Goal: Information Seeking & Learning: Check status

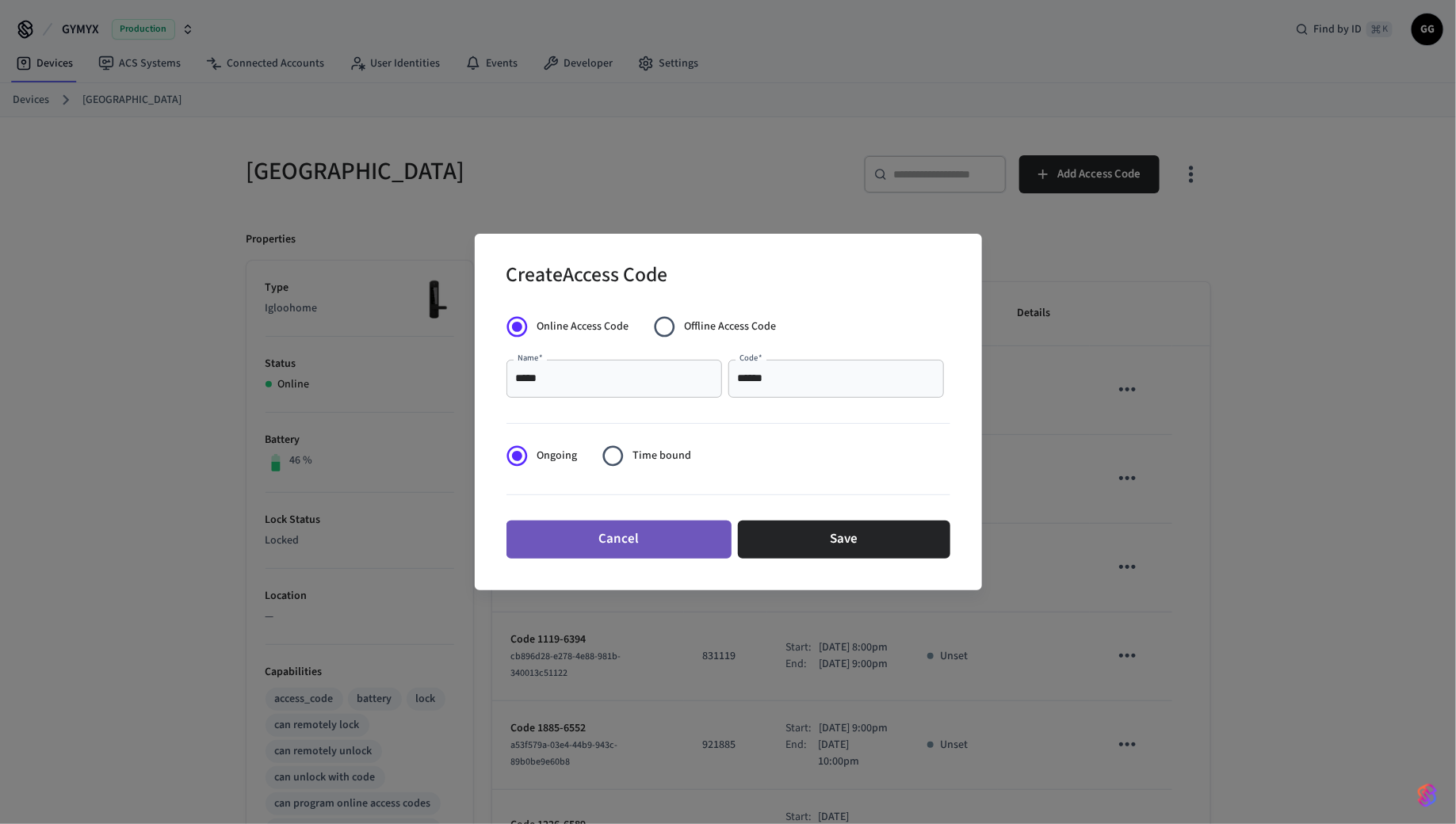
click at [611, 540] on button "Cancel" at bounding box center [619, 539] width 225 height 38
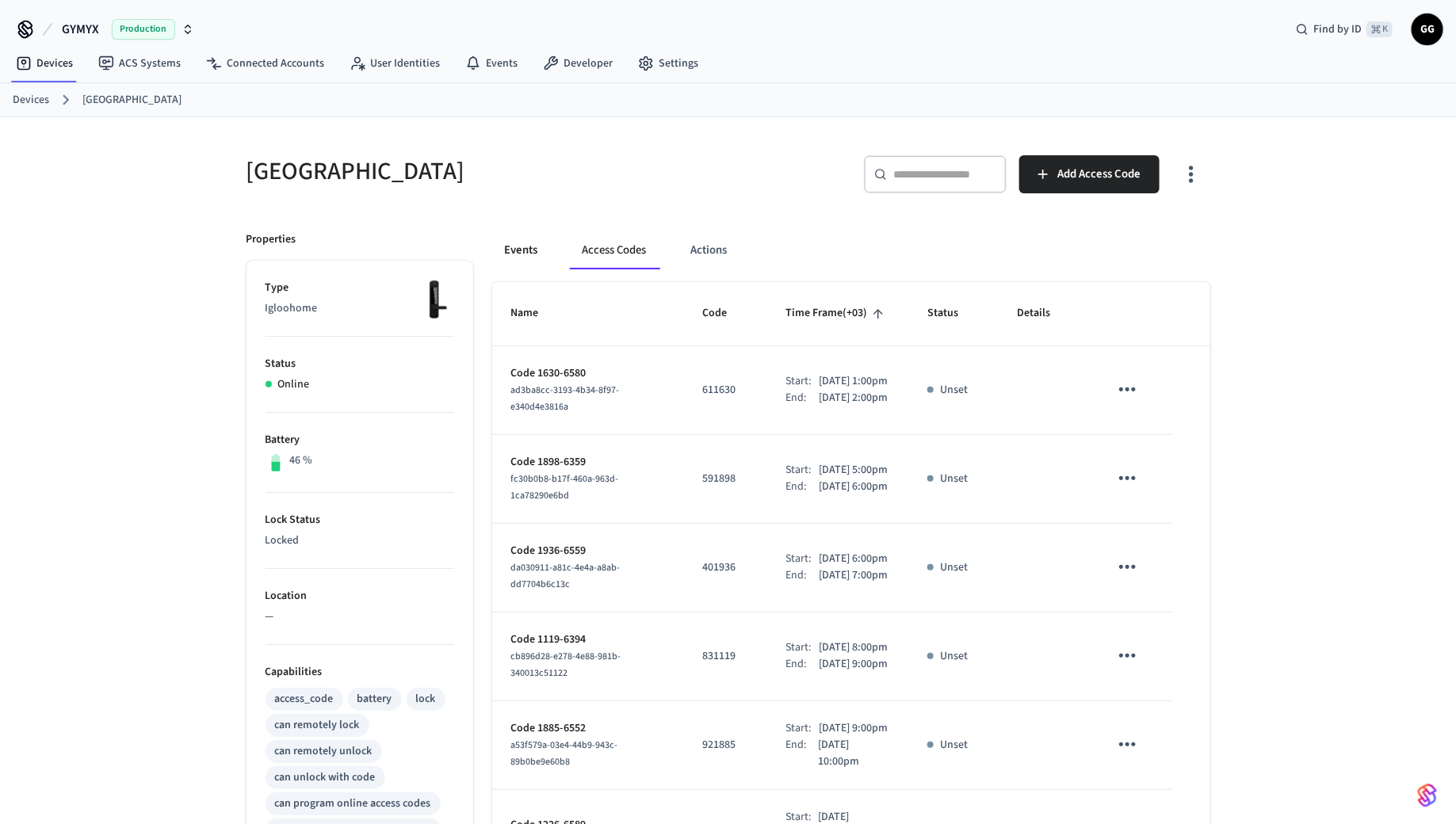
click at [531, 237] on button "Events" at bounding box center [521, 250] width 59 height 38
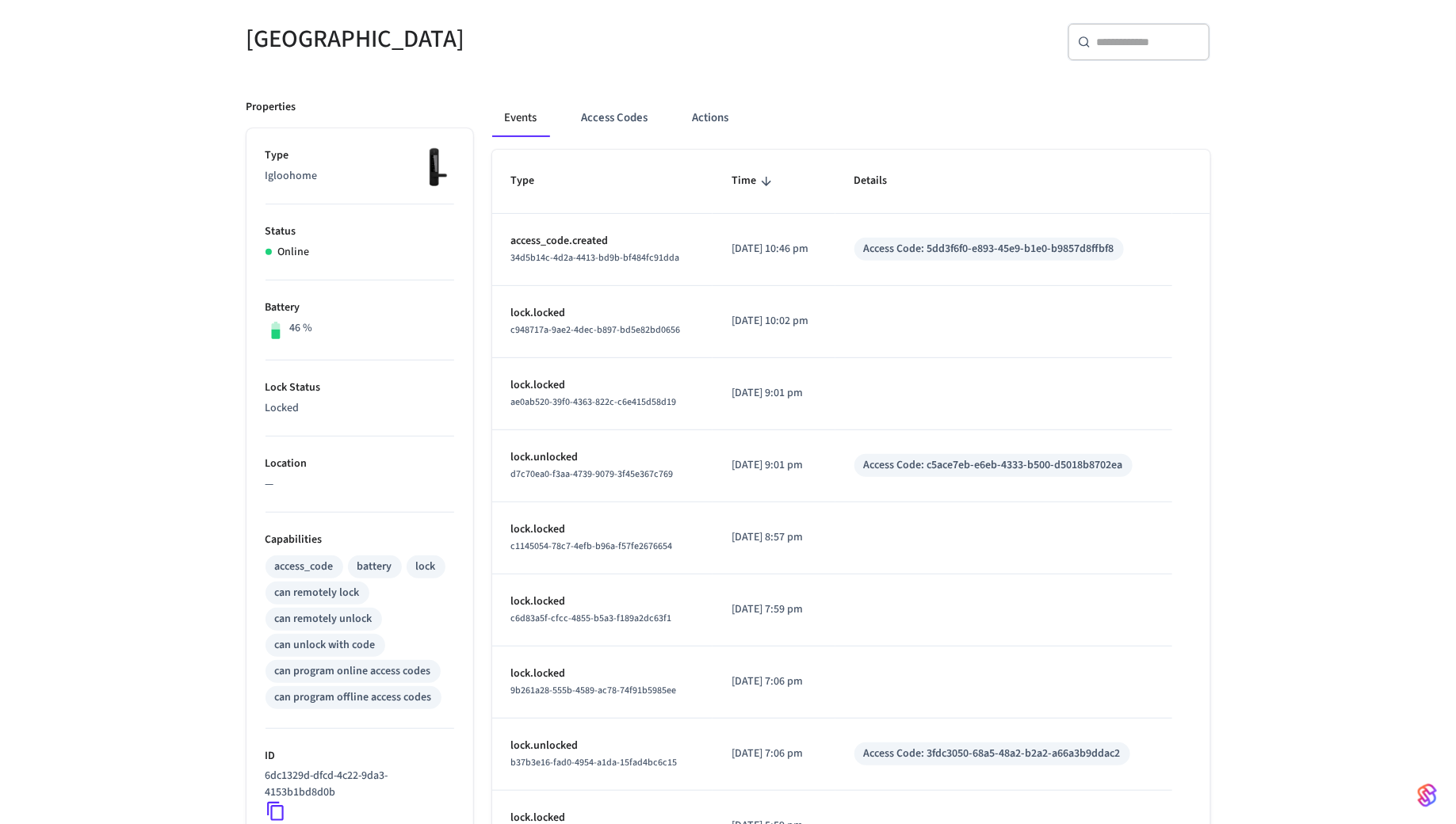
scroll to position [373, 0]
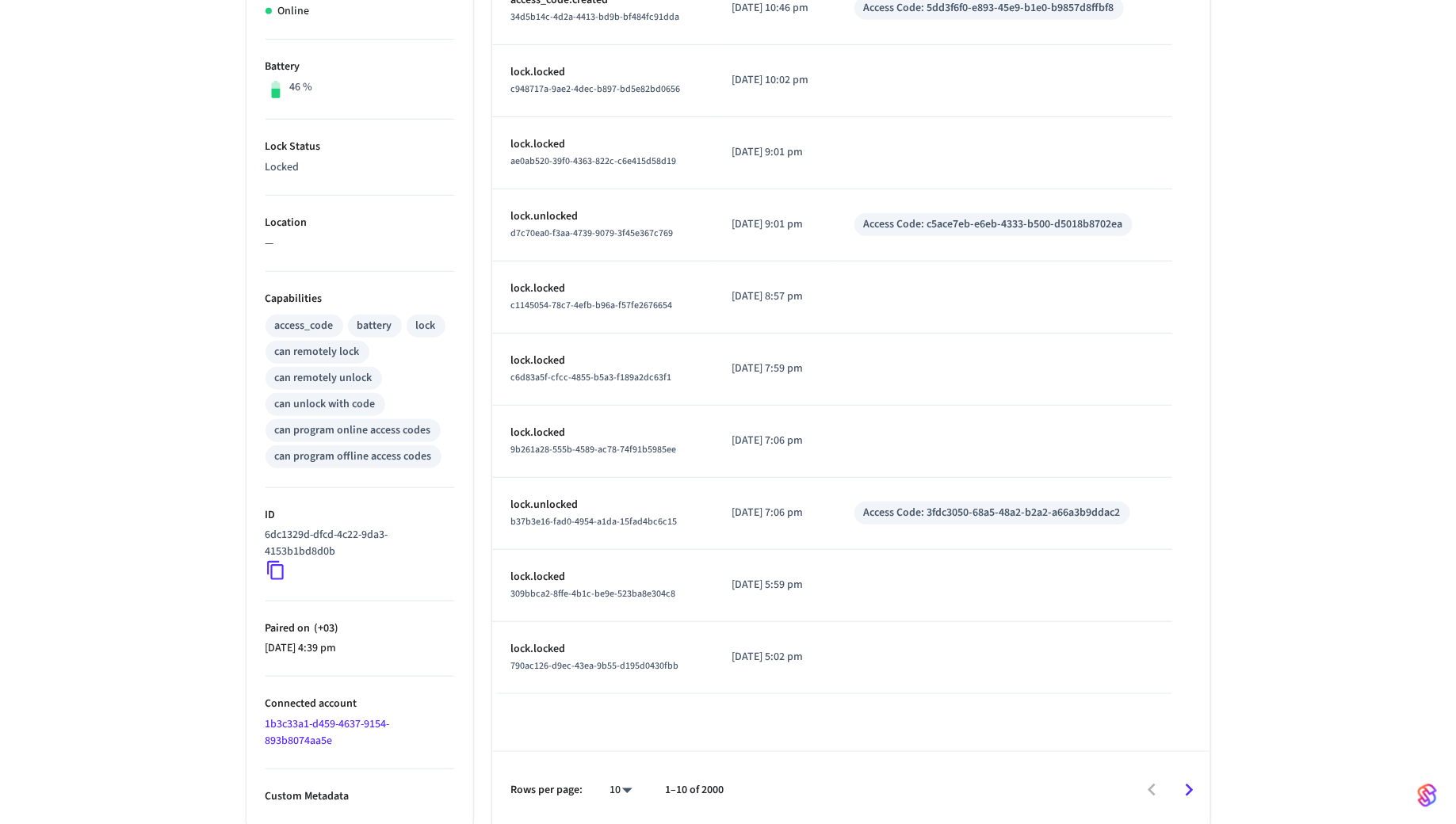
click at [1188, 793] on icon "Go to next page" at bounding box center [1189, 790] width 25 height 25
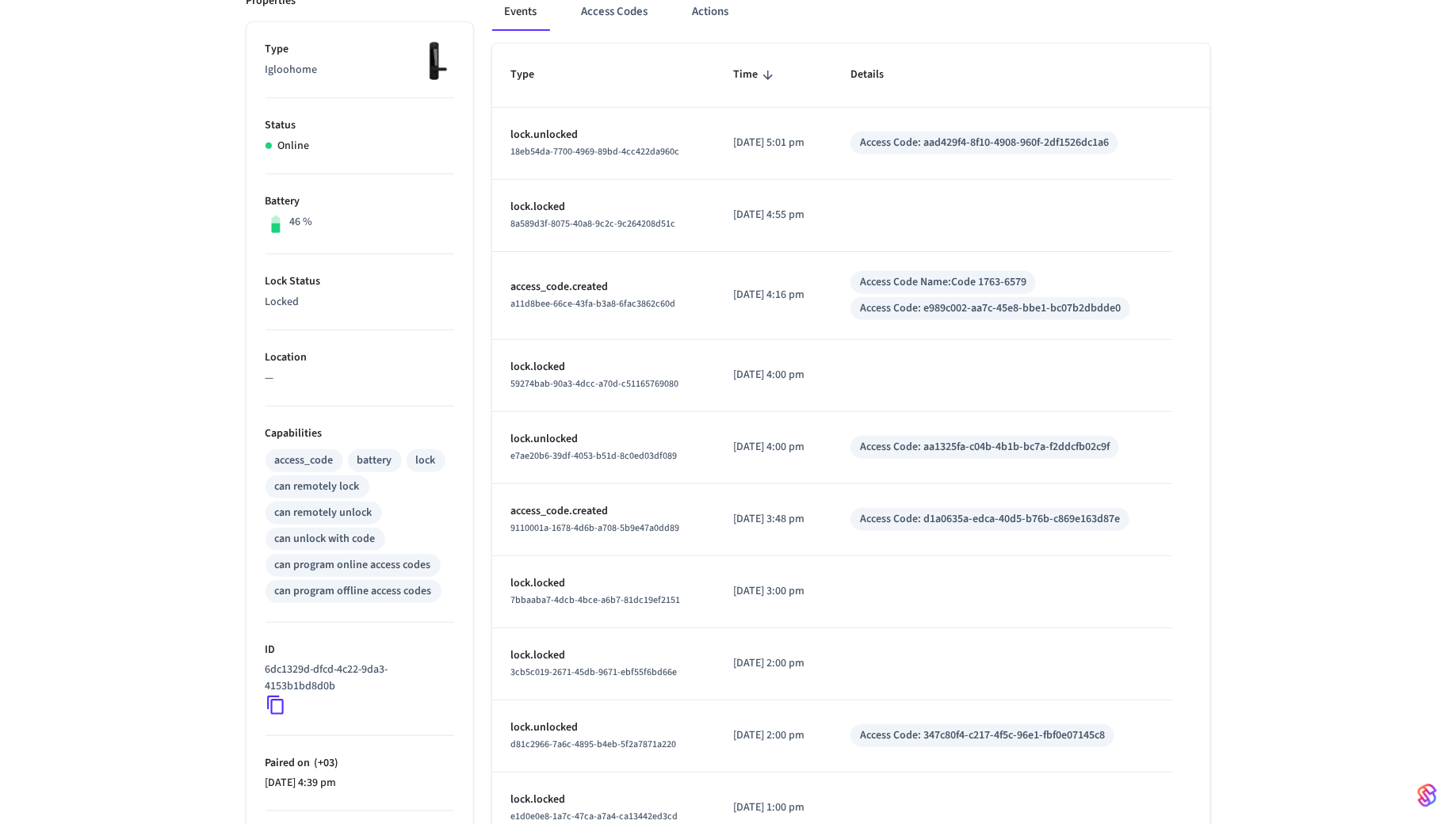
scroll to position [235, 0]
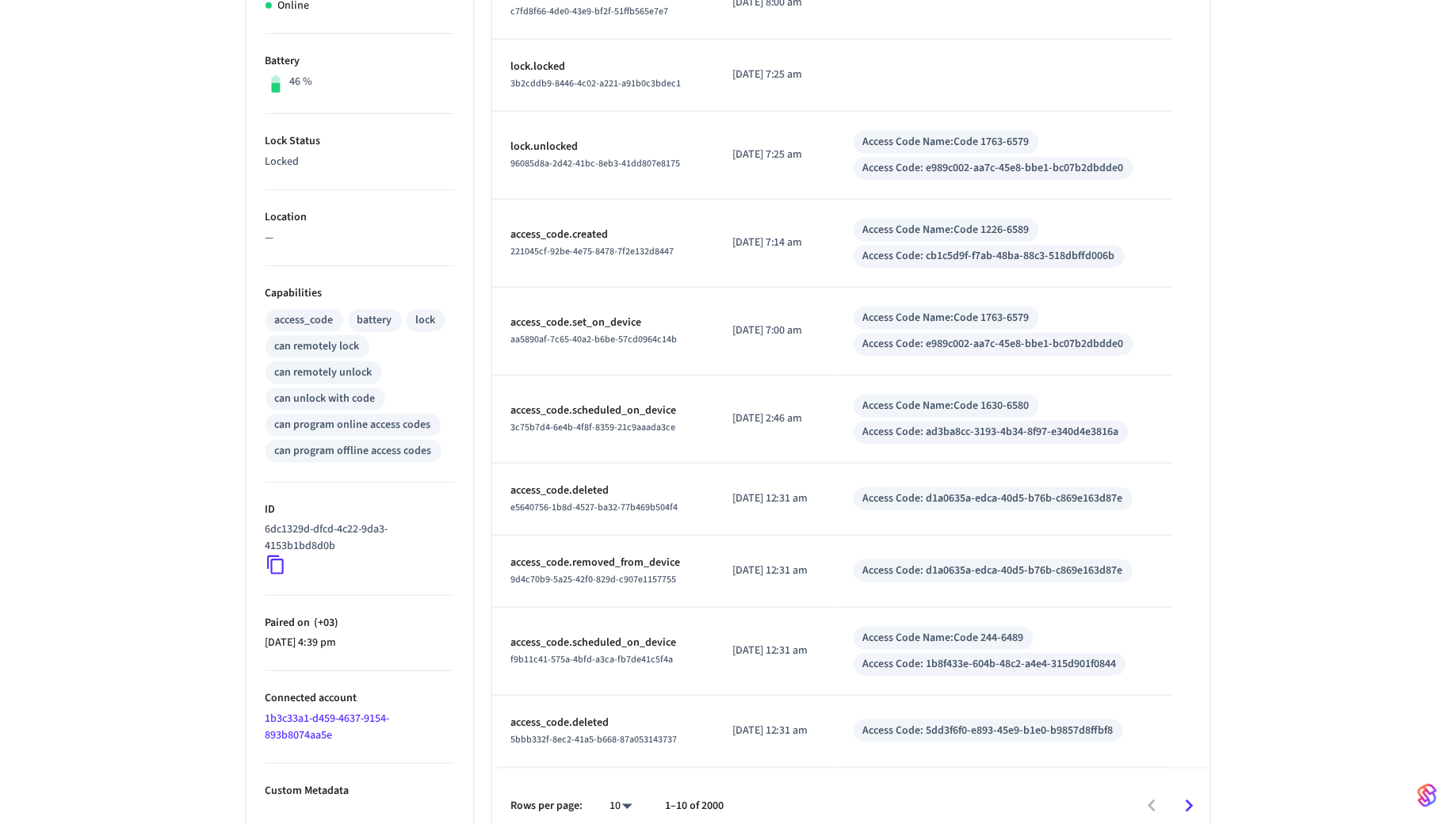
scroll to position [395, 0]
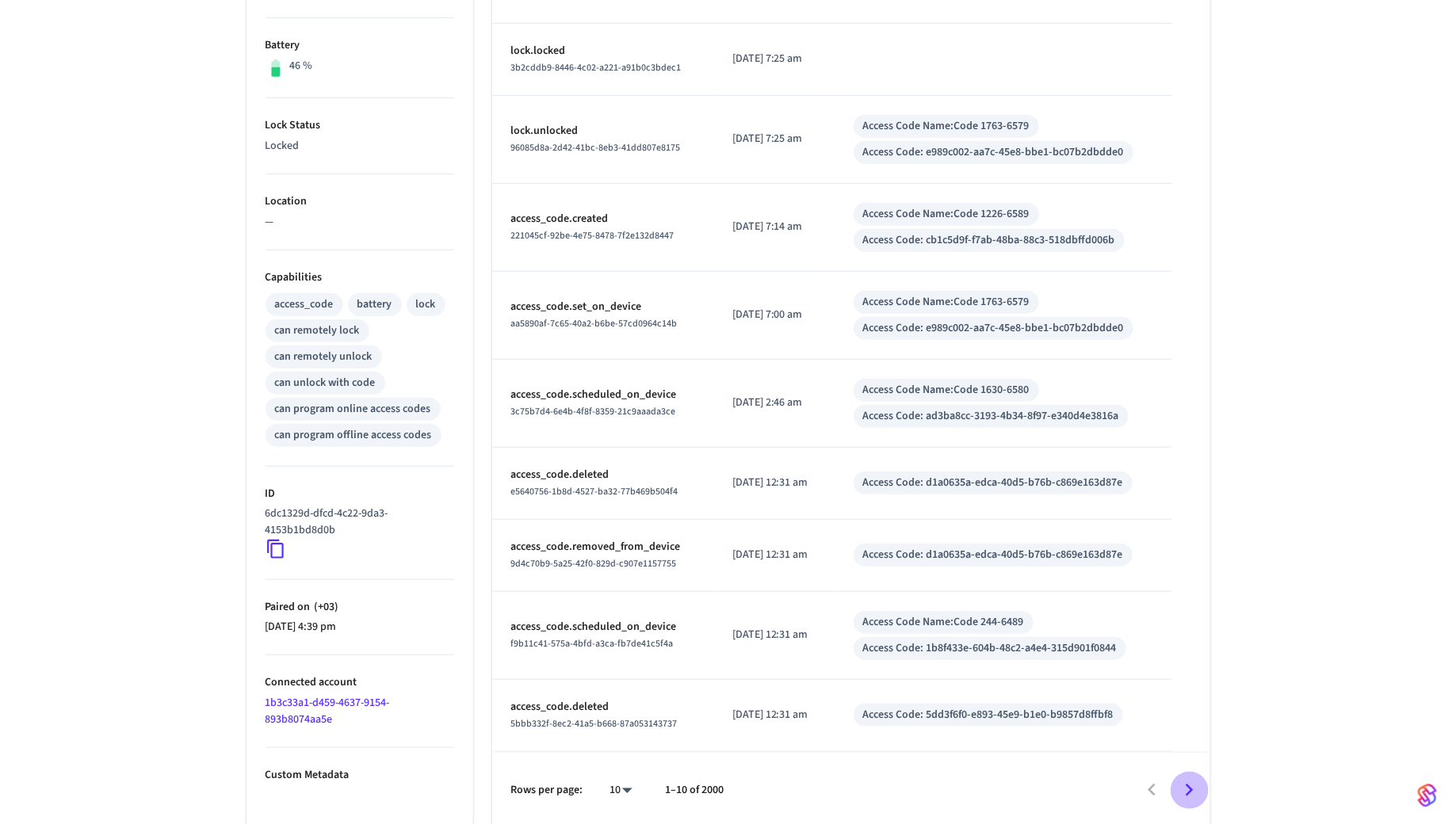
click at [1178, 787] on icon "Go to next page" at bounding box center [1189, 790] width 25 height 25
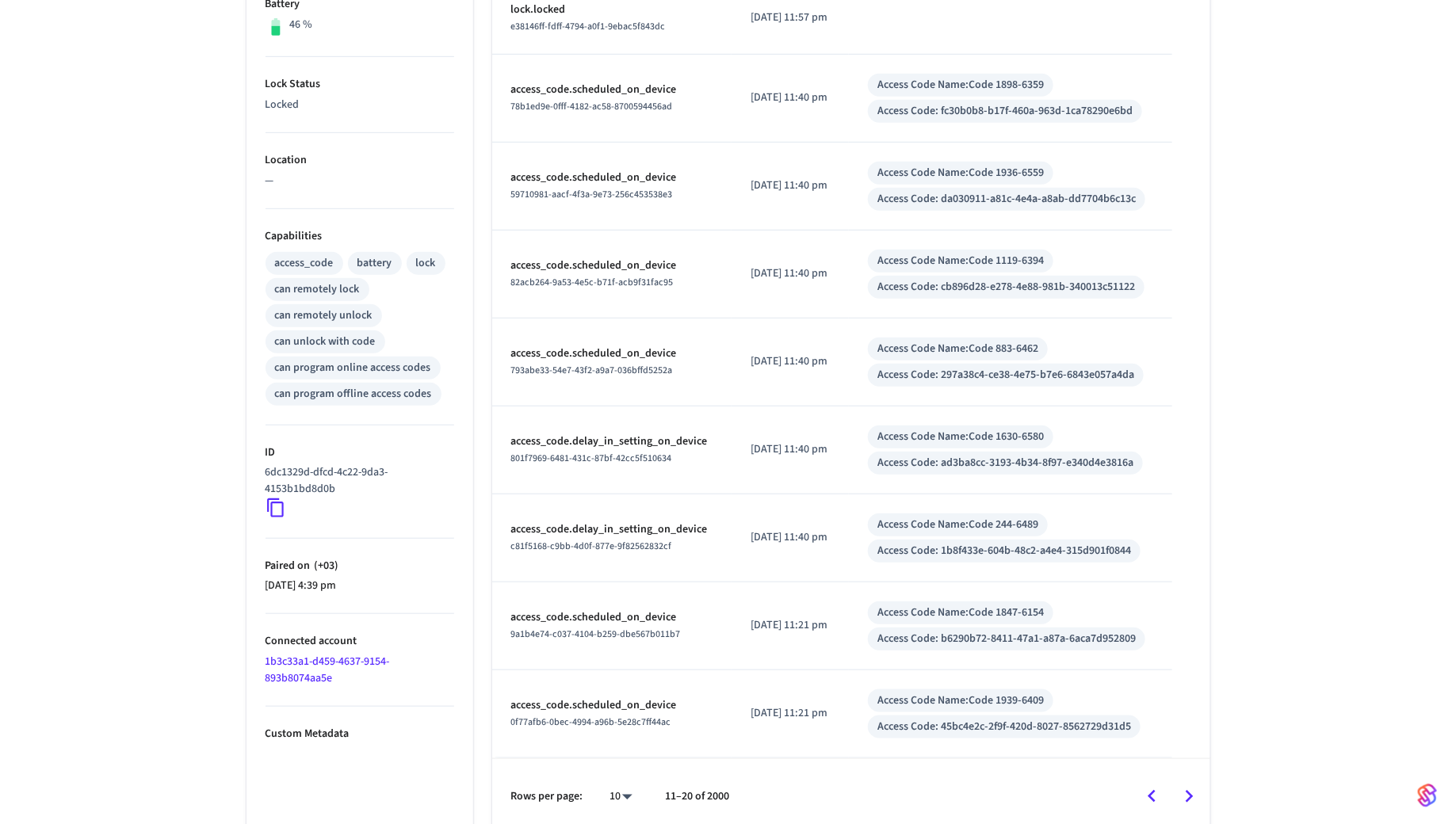
scroll to position [442, 0]
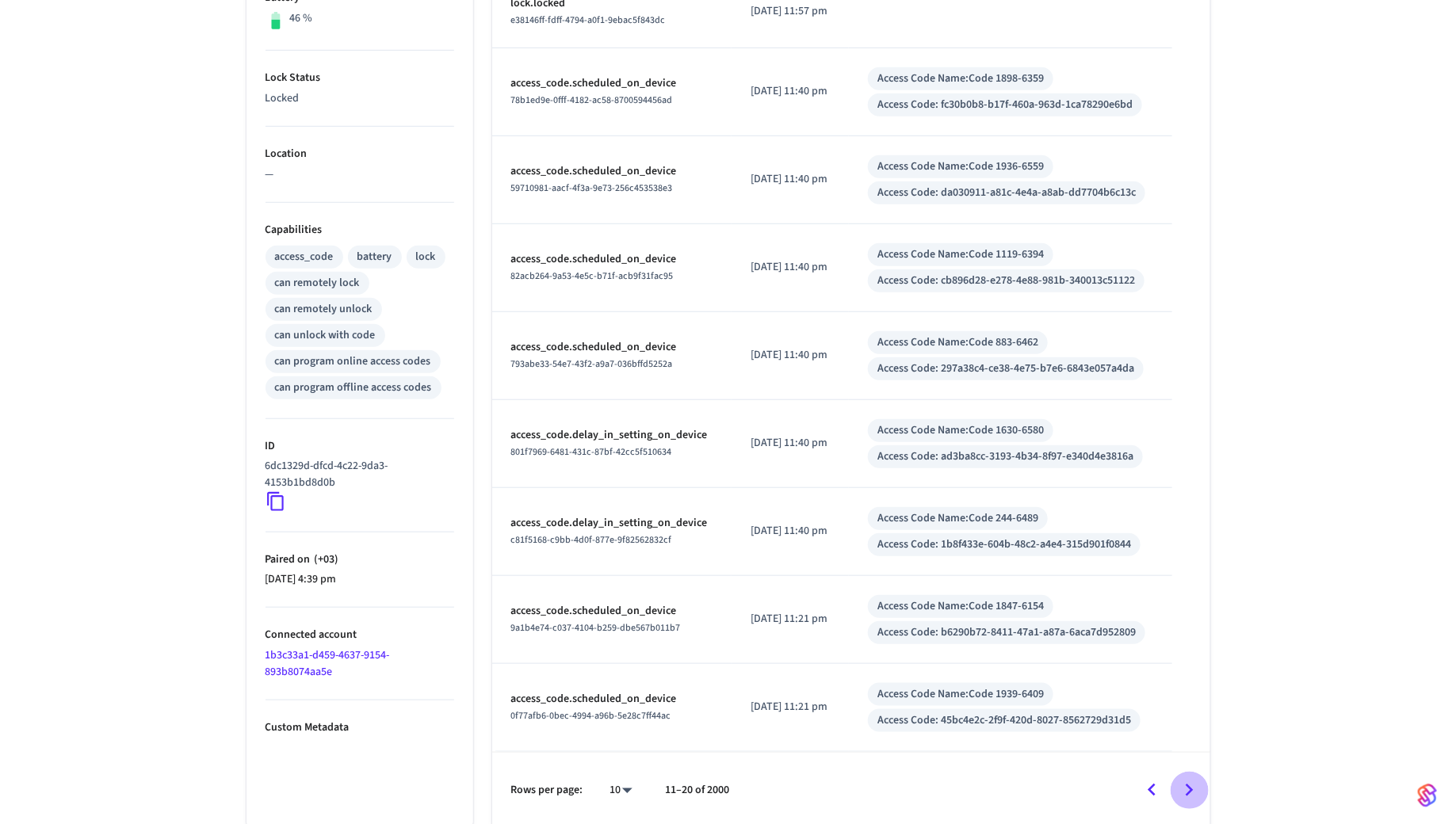
click at [1191, 780] on icon "Go to next page" at bounding box center [1189, 790] width 25 height 25
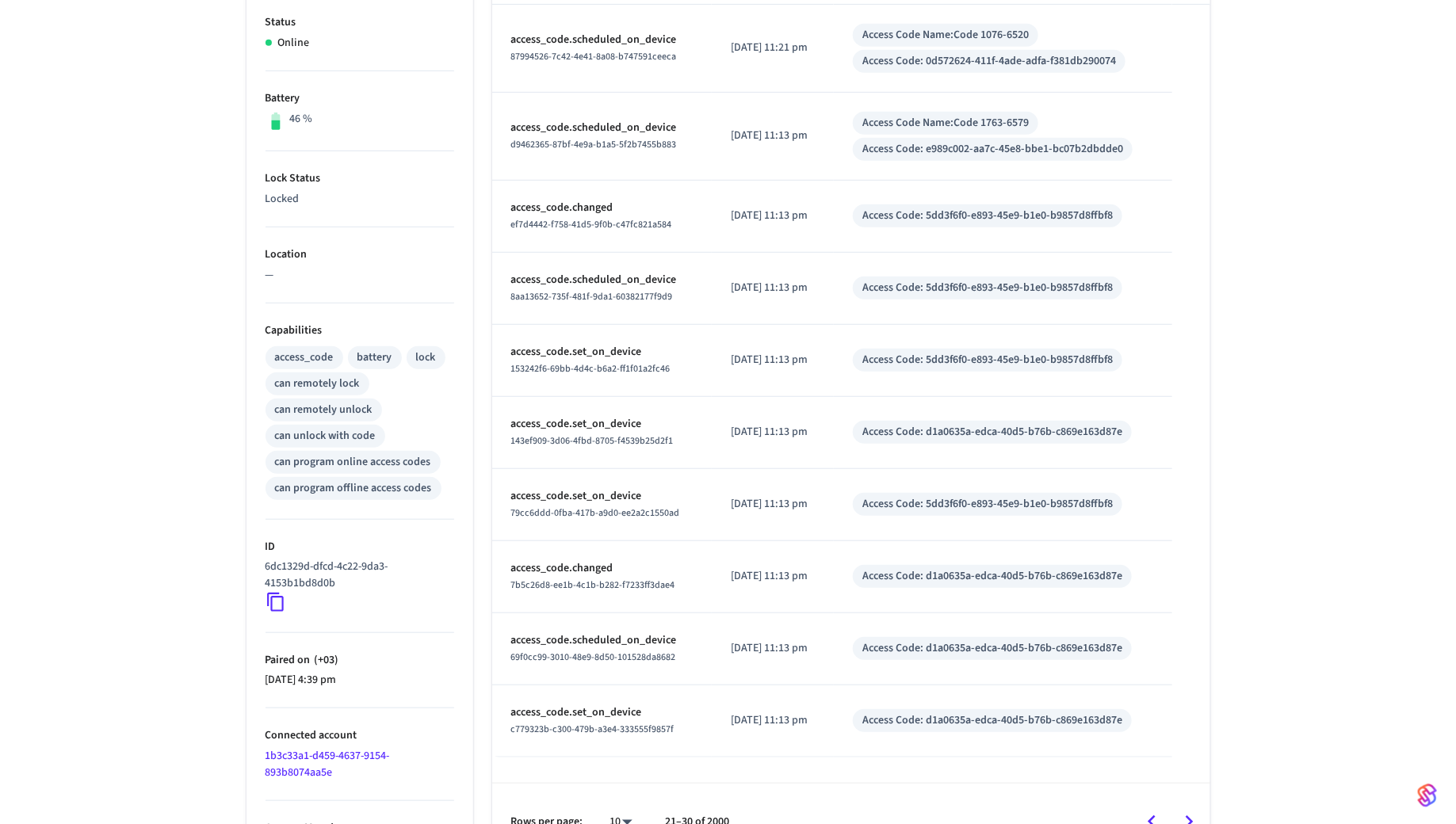
scroll to position [373, 0]
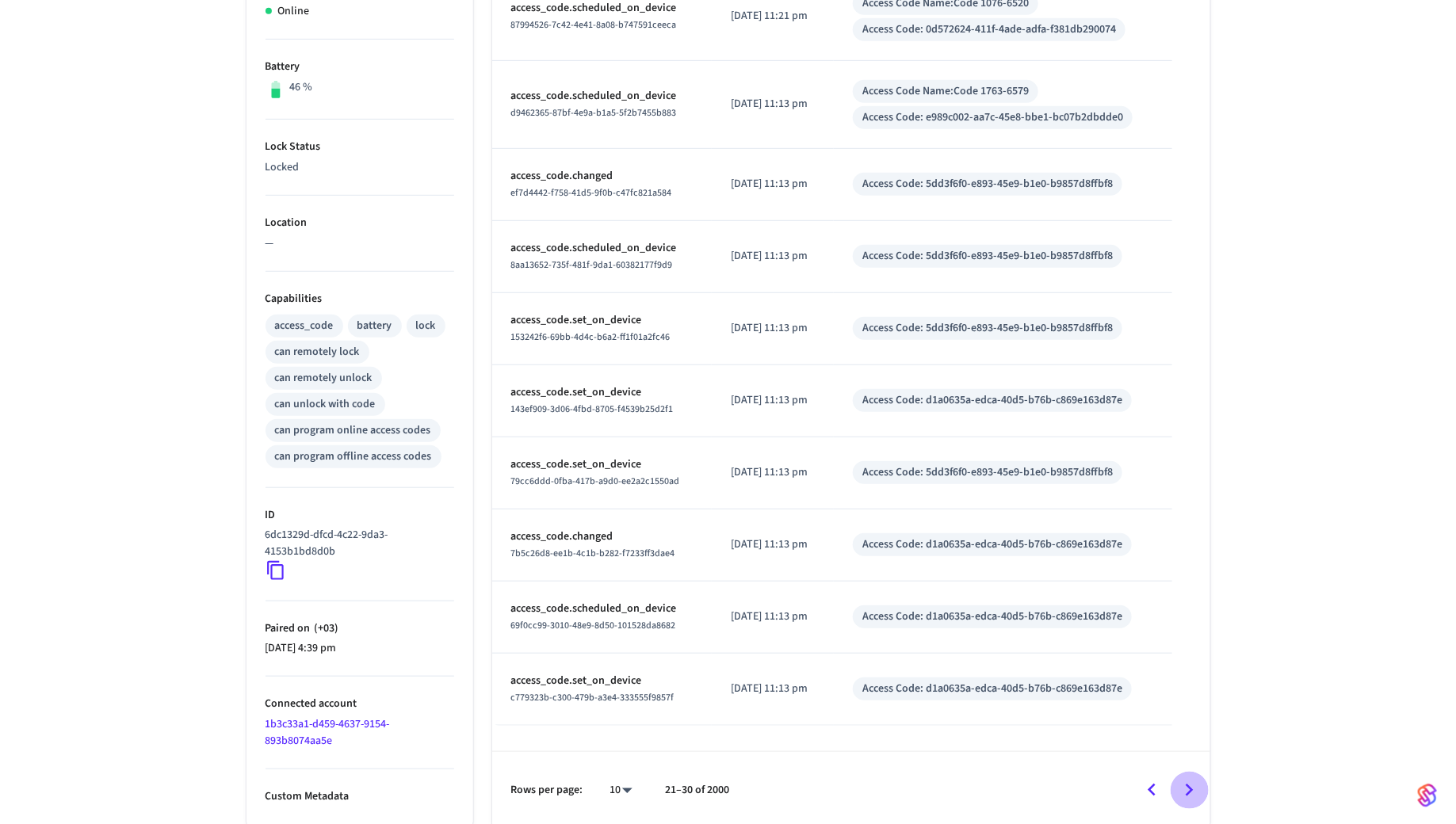
click at [1180, 778] on icon "Go to next page" at bounding box center [1189, 790] width 25 height 25
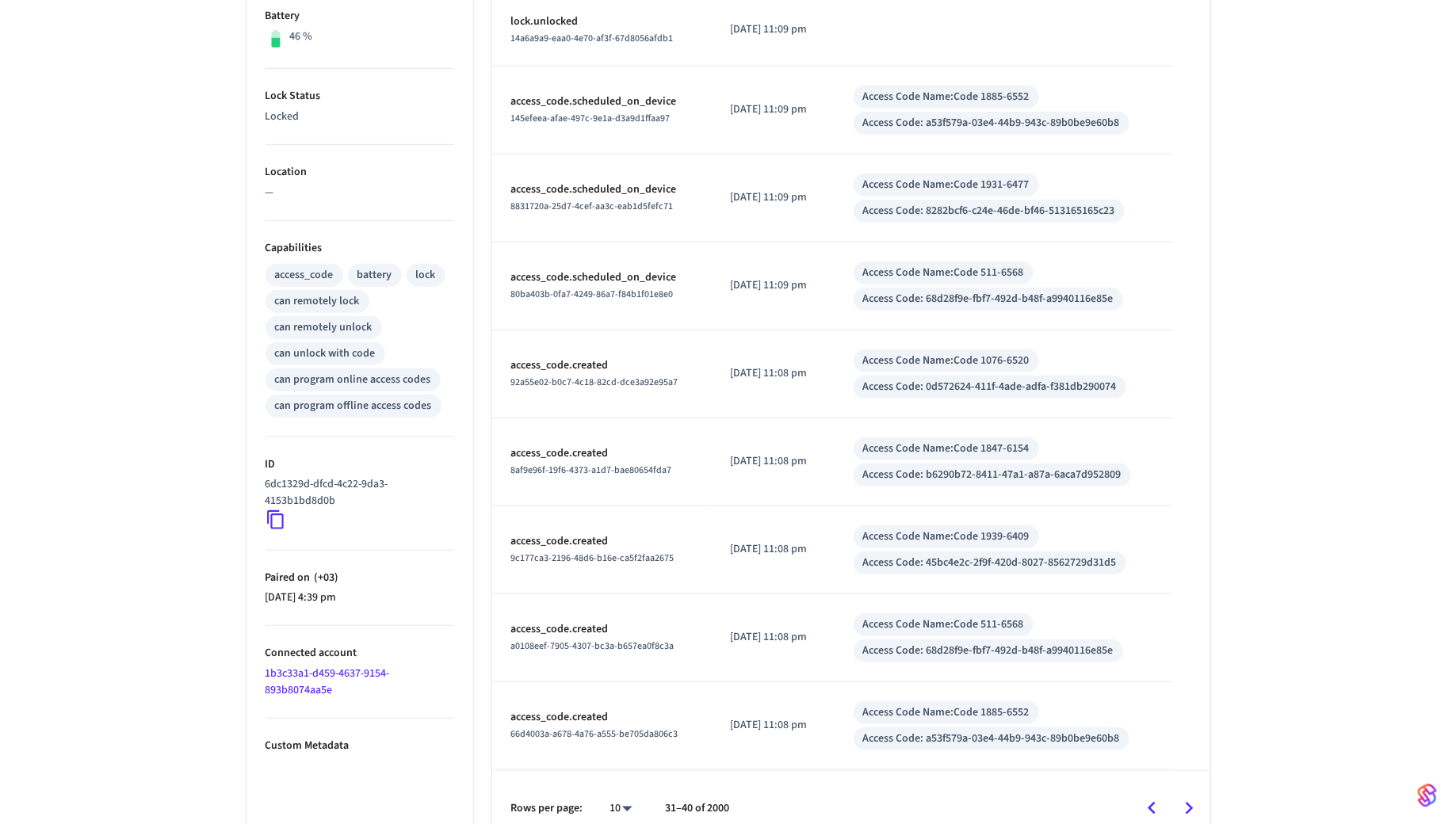
scroll to position [442, 0]
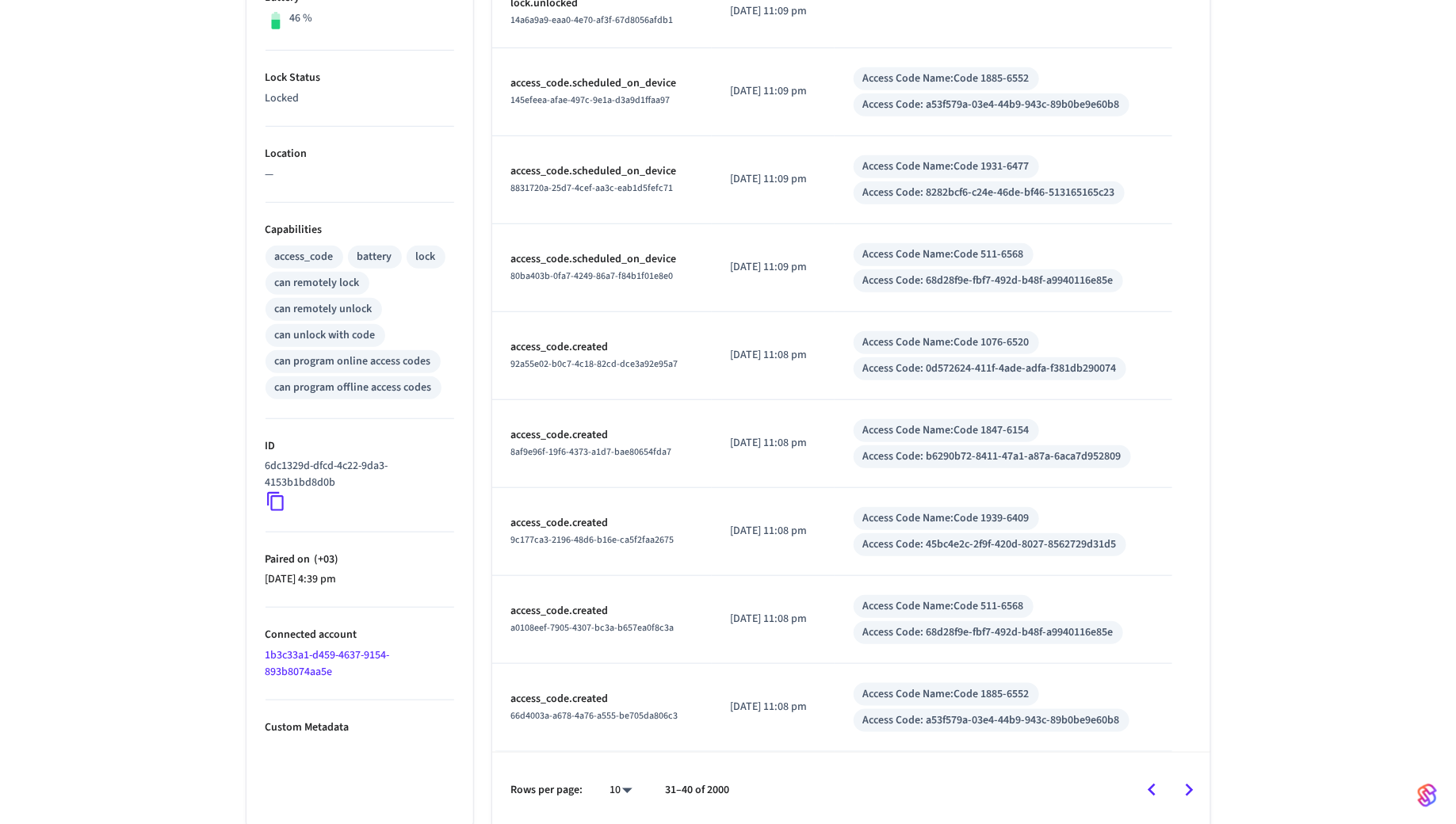
click at [1186, 778] on icon "Go to next page" at bounding box center [1189, 790] width 25 height 25
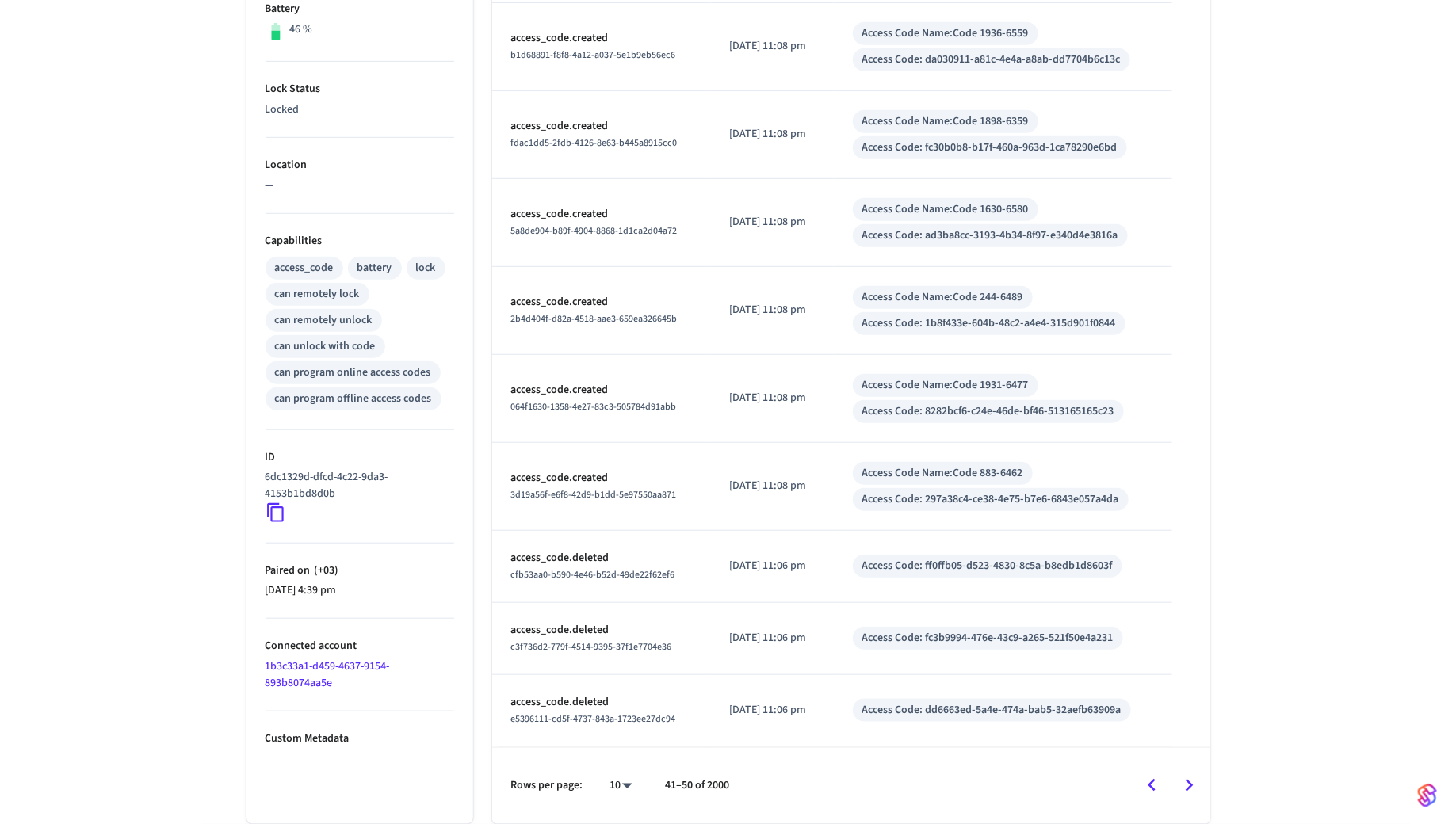
scroll to position [427, 0]
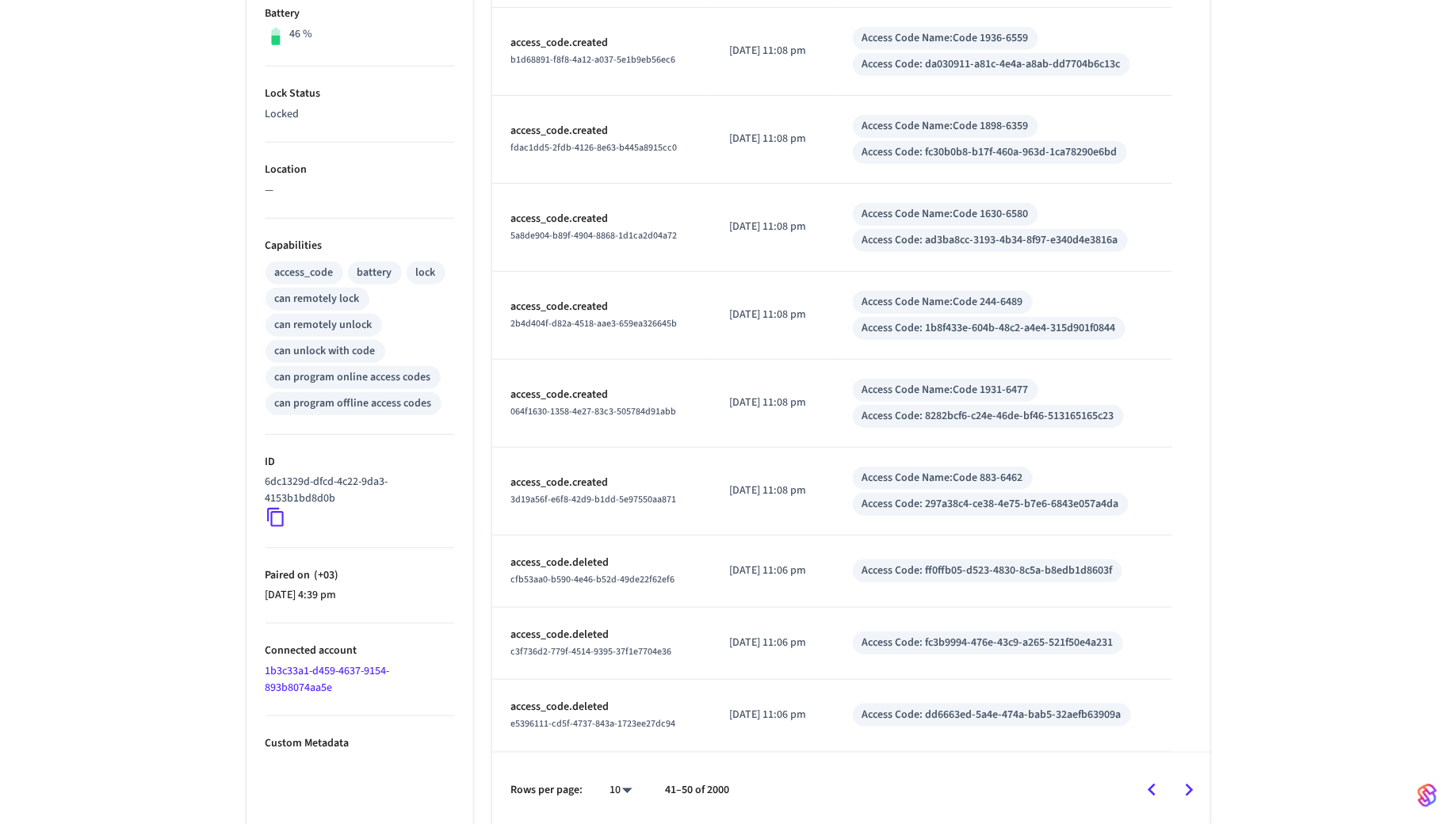
click at [1188, 787] on icon "Go to next page" at bounding box center [1189, 790] width 25 height 25
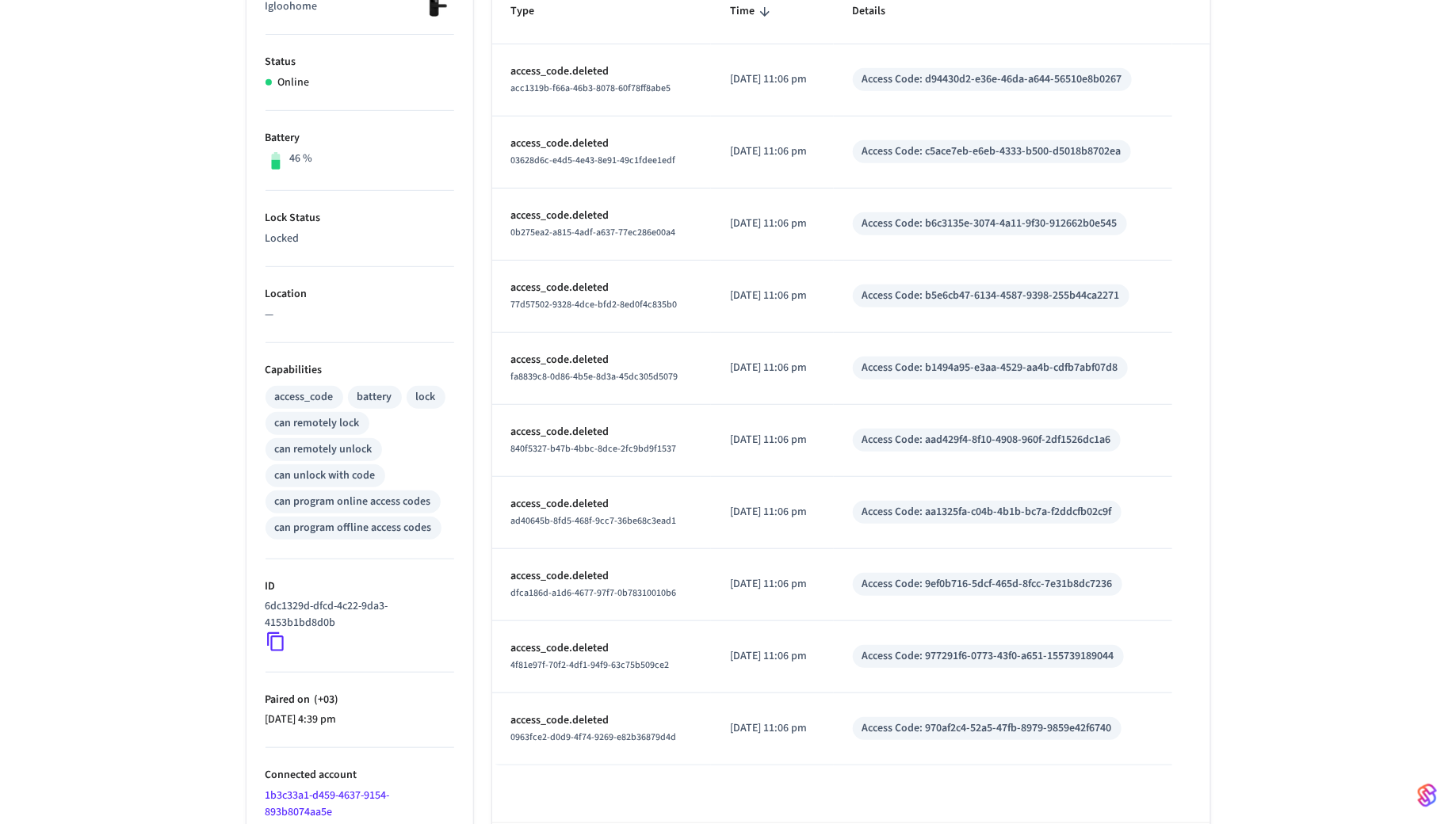
scroll to position [373, 0]
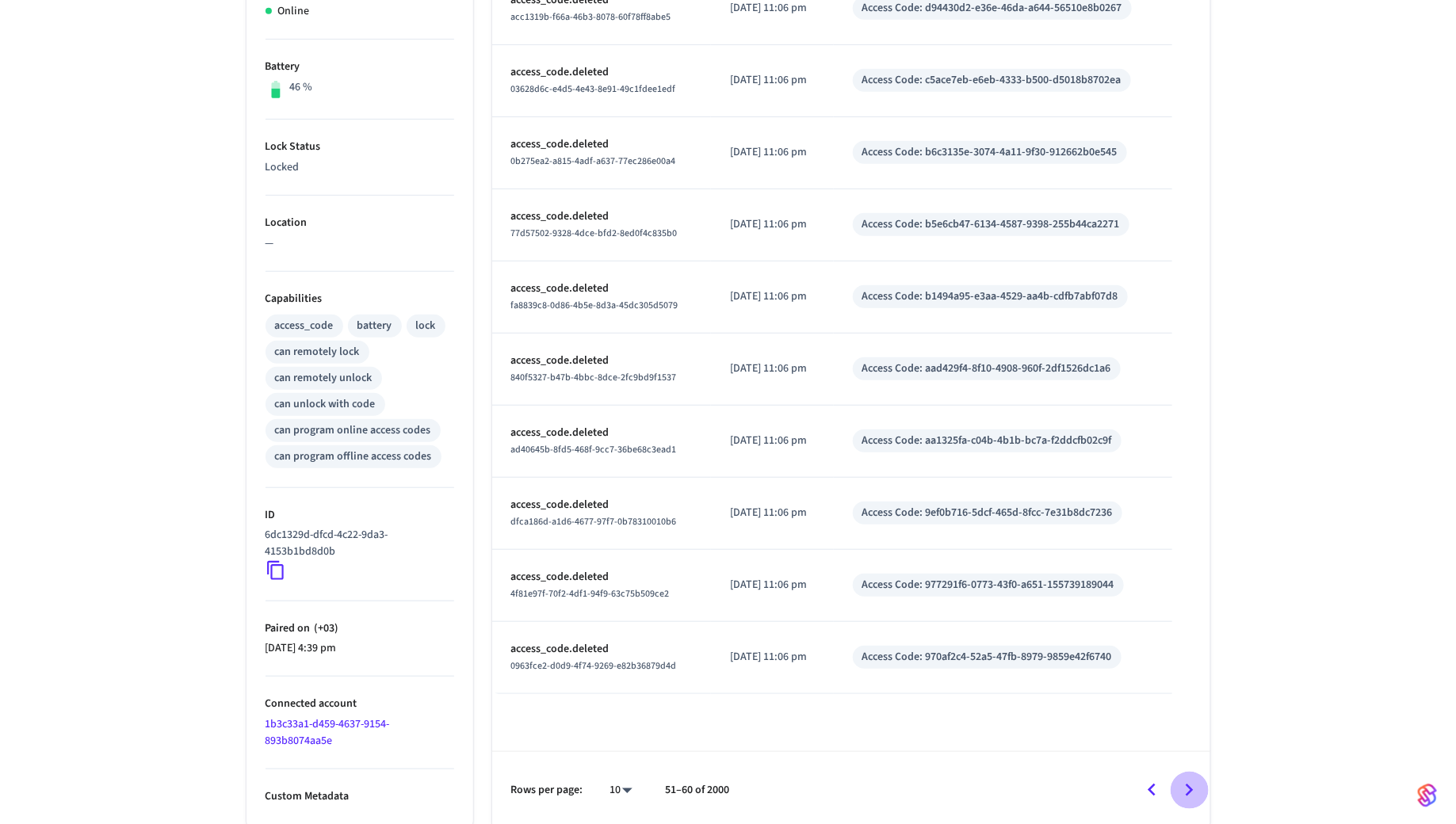
click at [1184, 783] on icon "Go to next page" at bounding box center [1189, 790] width 25 height 25
click at [624, 785] on body "GYMYX Production Find by ID ⌘ K GG Devices ACS Systems Connected Accounts User …" at bounding box center [728, 227] width 1456 height 1201
click at [630, 782] on li "100" at bounding box center [616, 779] width 42 height 42
type input "***"
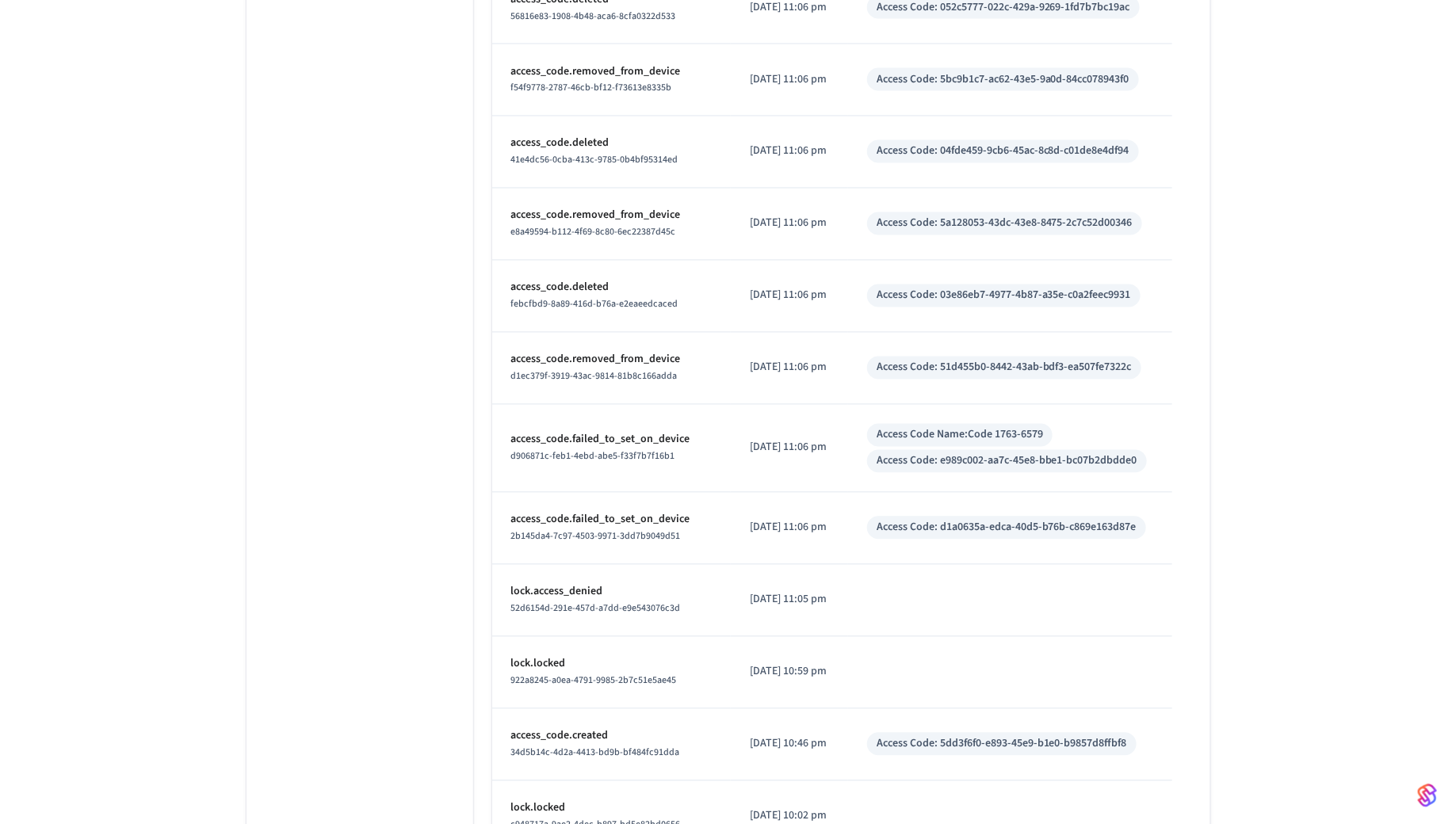
scroll to position [7203, 0]
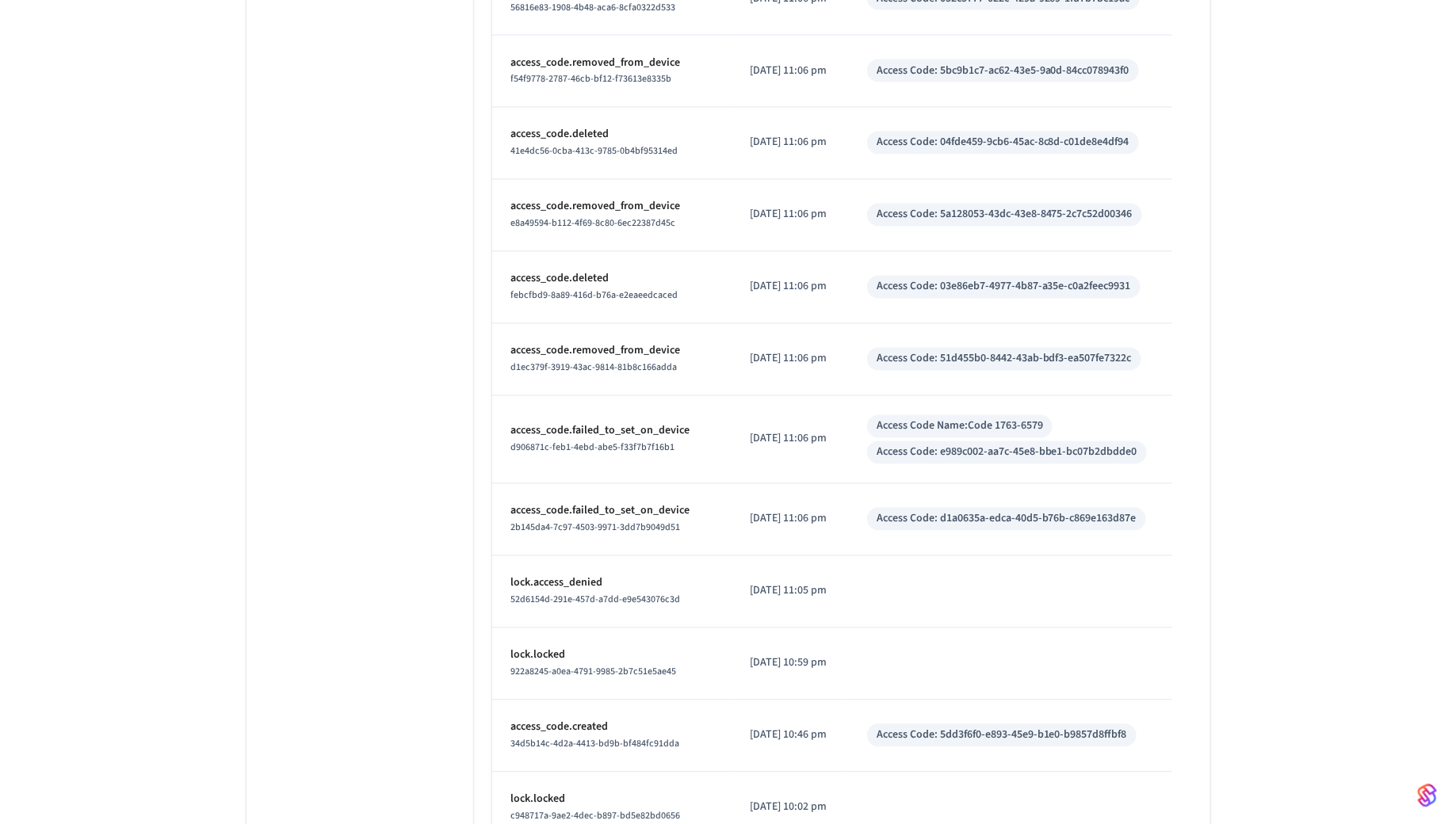
click at [937, 511] on div "Access Code: d1a0635a-edca-40d5-b76b-c869e163d87e" at bounding box center [1006, 519] width 260 height 17
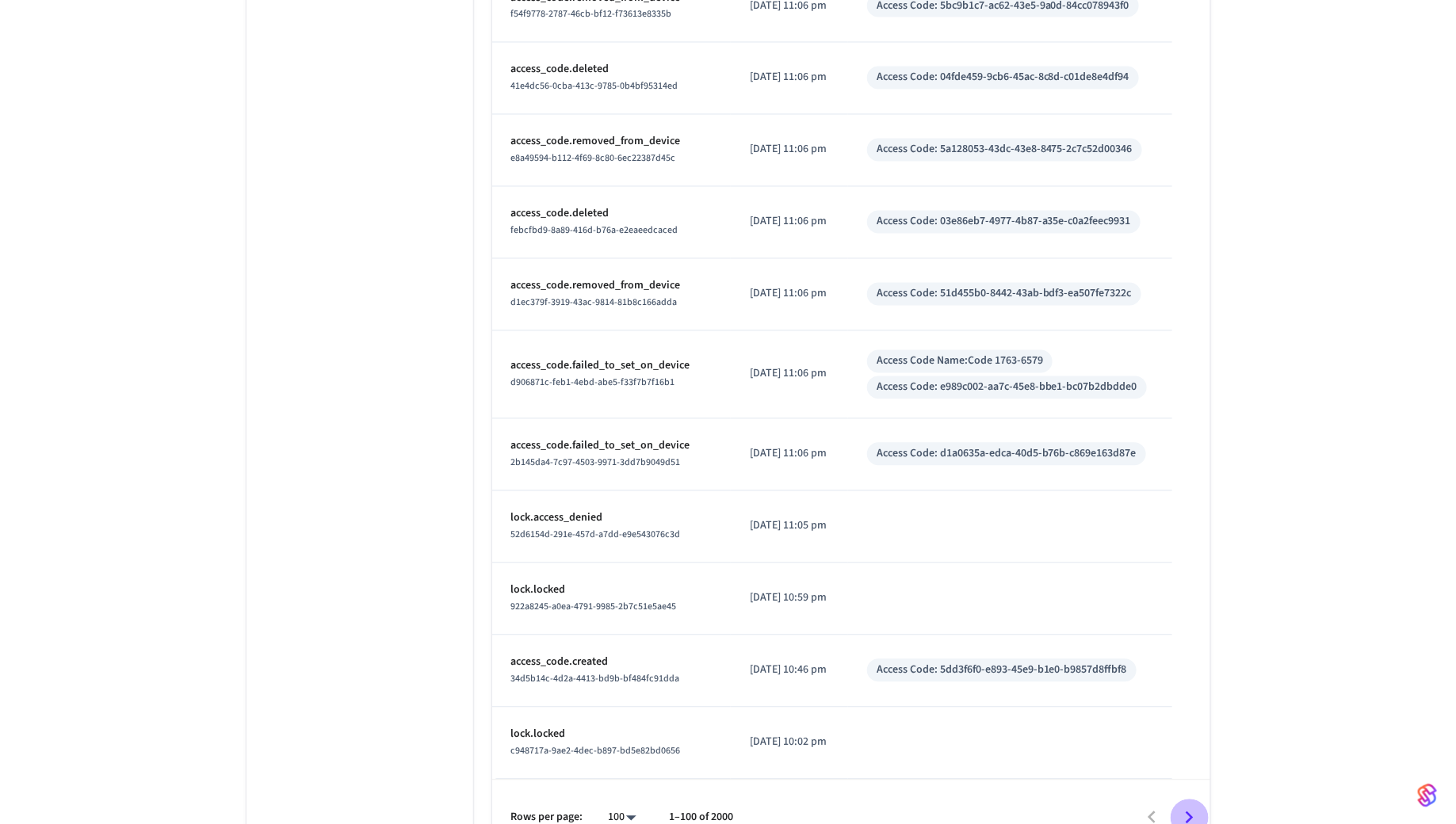
click at [1191, 811] on icon "Go to next page" at bounding box center [1190, 818] width 8 height 13
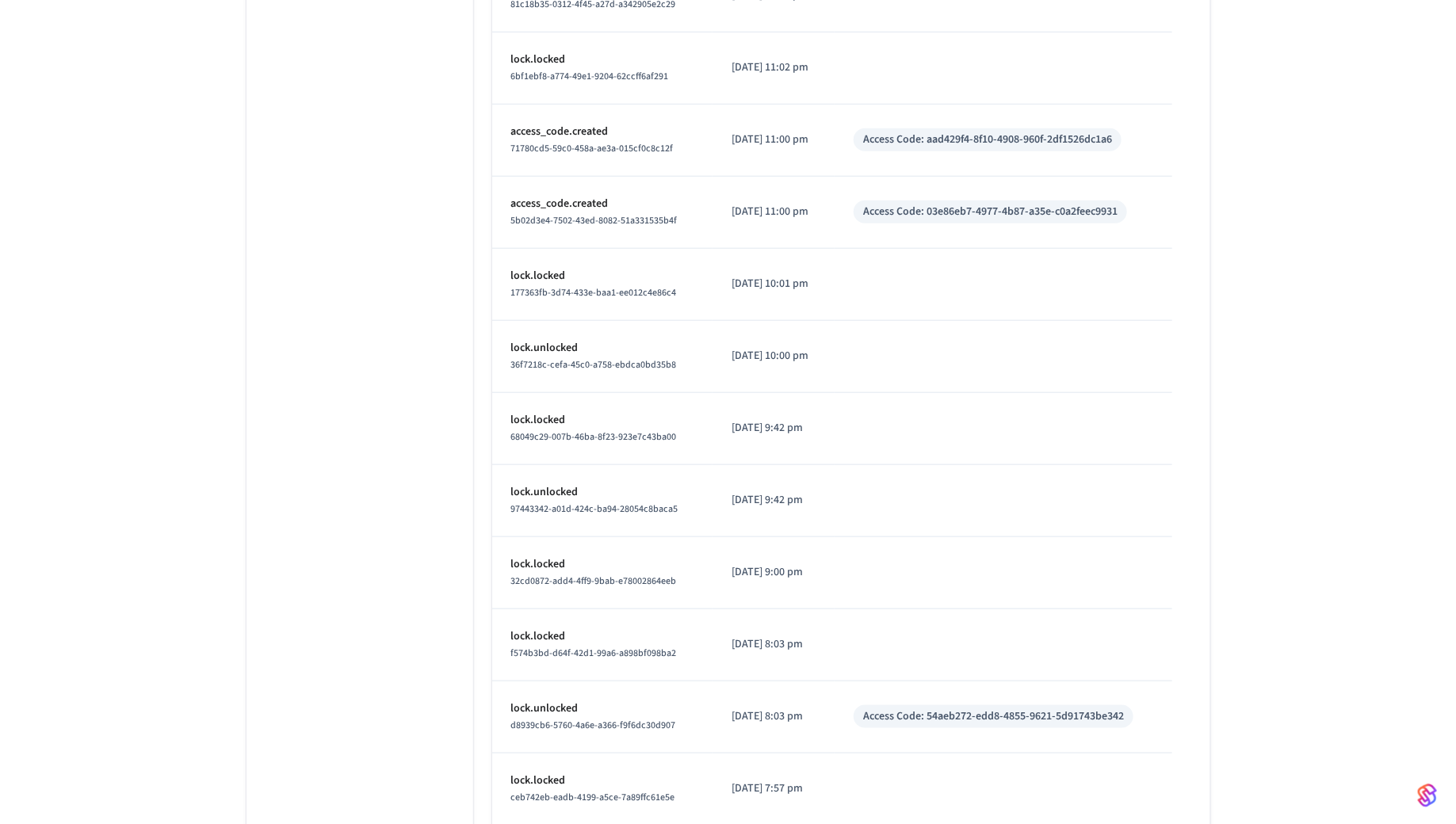
scroll to position [6794, 0]
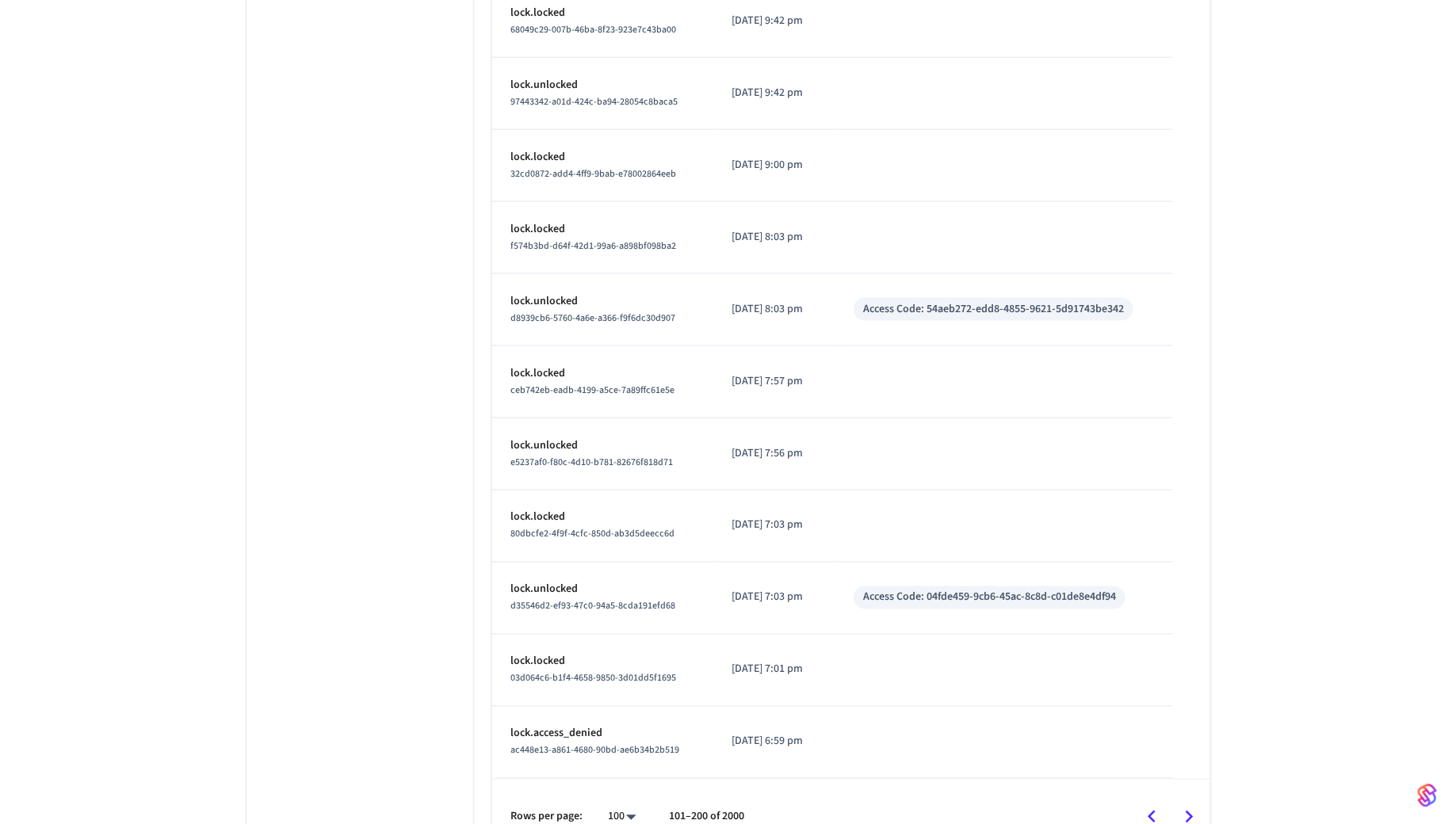
click at [1149, 805] on icon "Go to previous page" at bounding box center [1152, 817] width 25 height 25
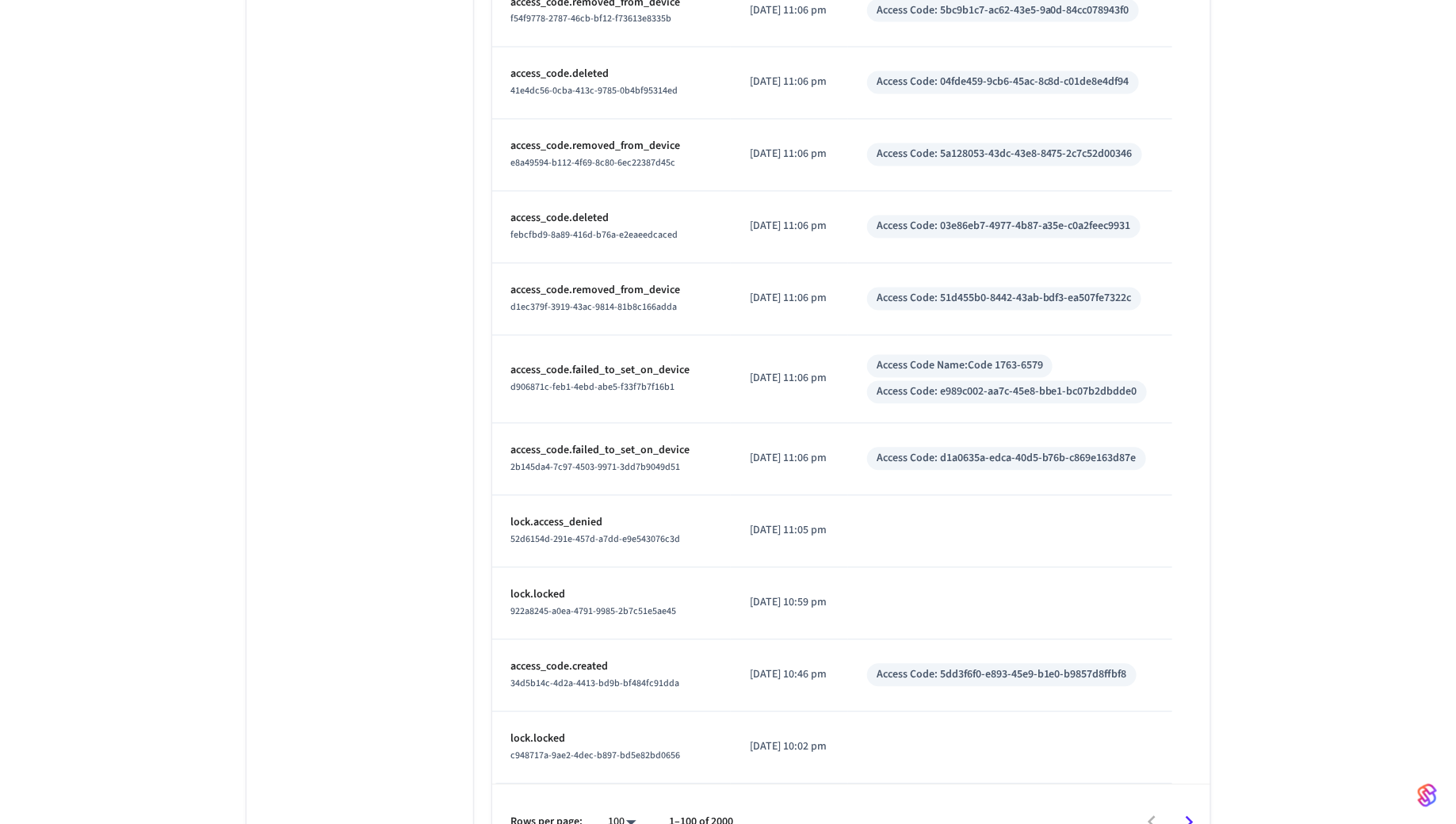
scroll to position [7268, 0]
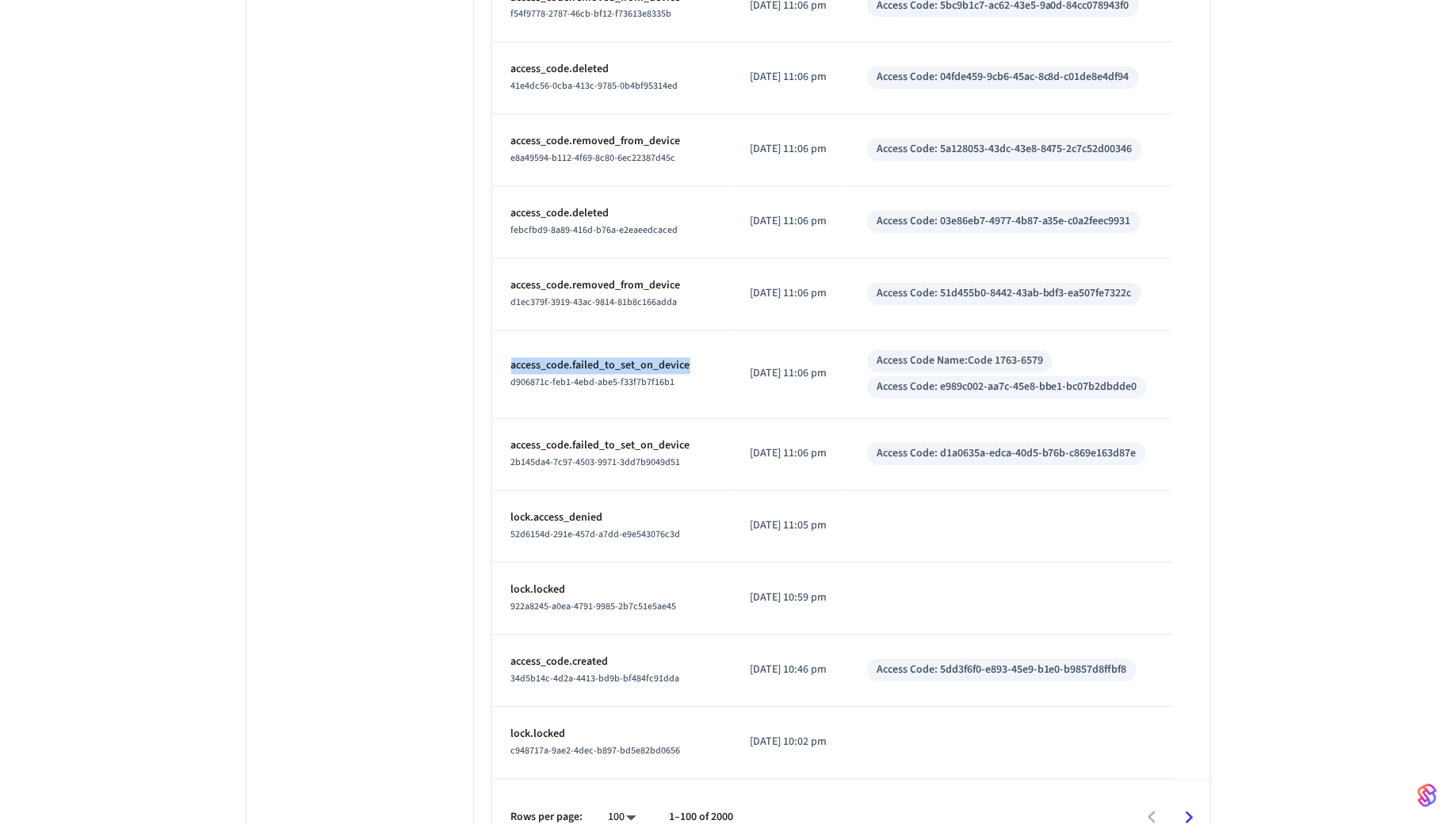
drag, startPoint x: 510, startPoint y: 338, endPoint x: 706, endPoint y: 337, distance: 196.0
click at [706, 337] on td "access_code.failed_to_set_on_device d906871c-feb1-4ebd-abe5-f33f7b7f16b1" at bounding box center [611, 375] width 240 height 88
copy p "access_code.failed_to_set_on_device"
click at [1189, 806] on icon "Go to next page" at bounding box center [1189, 818] width 25 height 25
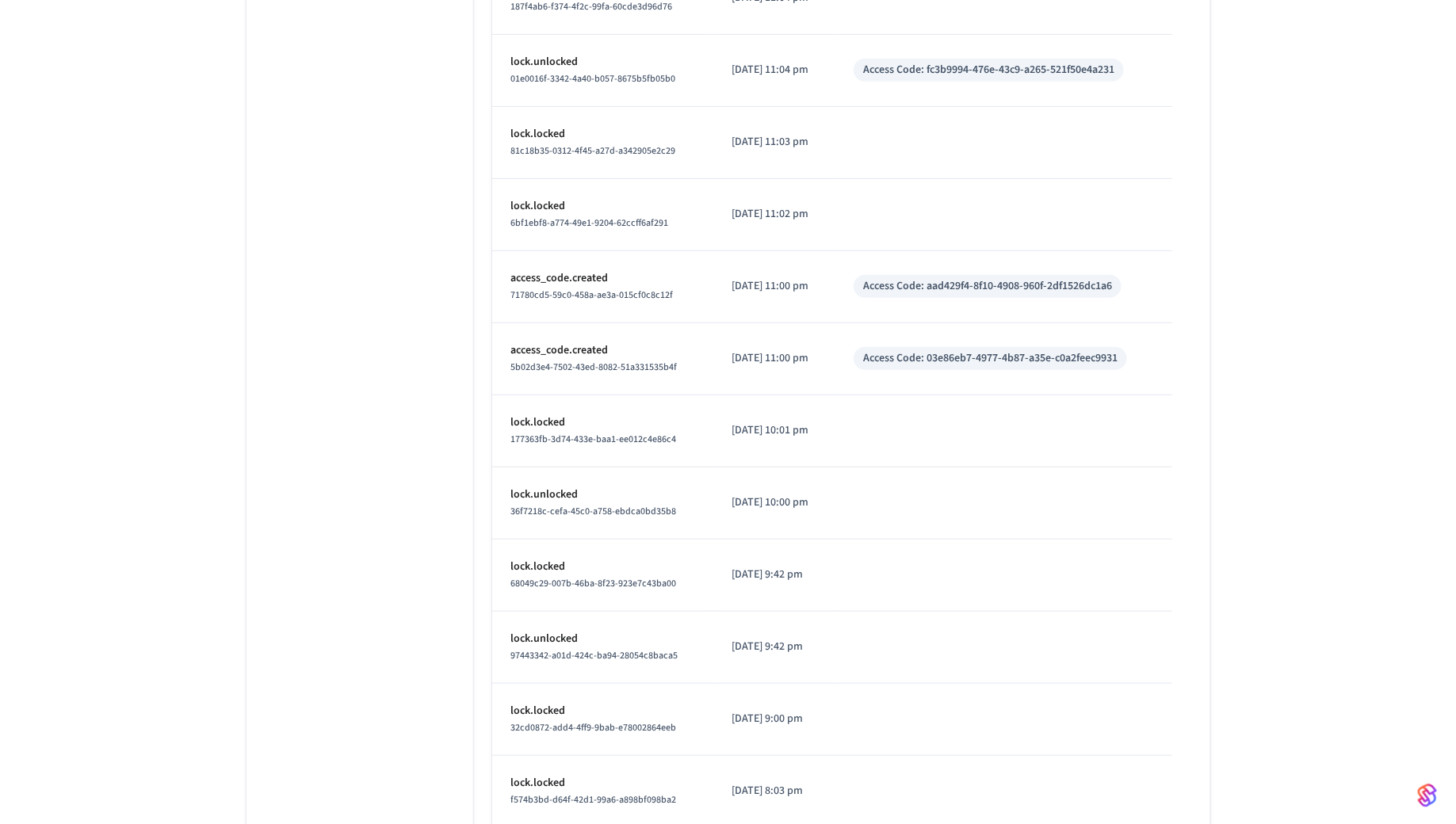
scroll to position [6794, 0]
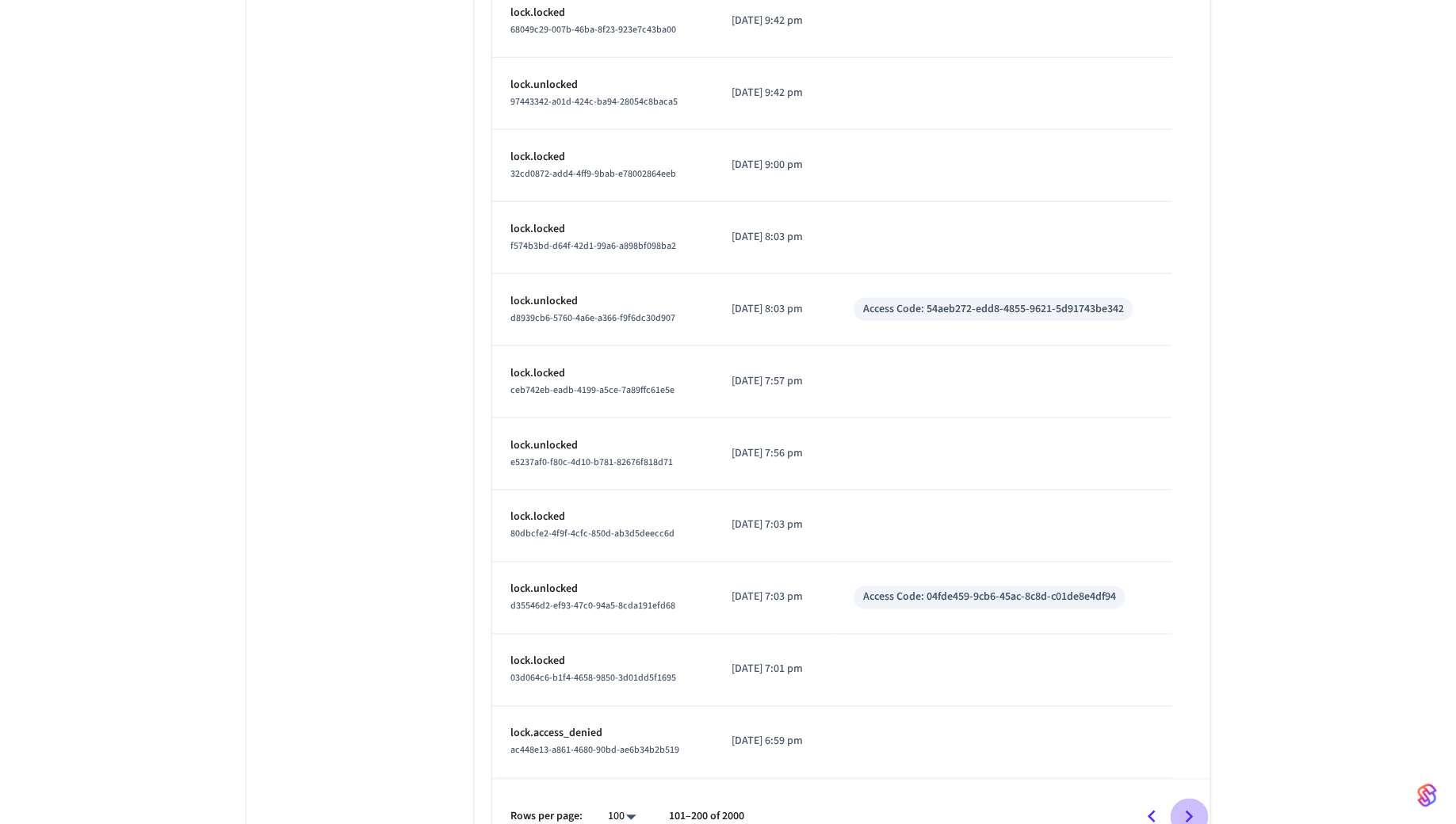
click at [1193, 805] on icon "Go to next page" at bounding box center [1189, 817] width 25 height 25
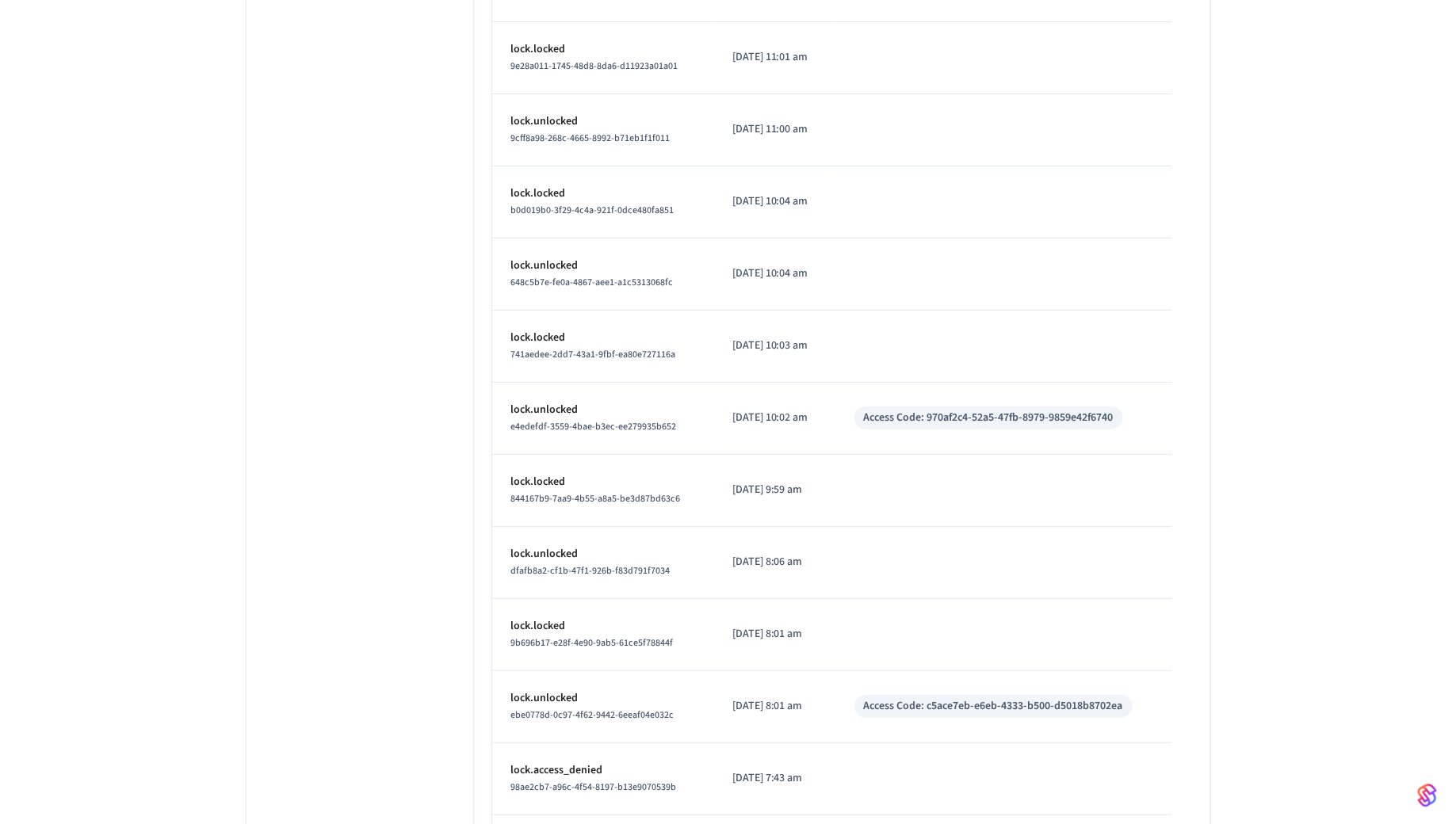
scroll to position [6778, 0]
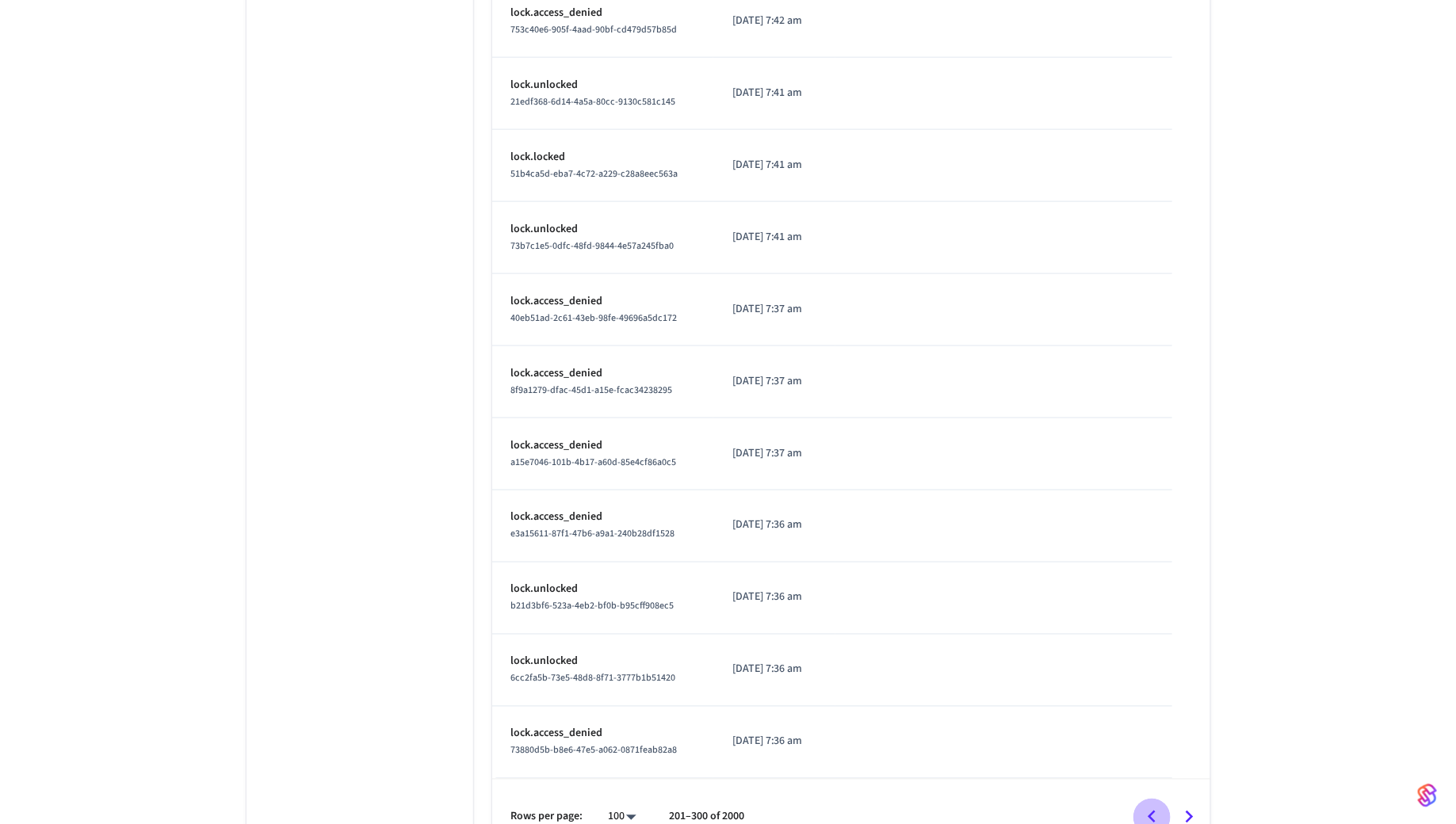
click at [1158, 805] on icon "Go to previous page" at bounding box center [1152, 817] width 25 height 25
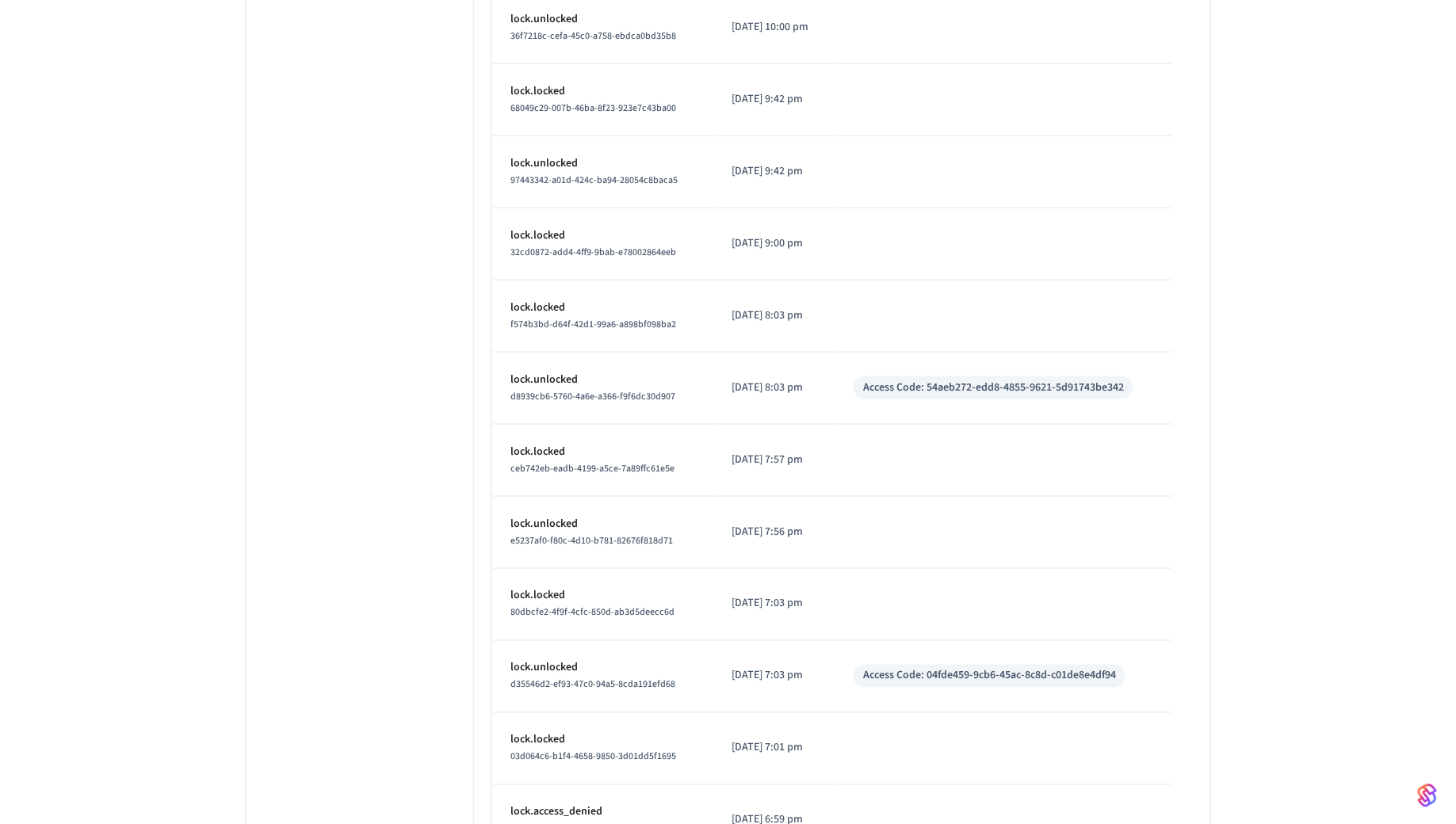
scroll to position [6794, 0]
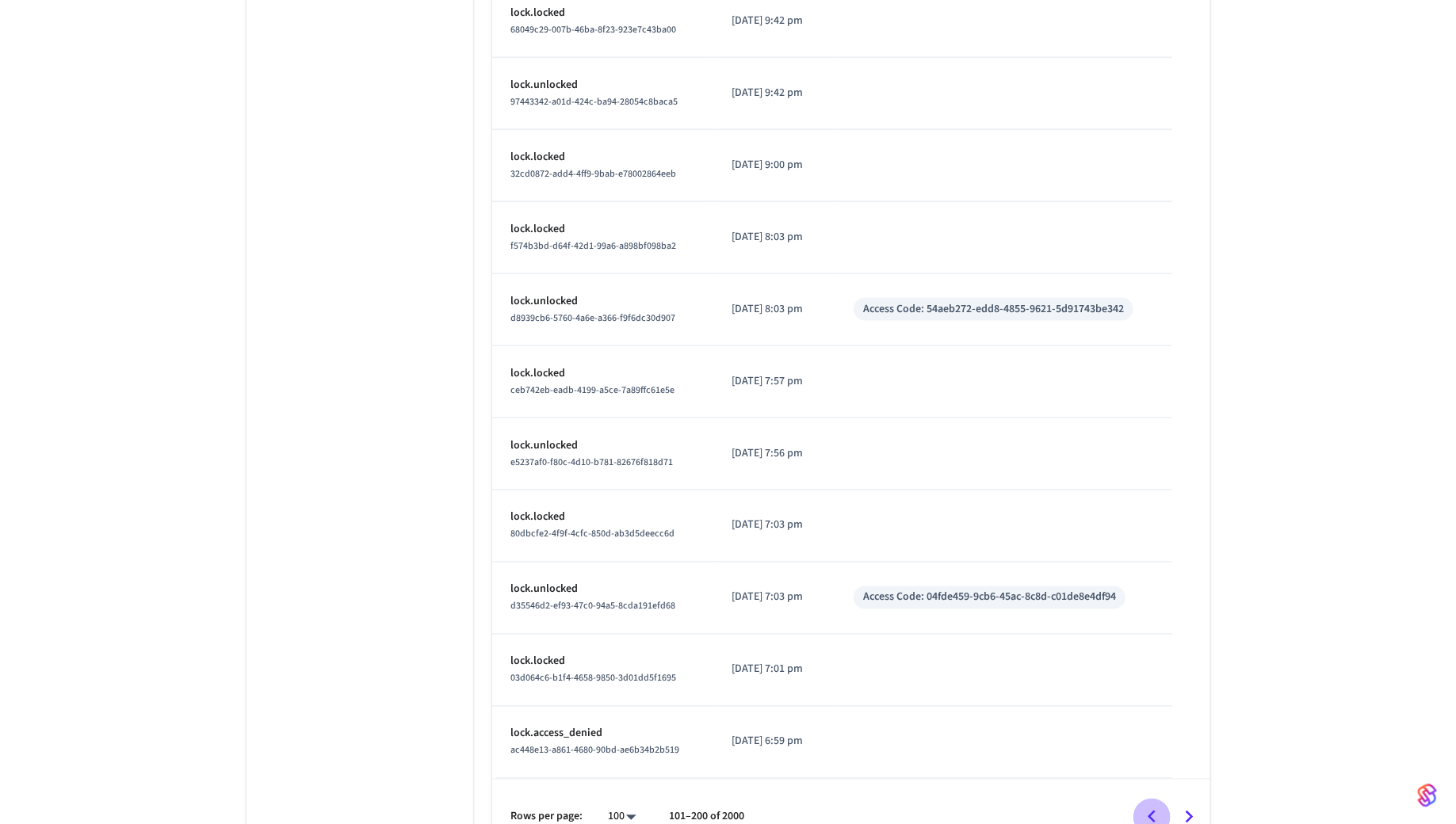
click at [1150, 805] on icon "Go to previous page" at bounding box center [1152, 817] width 25 height 25
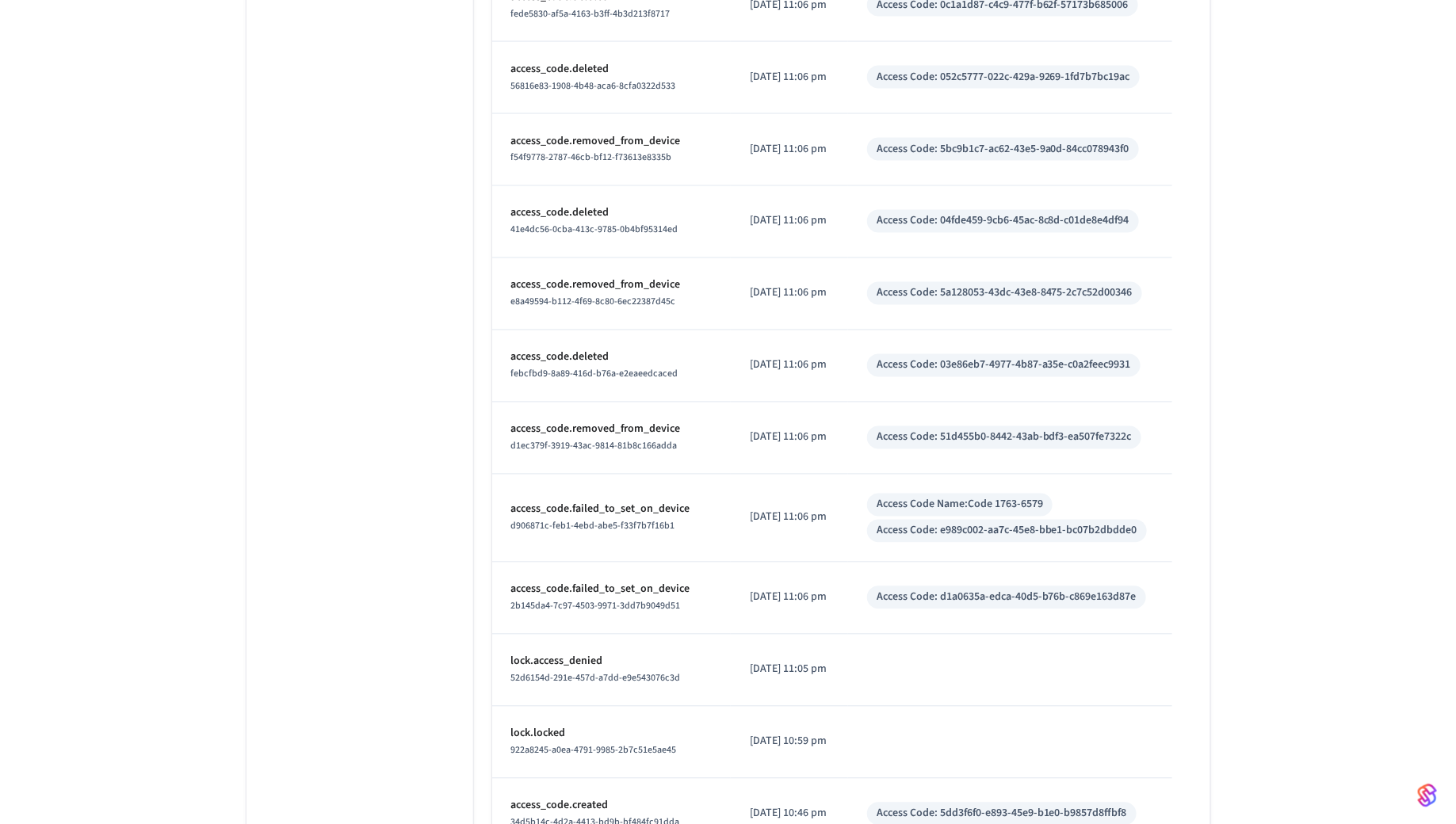
scroll to position [7268, 0]
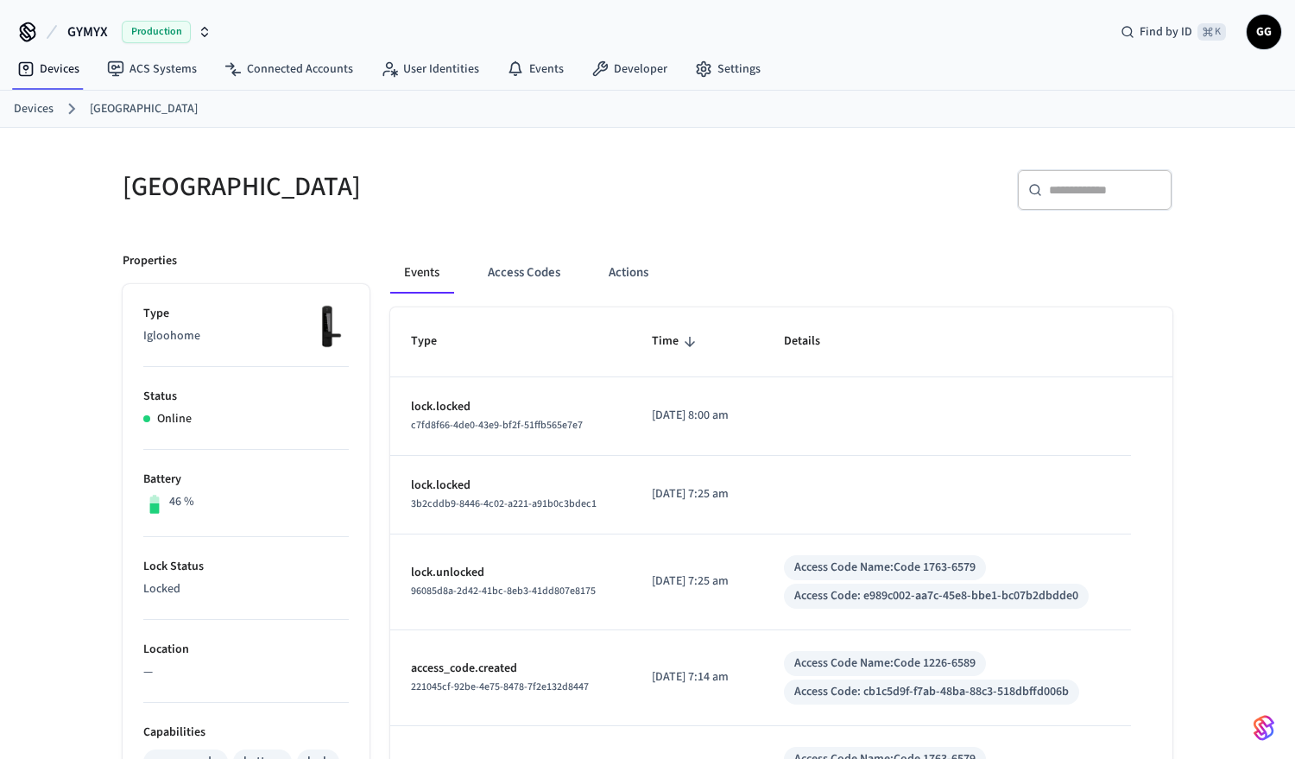
scroll to position [569, 0]
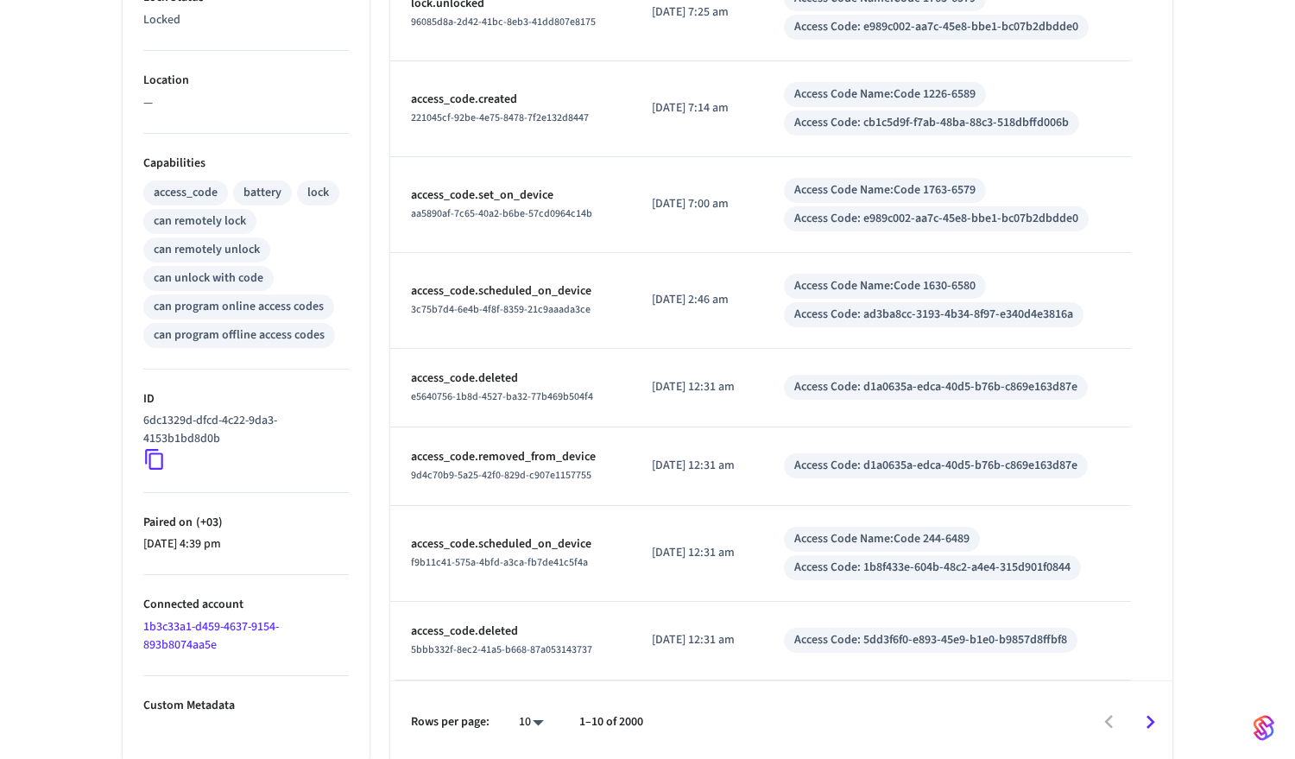
click at [527, 714] on body "GYMYX Production Find by ID ⌘ K GG Devices ACS Systems Connected Accounts User …" at bounding box center [647, 97] width 1295 height 1333
click at [524, 702] on li "100" at bounding box center [525, 710] width 46 height 46
type input "***"
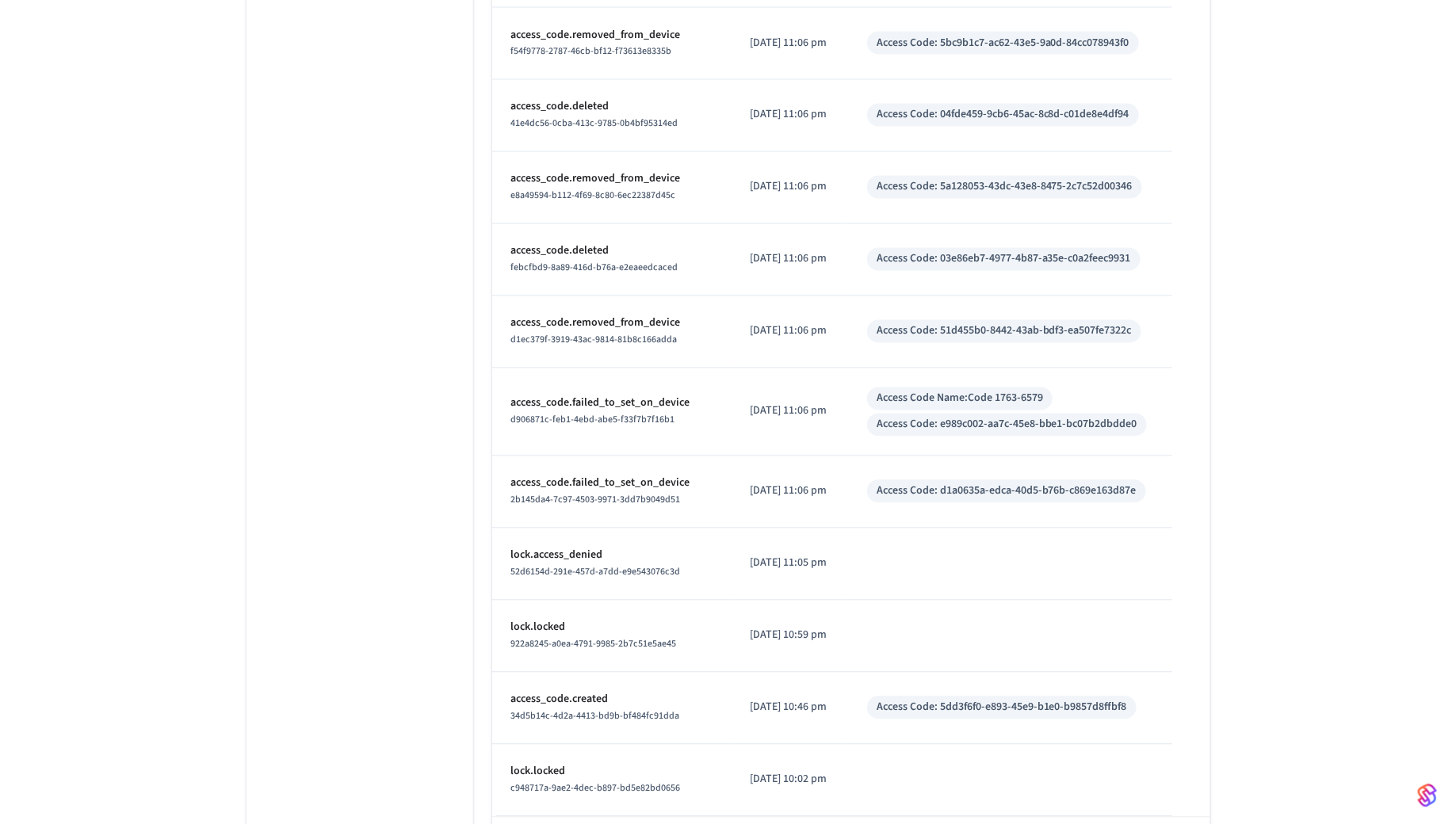
scroll to position [7268, 0]
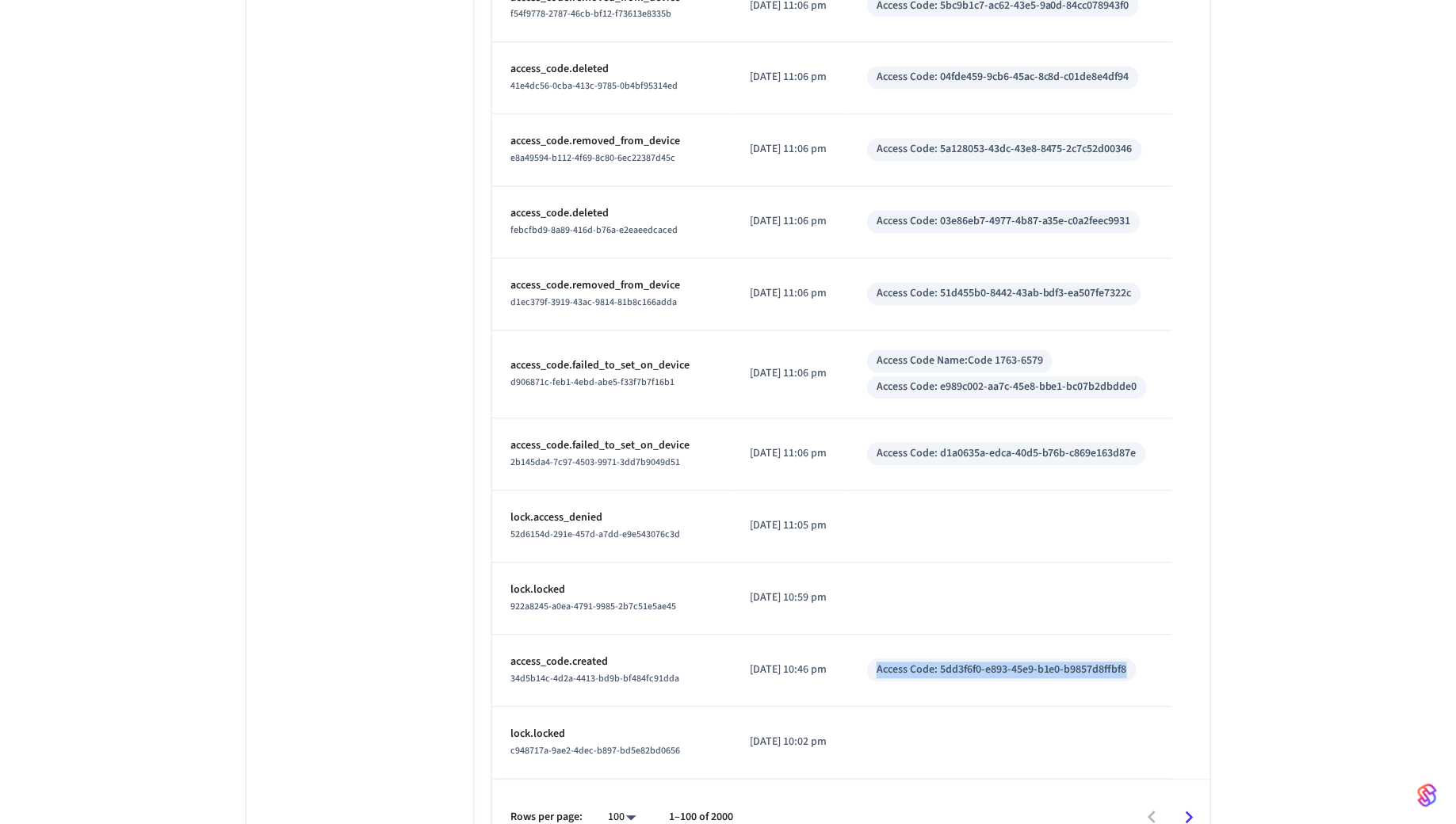
drag, startPoint x: 1133, startPoint y: 641, endPoint x: 879, endPoint y: 636, distance: 254.0
click at [879, 659] on div "Access Code: 5dd3f6f0-e893-45e9-b1e0-b9857d8ffbf8" at bounding box center [1002, 670] width 270 height 23
copy div "Access Code: 5dd3f6f0-e893-45e9-b1e0-b9857d8ffbf8"
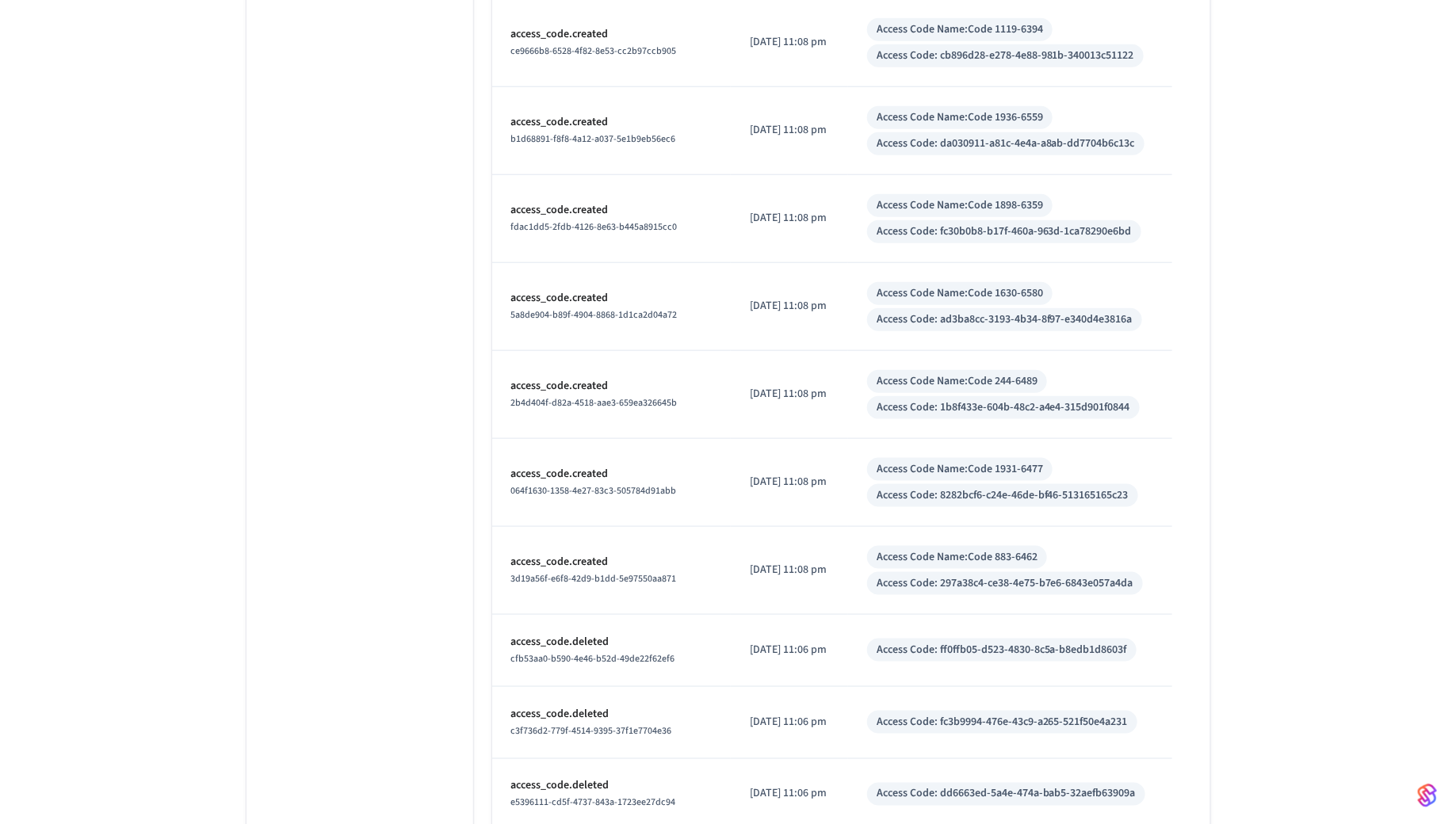
scroll to position [3591, 0]
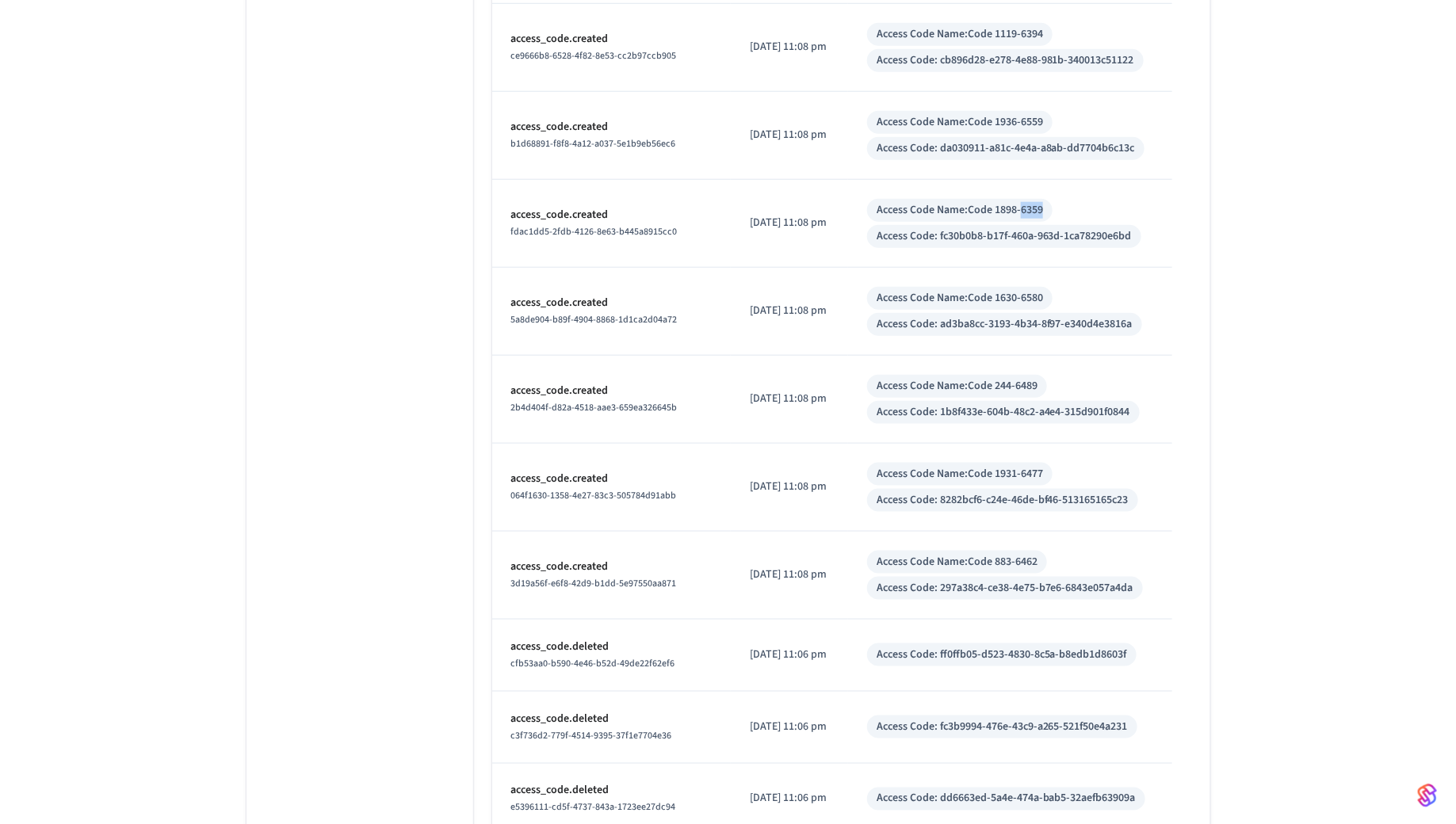
drag, startPoint x: 1049, startPoint y: 196, endPoint x: 1029, endPoint y: 197, distance: 20.0
click at [1029, 202] on div "Access Code Name: Code 1898-6359" at bounding box center [959, 210] width 166 height 17
copy div "6359"
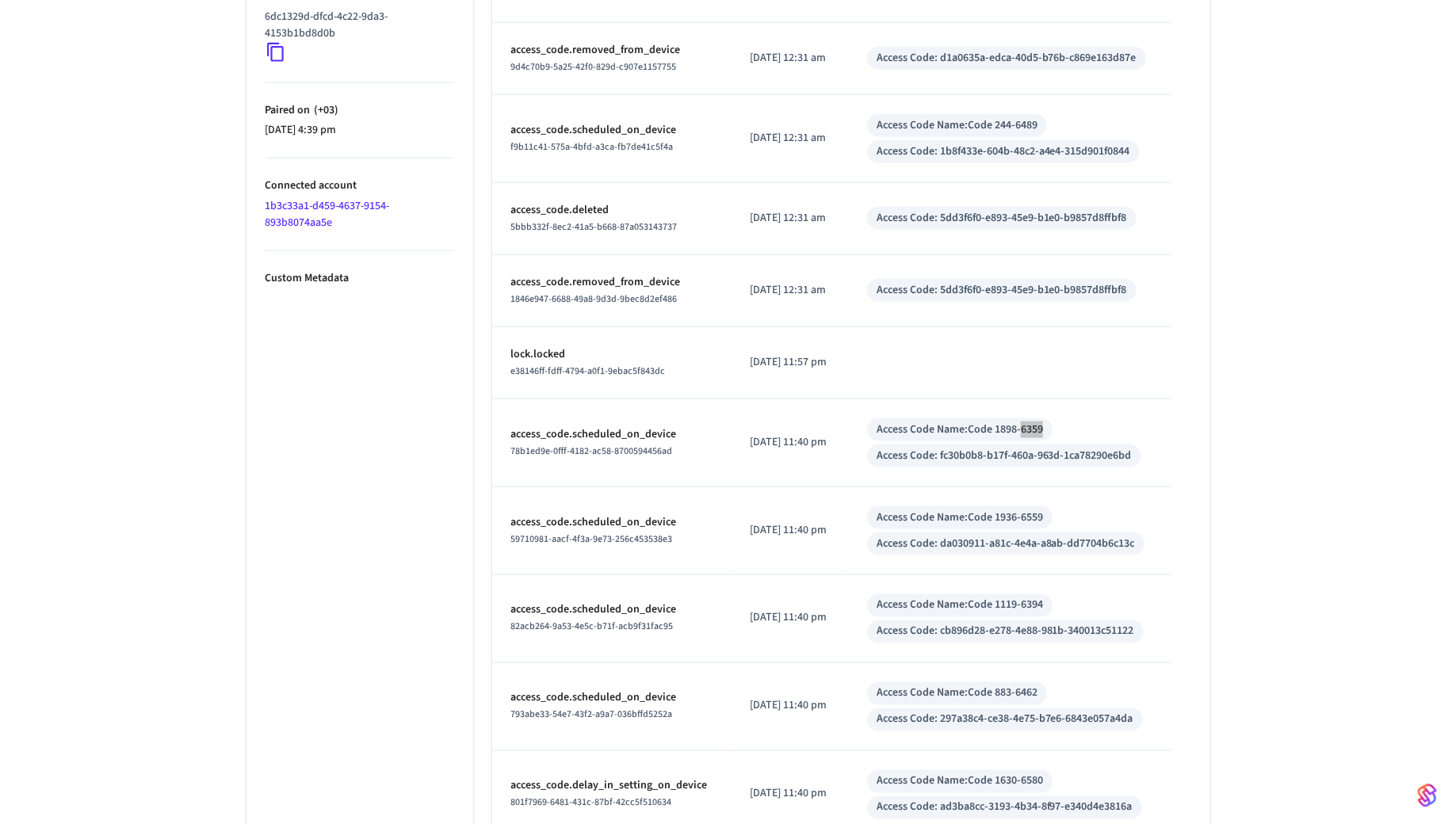
scroll to position [0, 0]
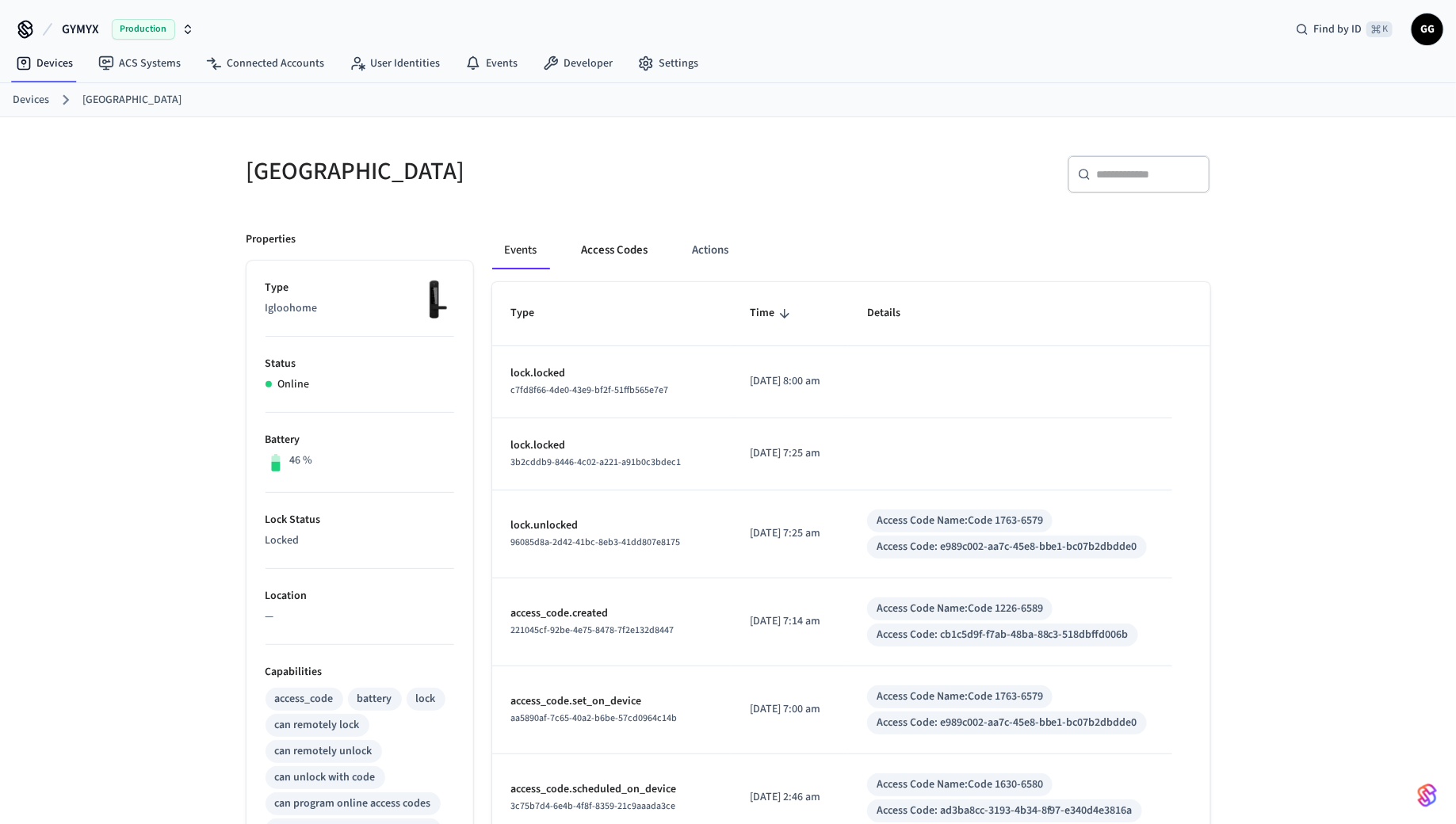
click at [629, 256] on button "Access Codes" at bounding box center [615, 250] width 92 height 38
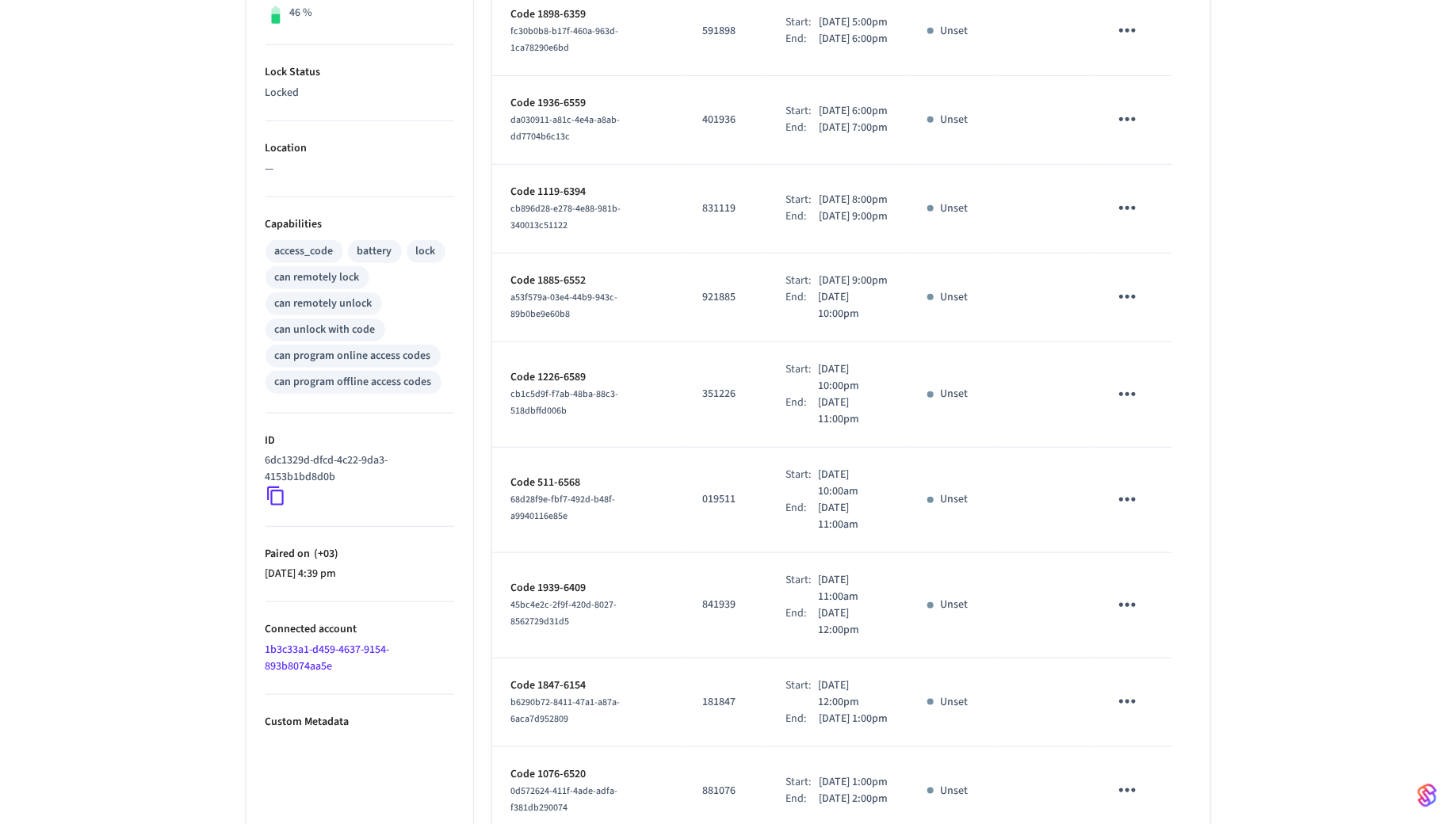
scroll to position [648, 0]
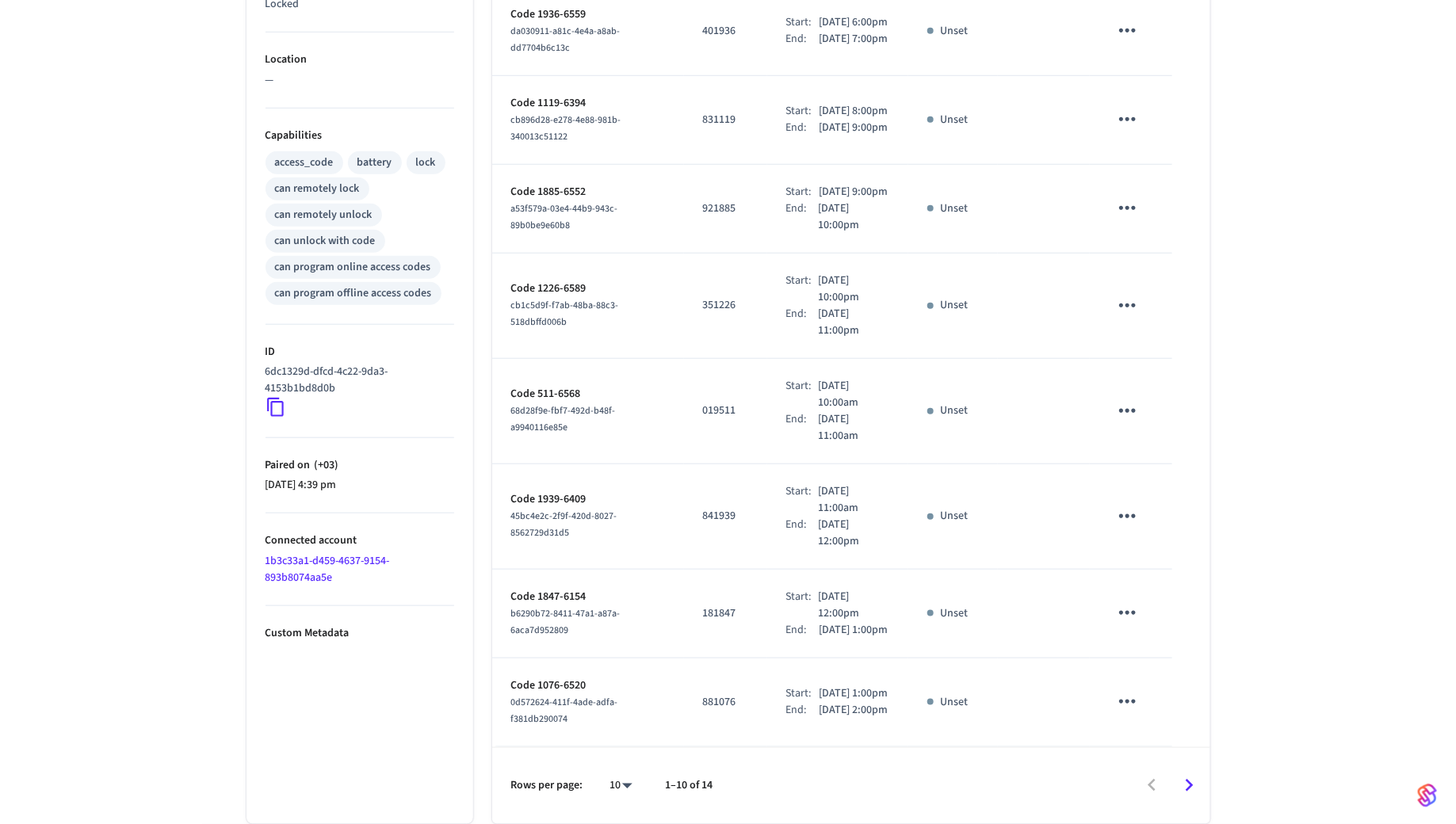
click at [1188, 696] on icon "Go to next page" at bounding box center [1189, 785] width 25 height 25
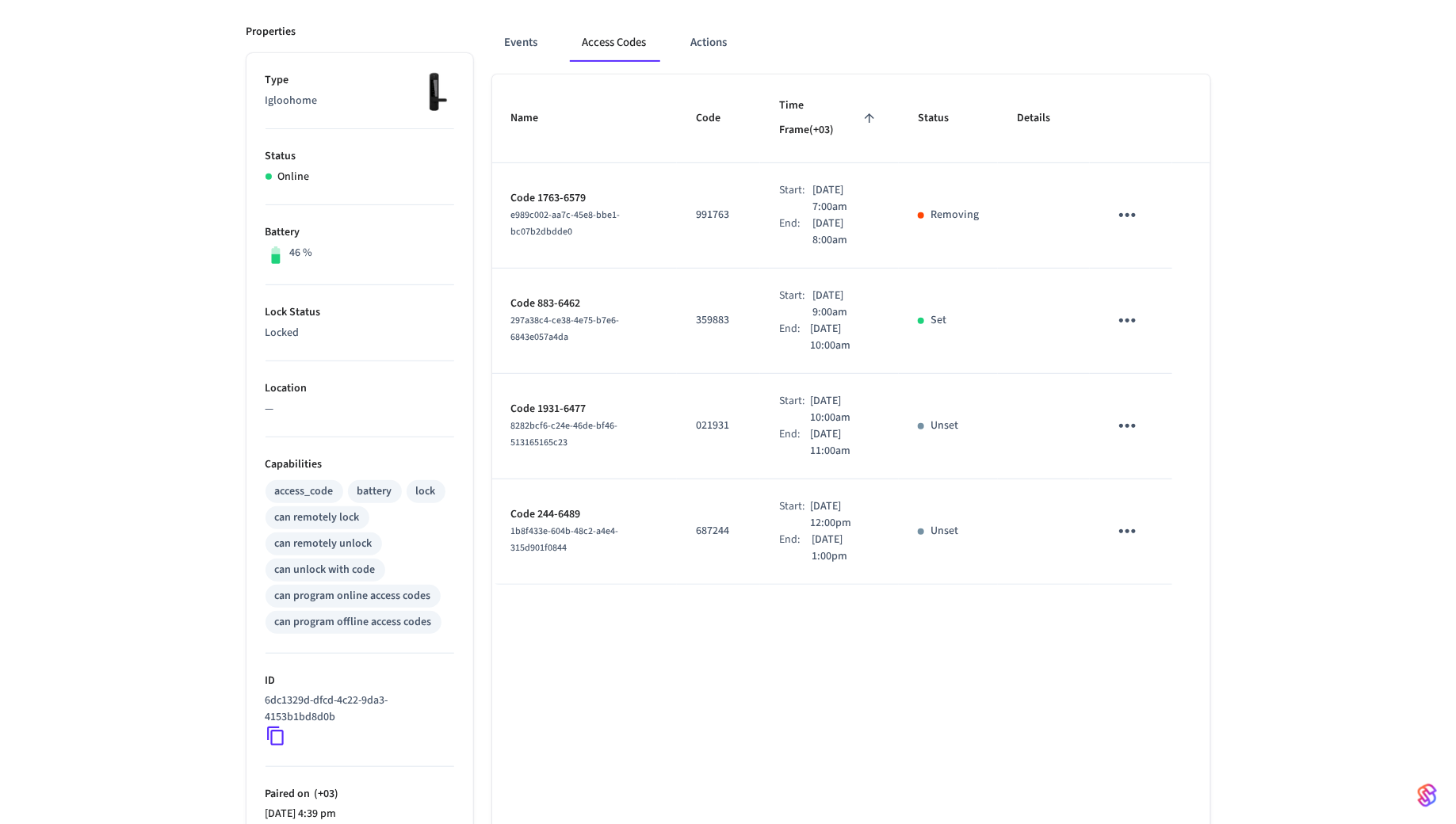
scroll to position [373, 0]
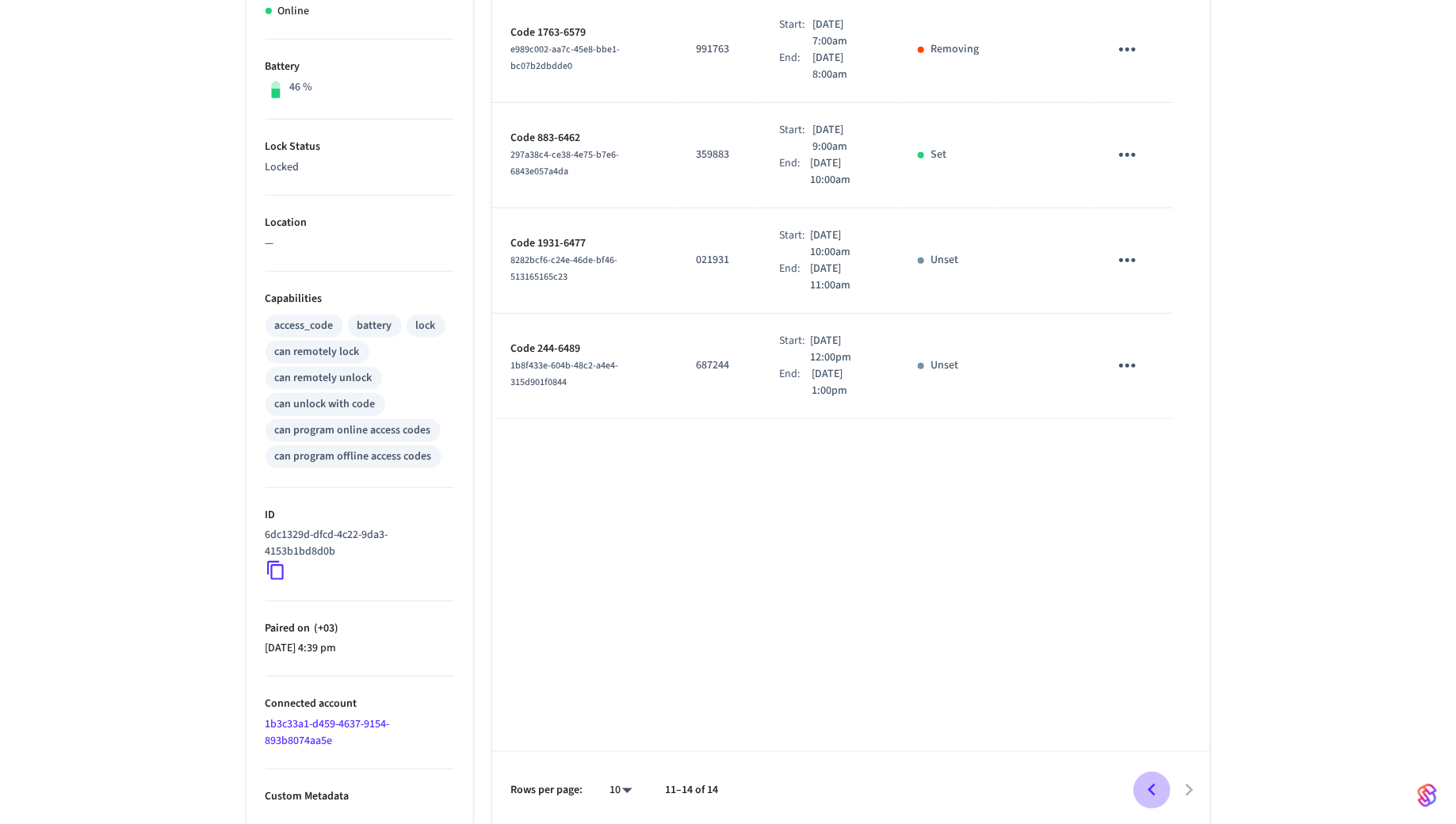
click at [1153, 696] on icon "Go to previous page" at bounding box center [1151, 790] width 8 height 13
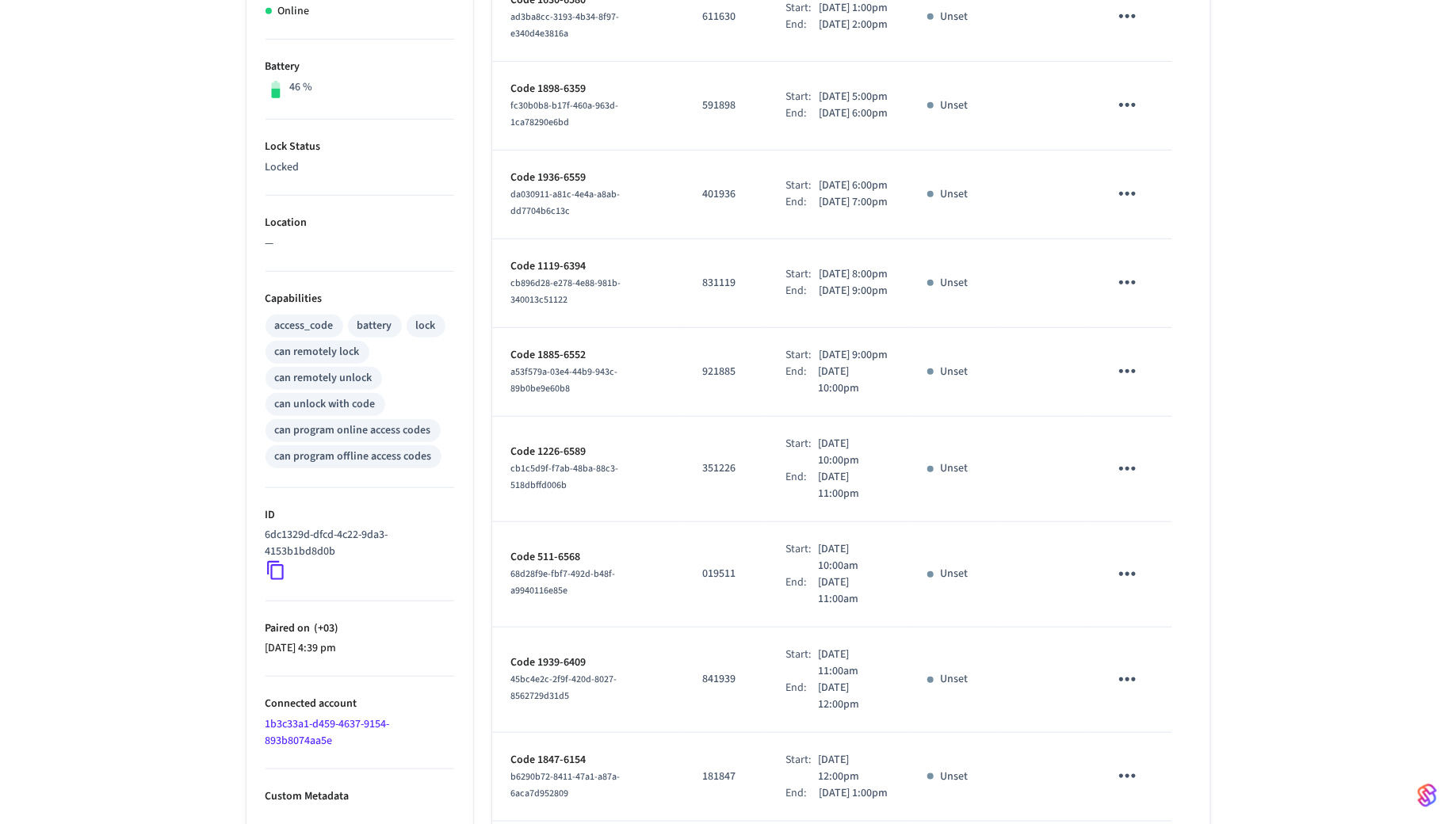
scroll to position [0, 0]
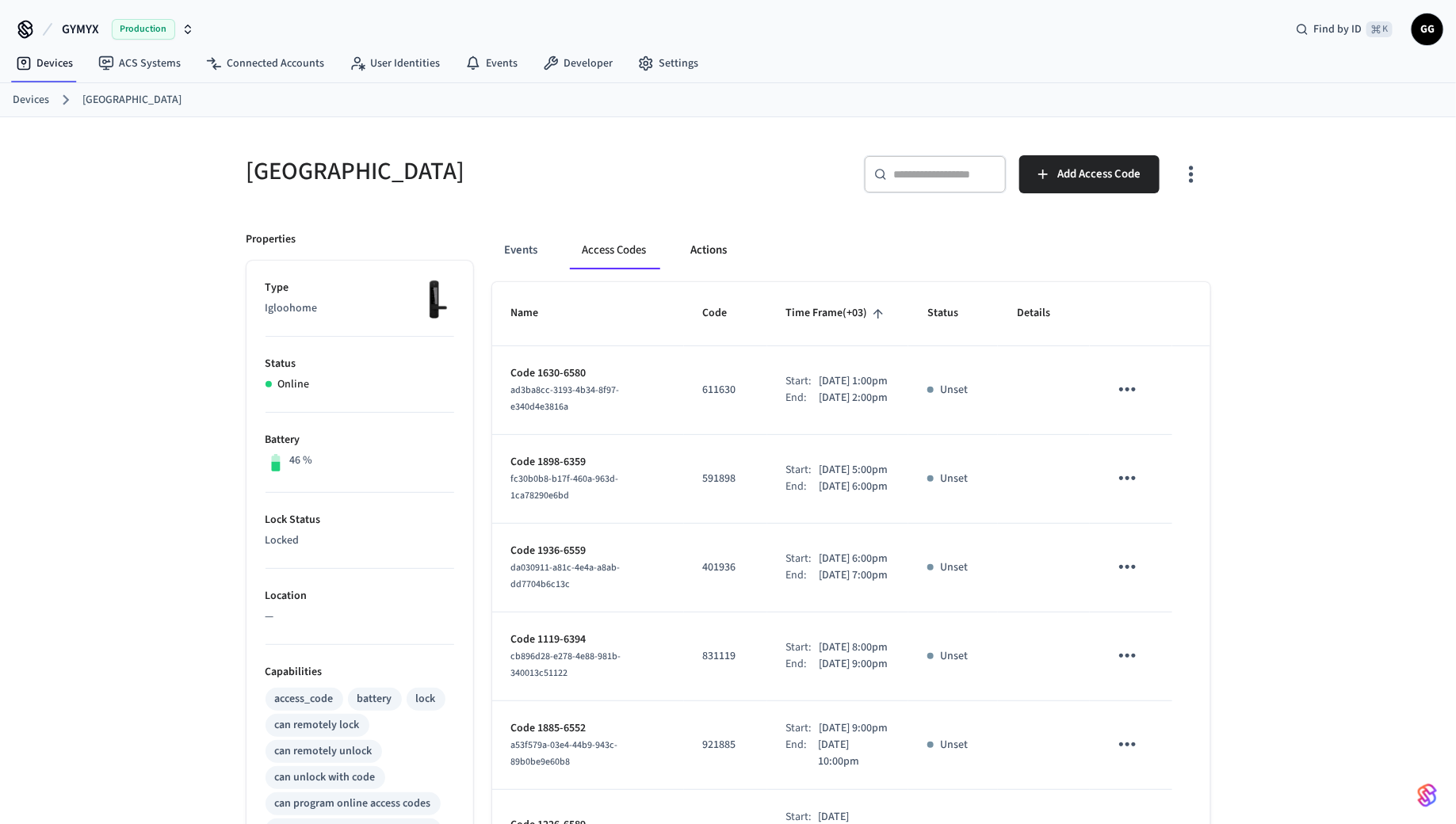
click at [710, 251] on button "Actions" at bounding box center [709, 250] width 62 height 38
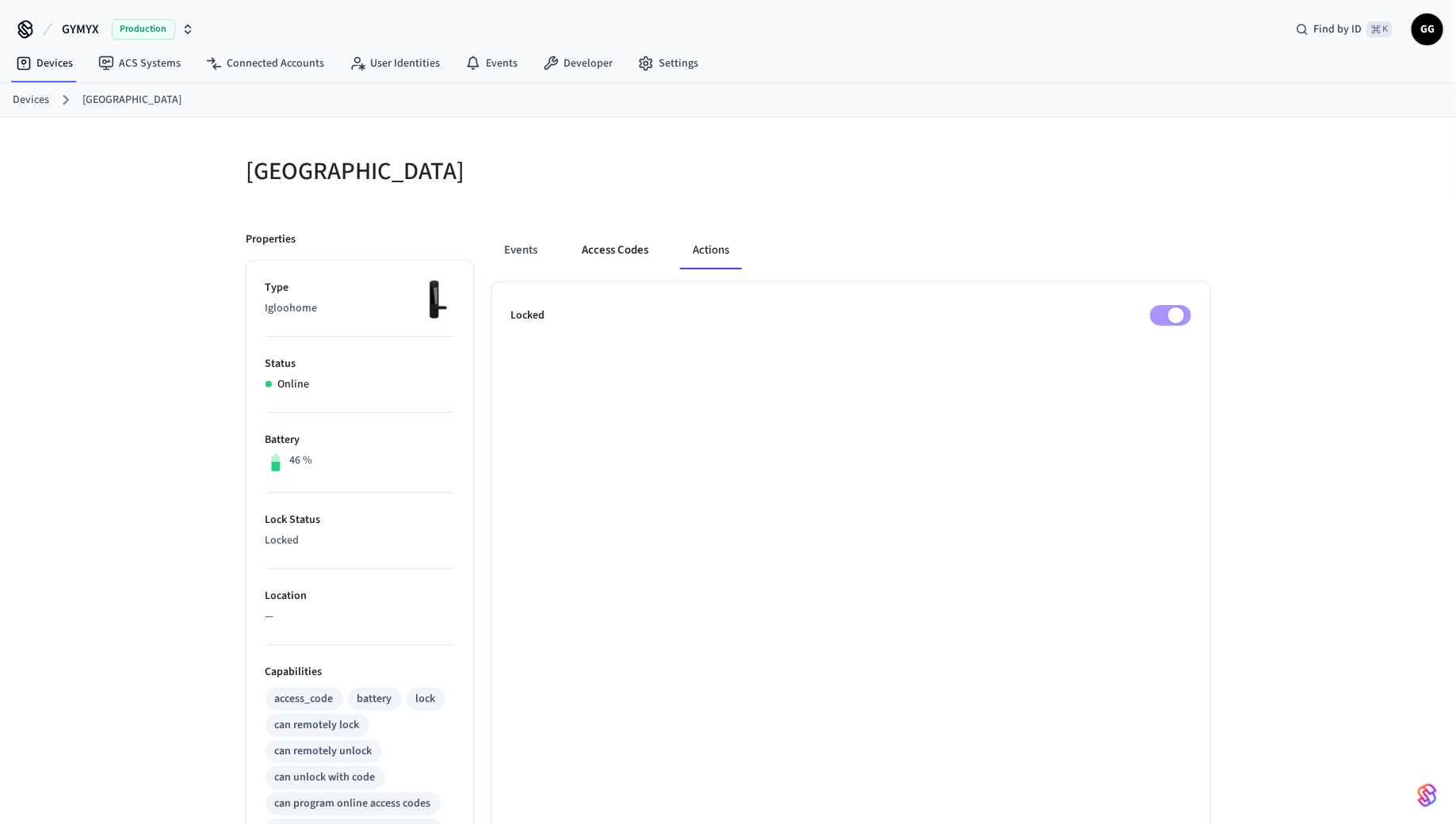
click at [631, 234] on button "Access Codes" at bounding box center [616, 250] width 92 height 38
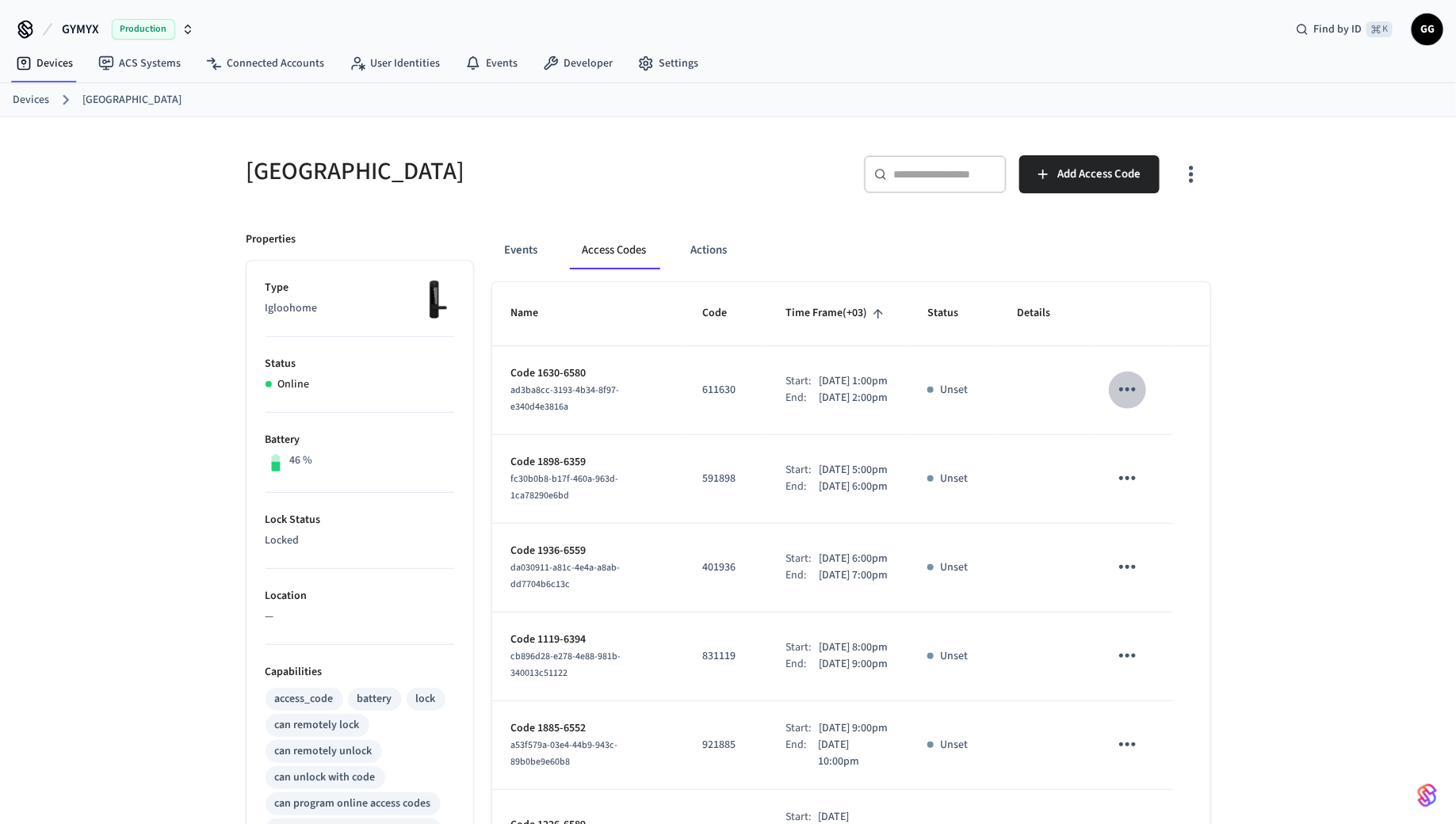
click at [1124, 389] on icon "sticky table" at bounding box center [1127, 389] width 25 height 25
click at [1058, 351] on div at bounding box center [728, 412] width 1456 height 824
click at [531, 243] on button "Events" at bounding box center [521, 250] width 59 height 38
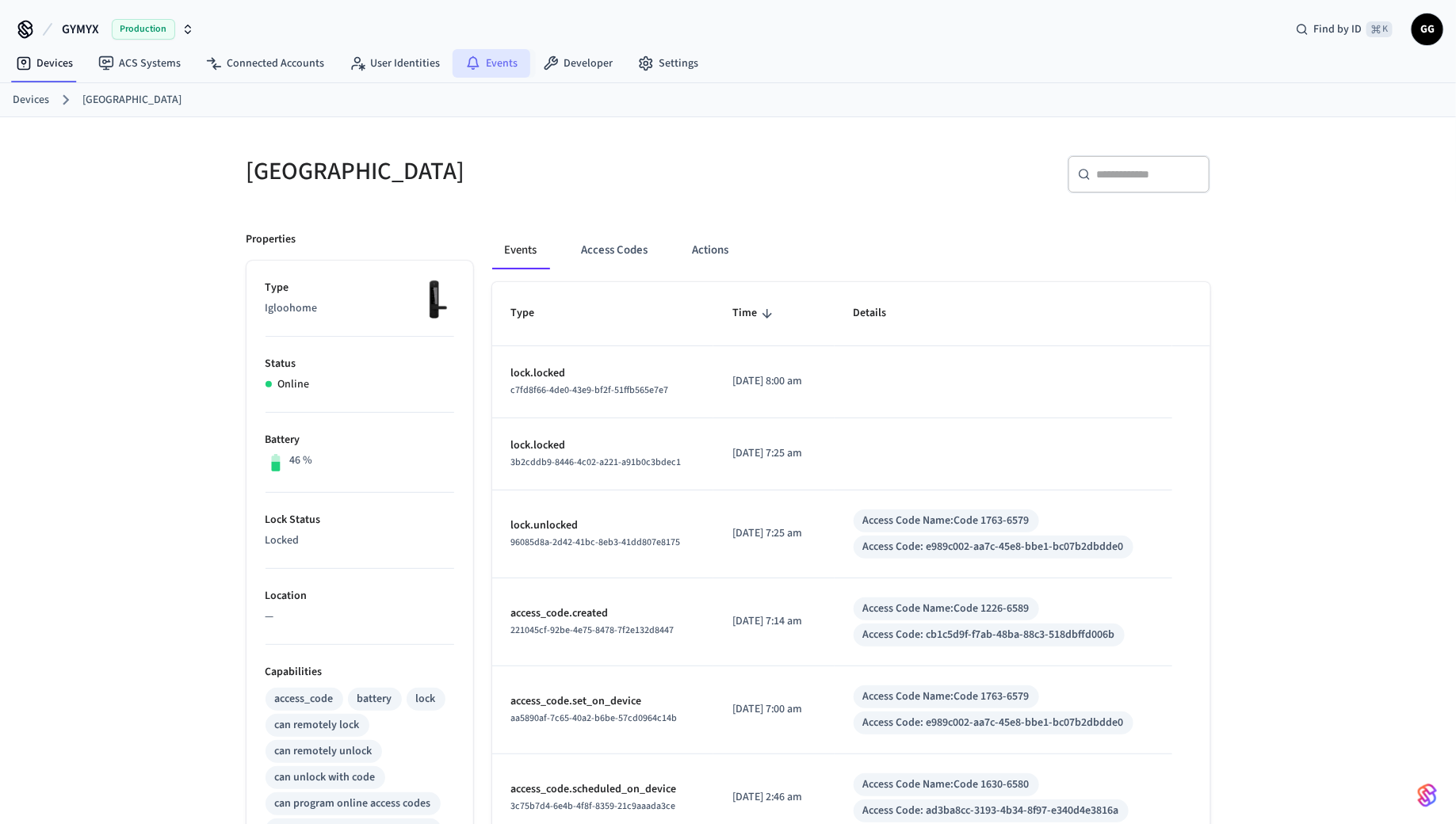
click at [505, 60] on link "Events" at bounding box center [491, 63] width 78 height 28
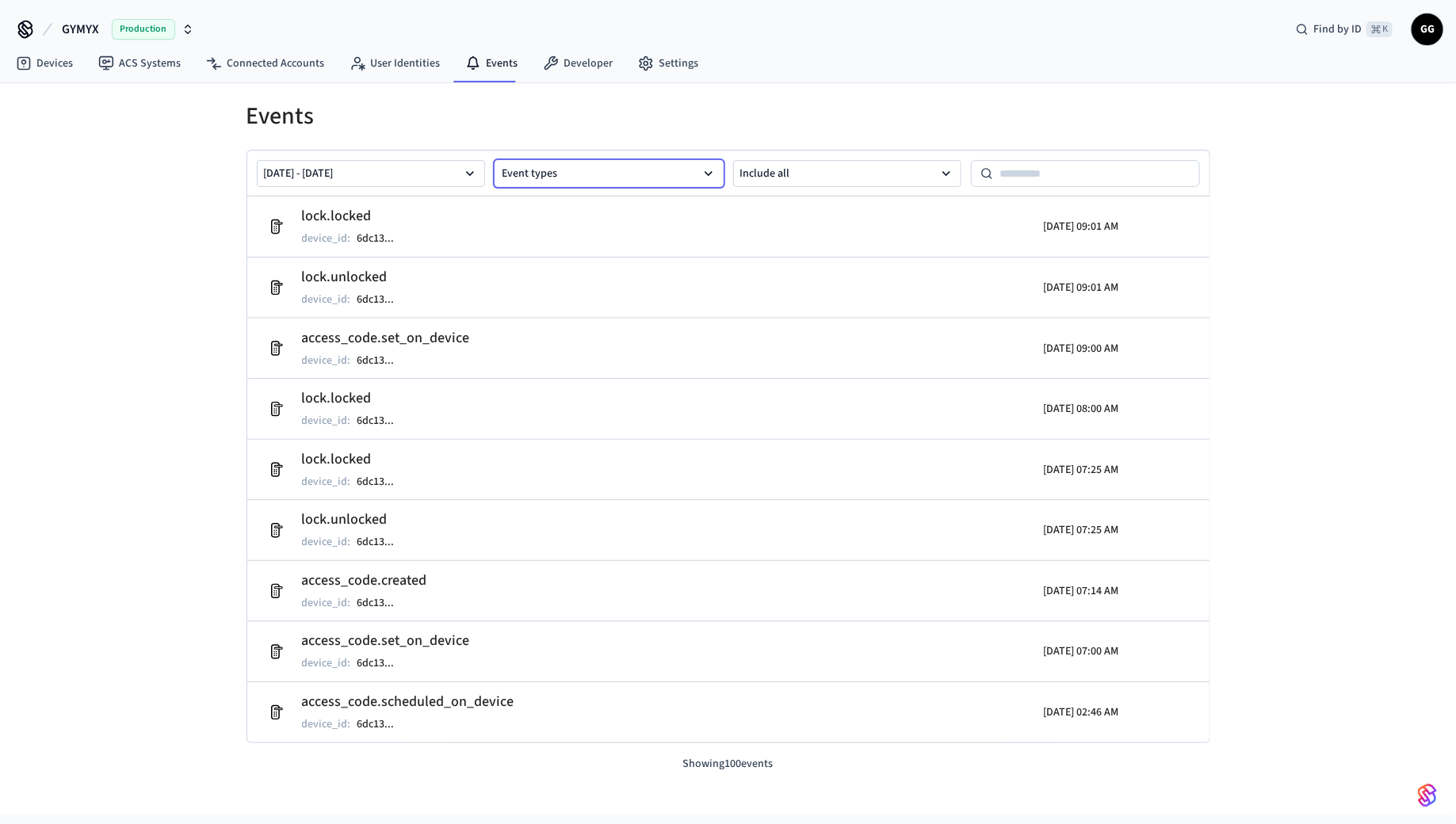
click at [666, 172] on button "Event types" at bounding box center [610, 173] width 230 height 27
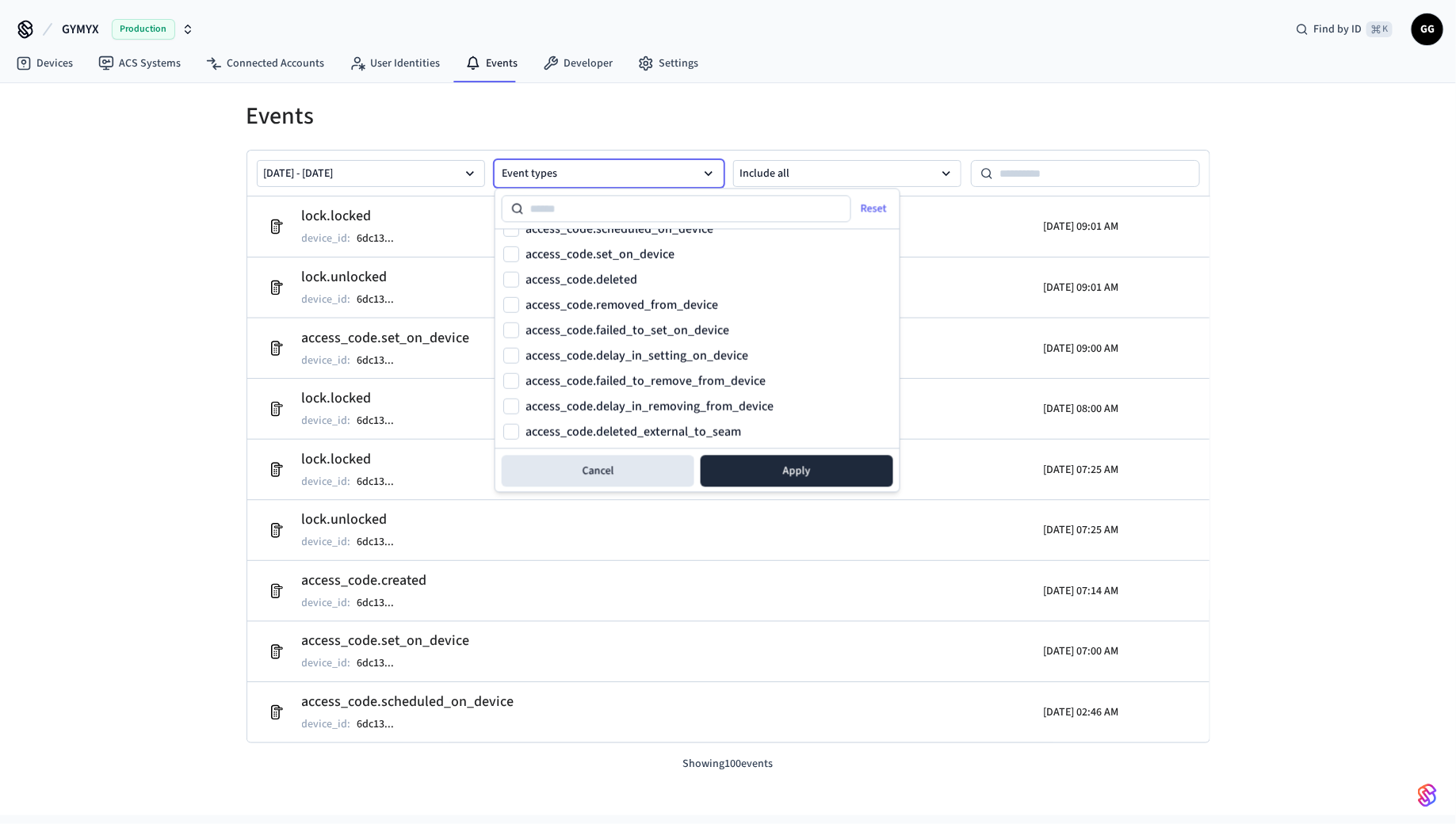
scroll to position [651, 0]
click at [599, 325] on label "access_code.failed_to_set_on_device" at bounding box center [628, 329] width 204 height 13
click at [520, 325] on button "access_code.failed_to_set_on_device" at bounding box center [510, 329] width 16 height 16
click at [758, 473] on button "Apply" at bounding box center [797, 472] width 193 height 32
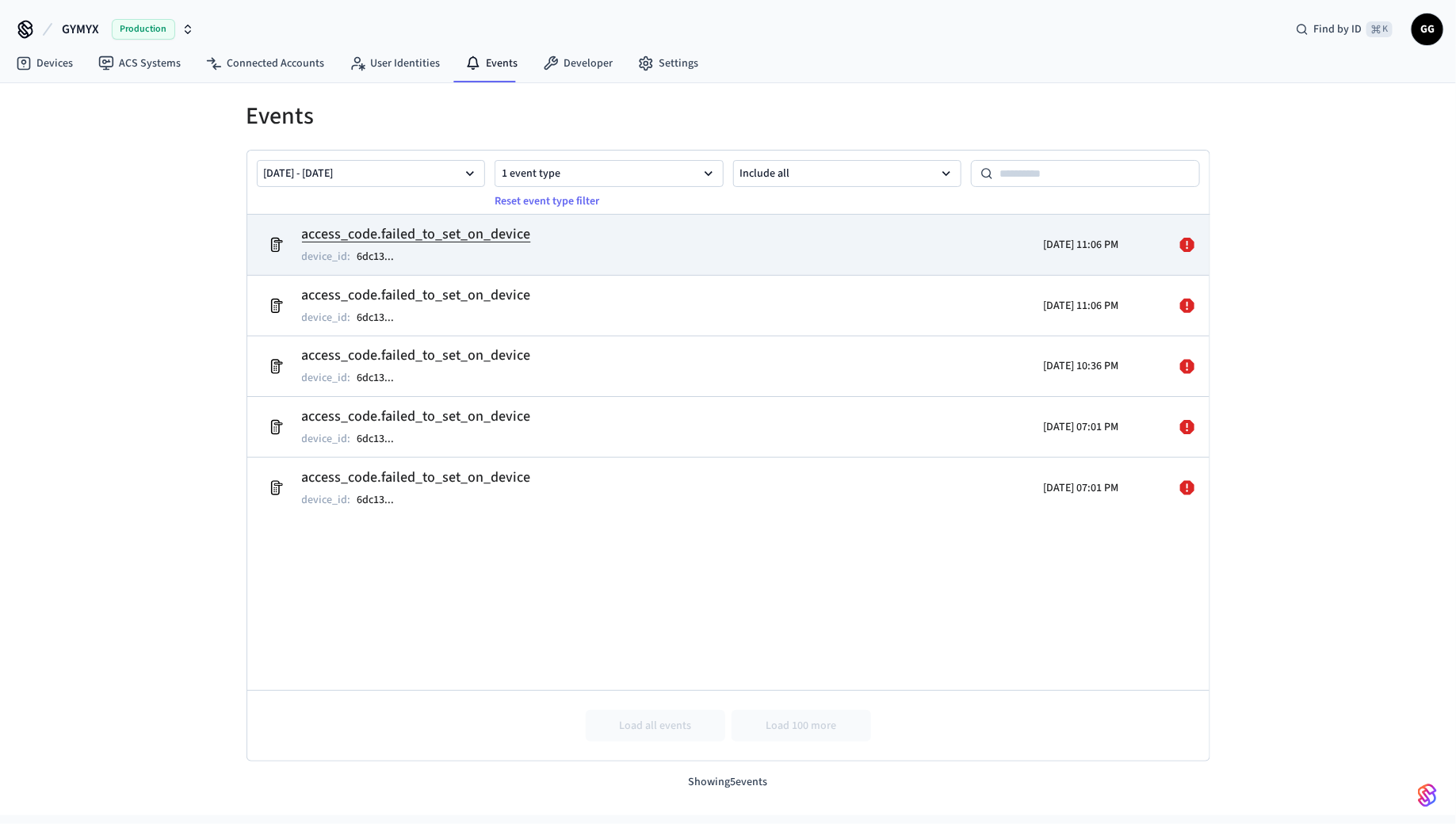
click at [1128, 244] on div at bounding box center [1157, 245] width 78 height 44
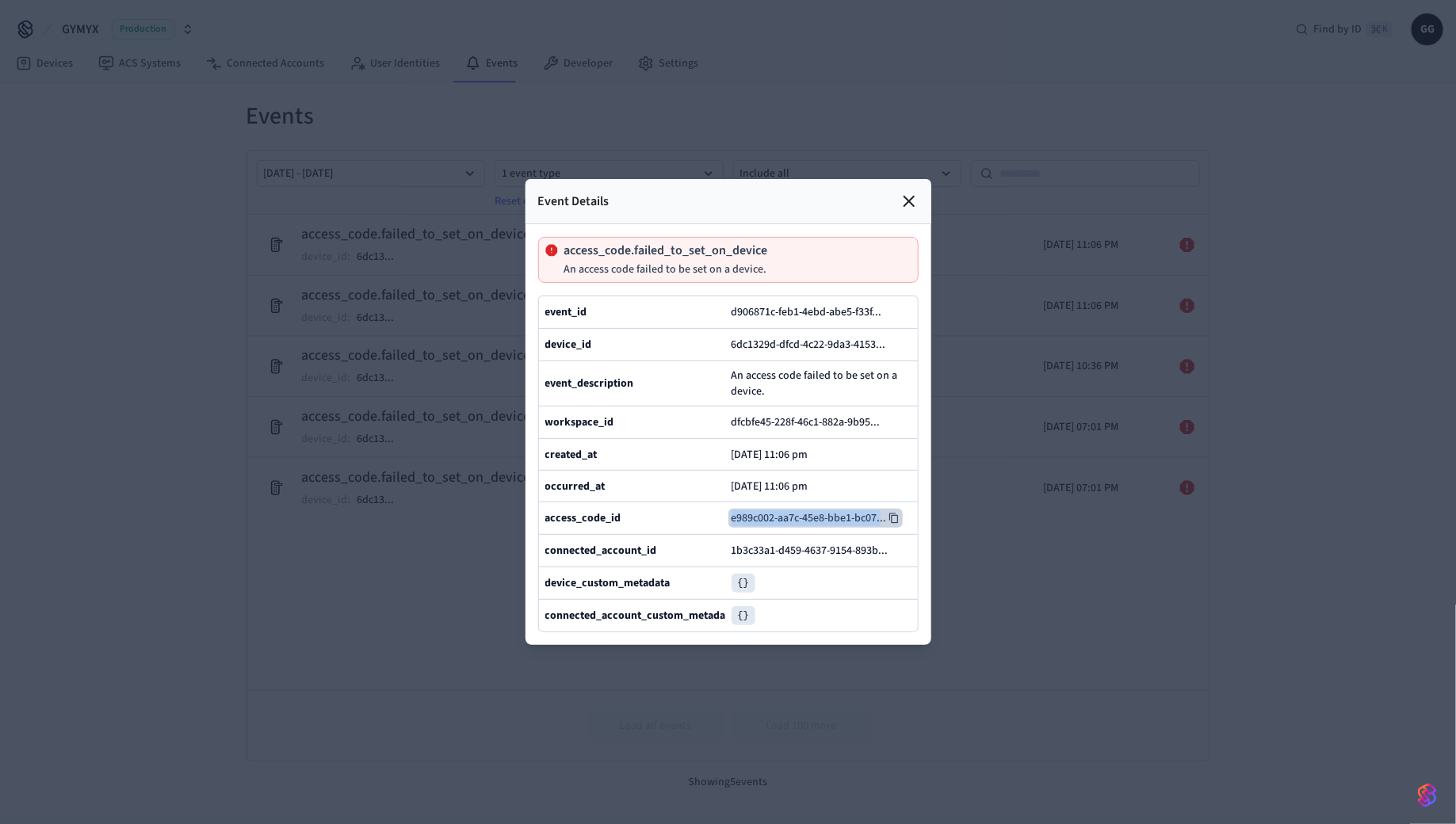
drag, startPoint x: 724, startPoint y: 518, endPoint x: 883, endPoint y: 518, distance: 159.0
click at [882, 520] on div "access_code_id e989c002-aa7c-45e8-bbe1-bc07 ..." at bounding box center [728, 518] width 379 height 32
click at [898, 515] on icon at bounding box center [894, 518] width 11 height 11
click at [892, 519] on icon at bounding box center [894, 518] width 11 height 11
click at [900, 519] on icon at bounding box center [894, 518] width 11 height 11
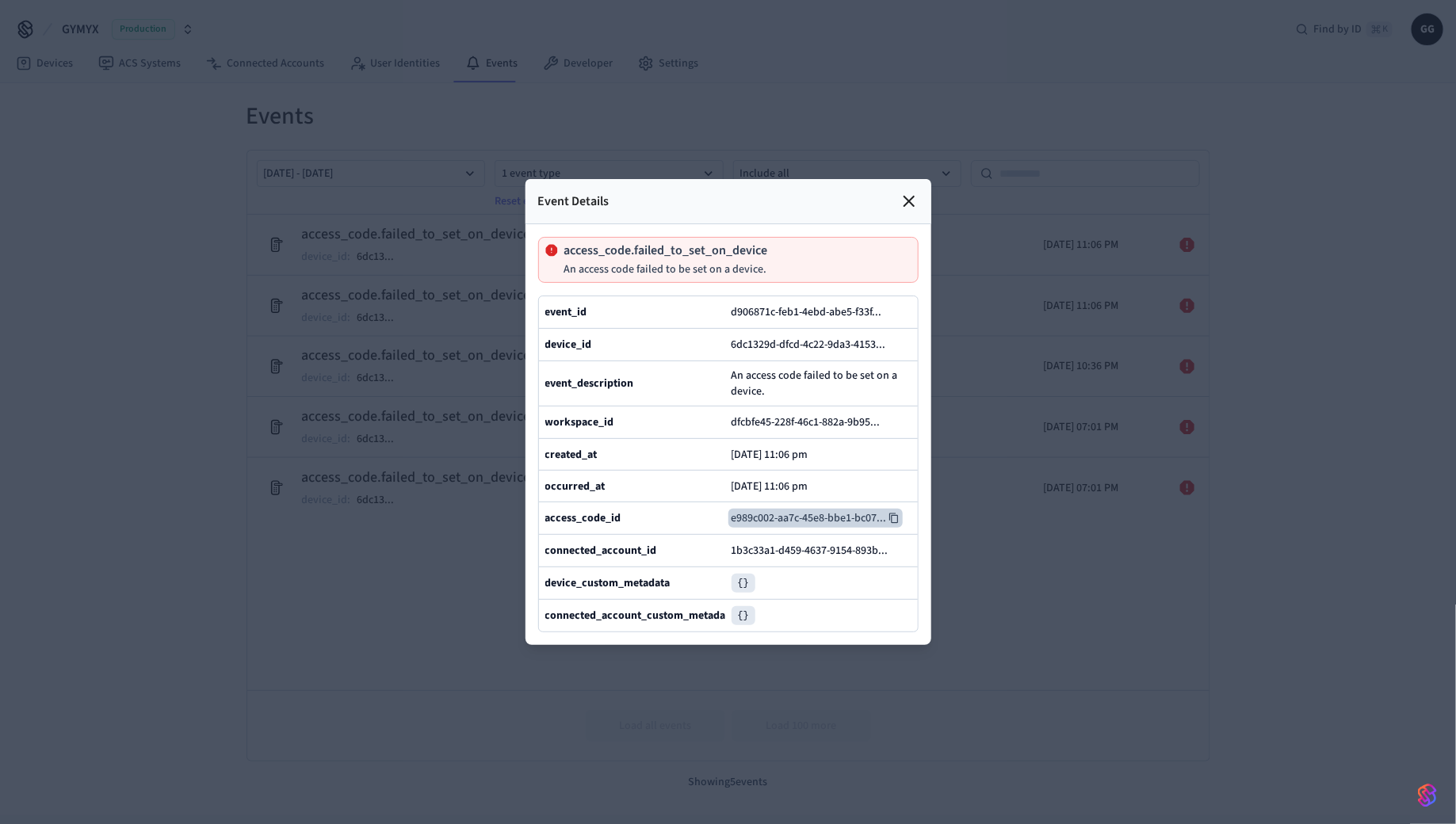
click at [910, 208] on icon at bounding box center [909, 201] width 19 height 19
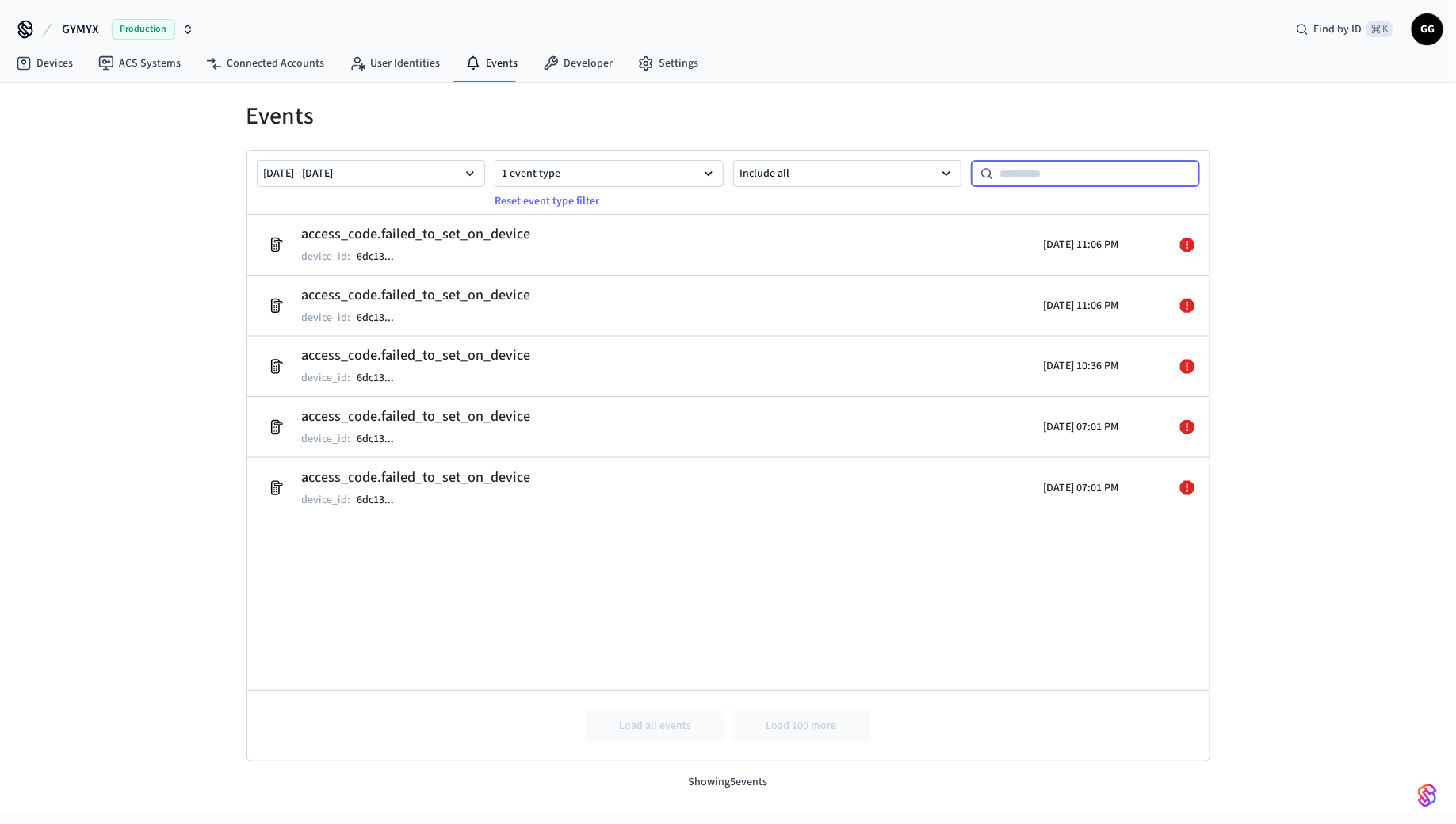
click at [1078, 175] on input at bounding box center [1096, 173] width 207 height 19
click at [43, 65] on link "Devices" at bounding box center [44, 63] width 83 height 28
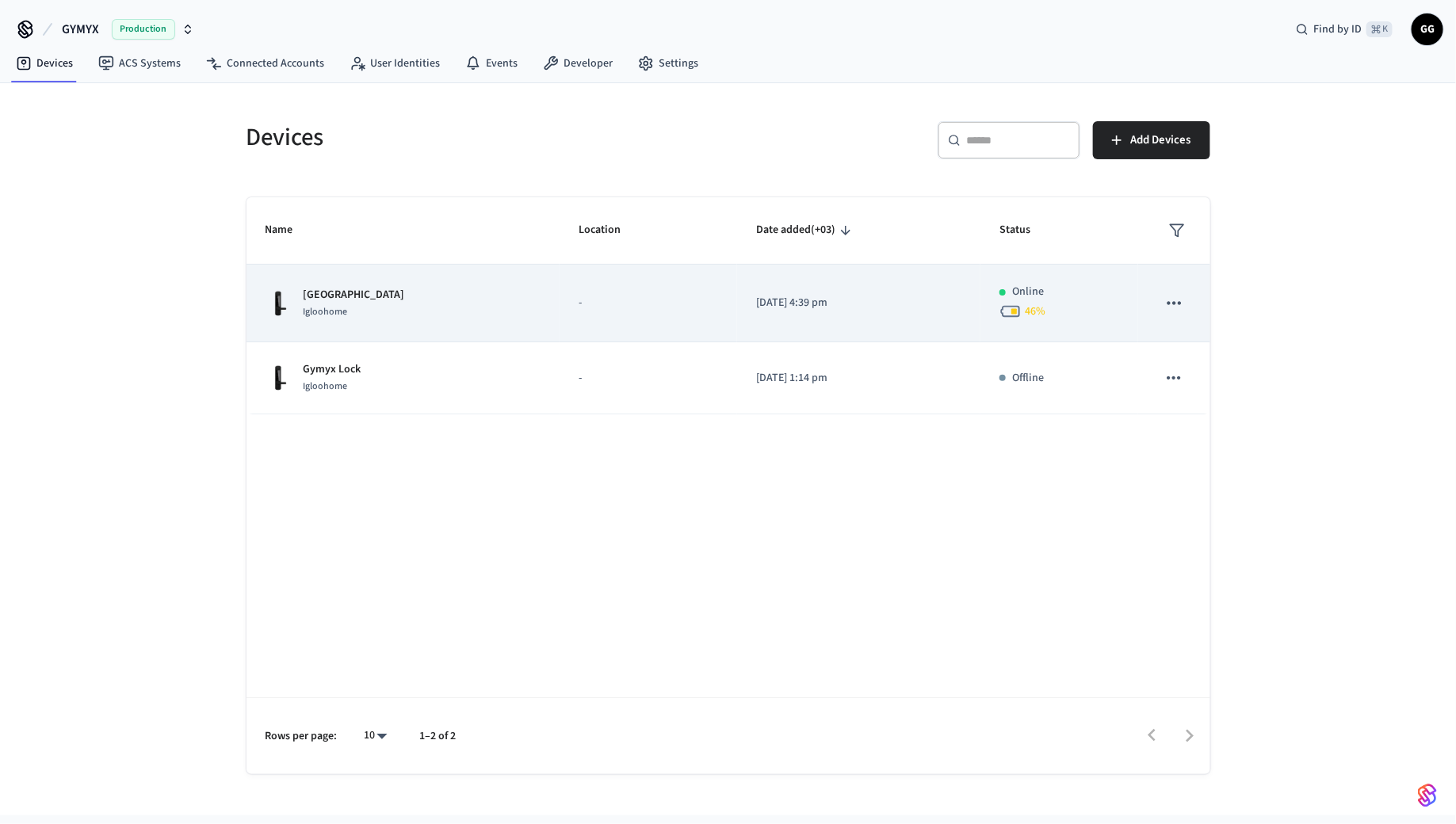
click at [368, 293] on p "[GEOGRAPHIC_DATA]" at bounding box center [354, 295] width 102 height 17
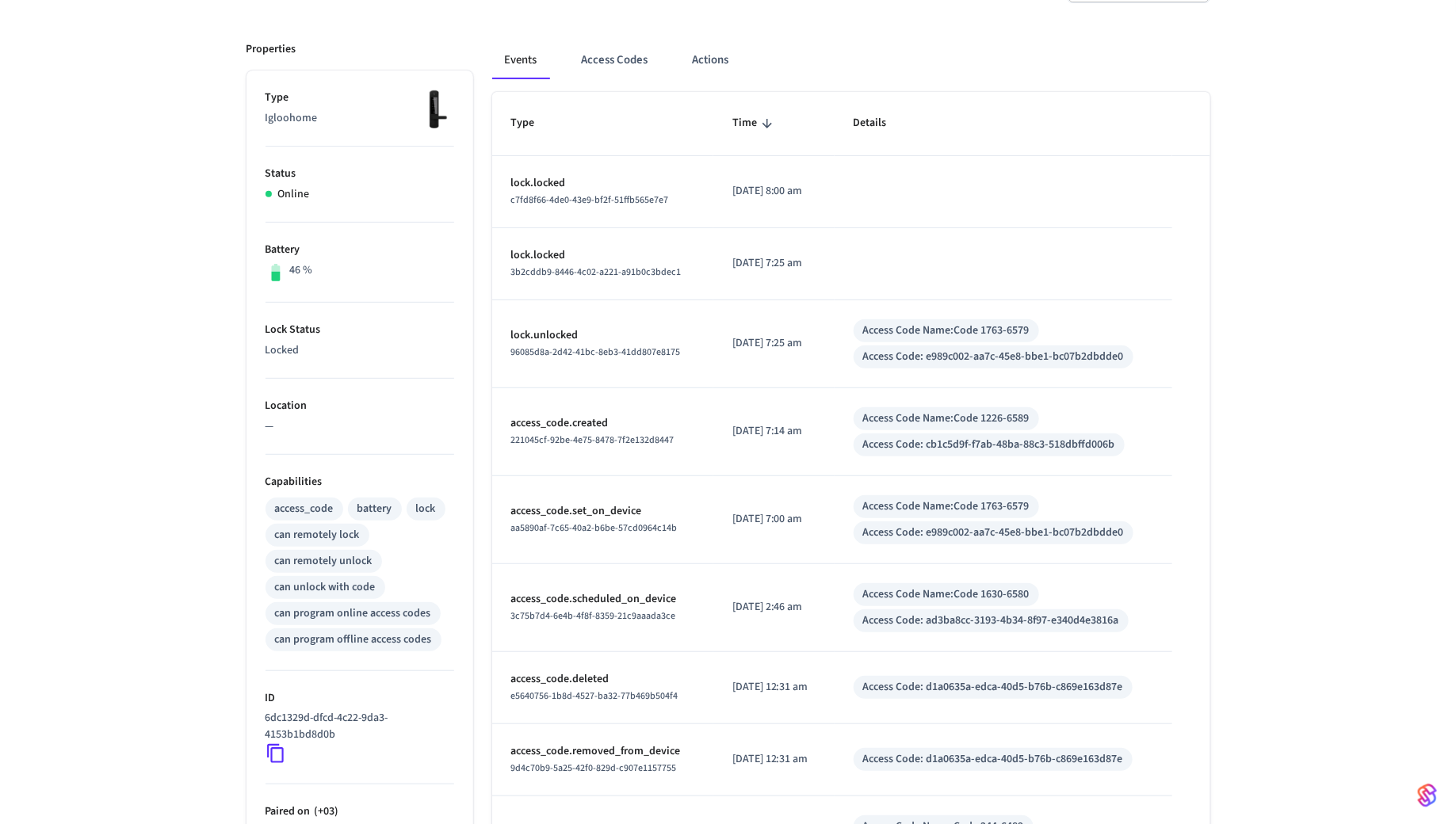
scroll to position [395, 0]
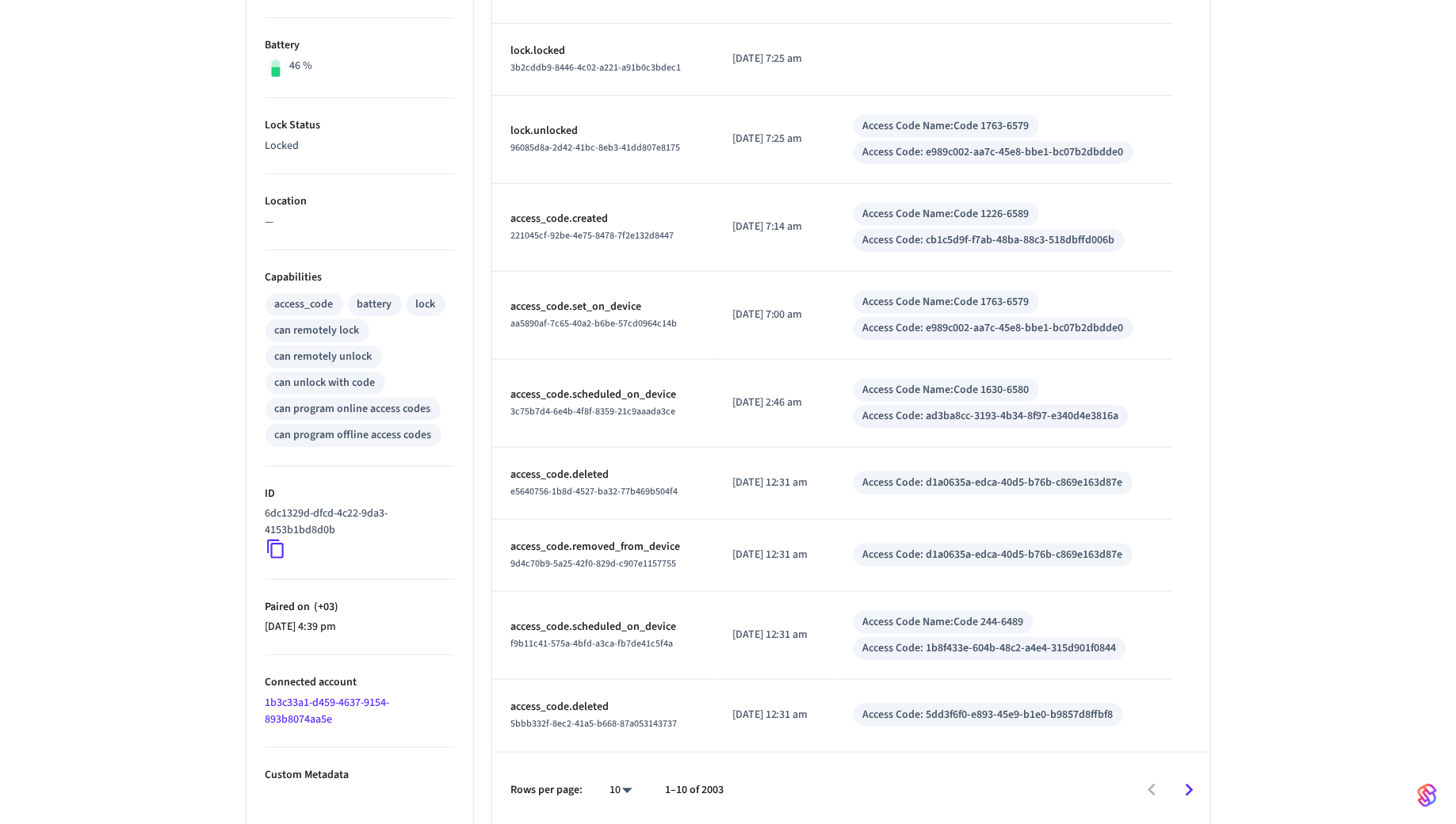
click at [629, 696] on body "GYMYX Production Find by ID ⌘ K GG Devices ACS Systems Connected Accounts User …" at bounding box center [728, 217] width 1456 height 1223
click at [628, 696] on li "100" at bounding box center [616, 779] width 42 height 42
type input "***"
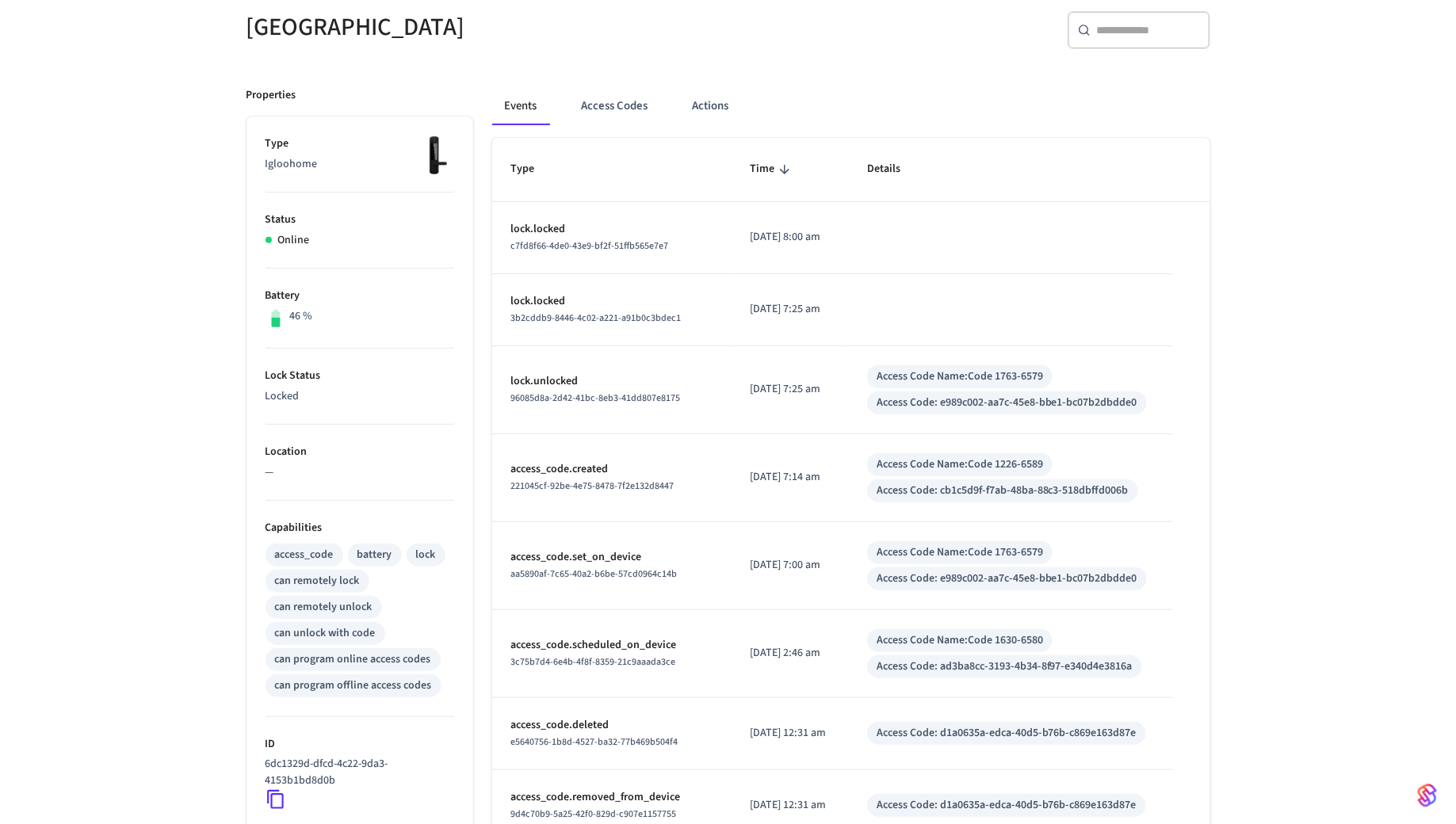
scroll to position [0, 0]
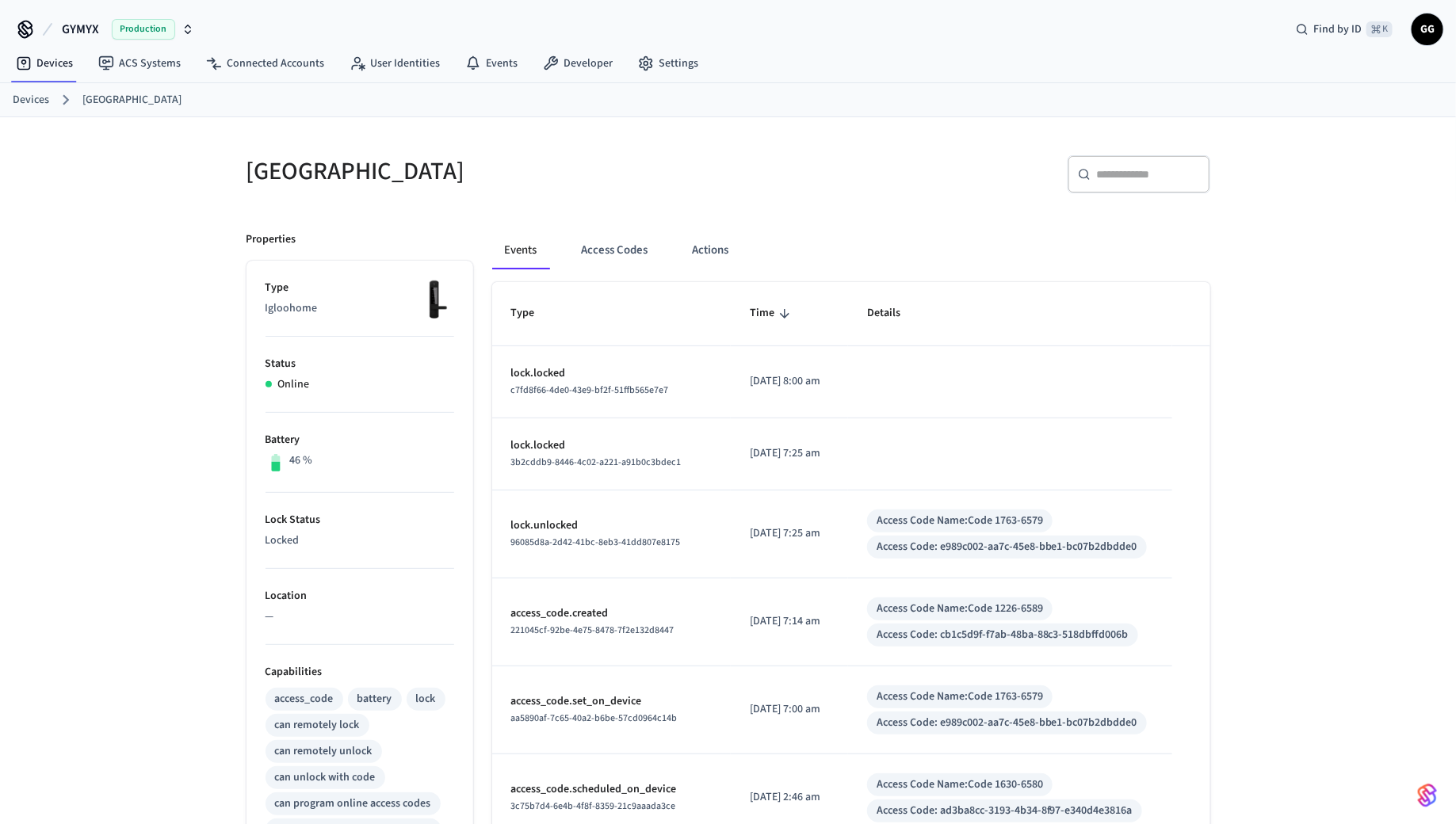
click at [1119, 161] on div "​ ​" at bounding box center [1138, 173] width 142 height 38
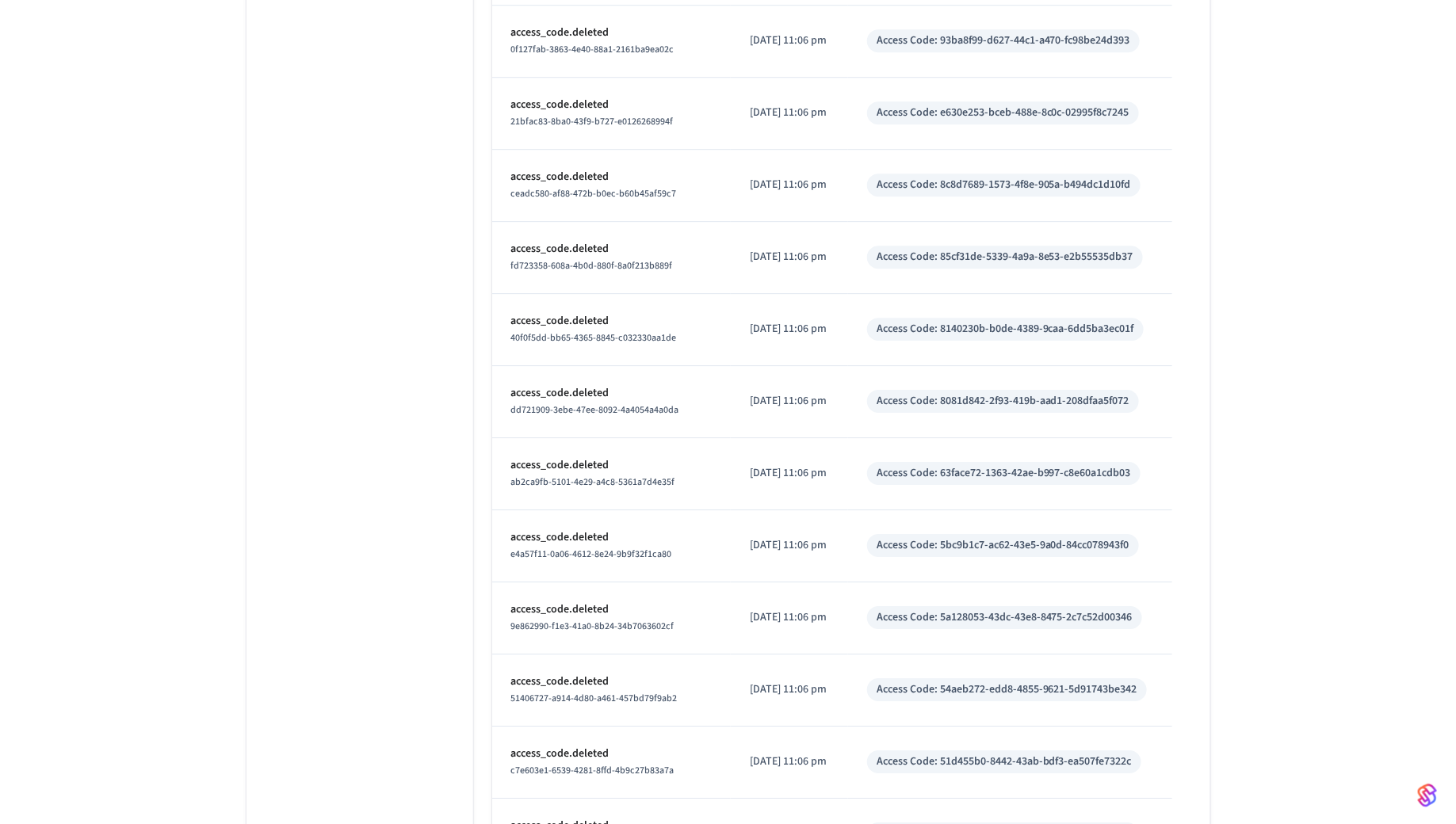
scroll to position [5146, 0]
